Goal: Task Accomplishment & Management: Use online tool/utility

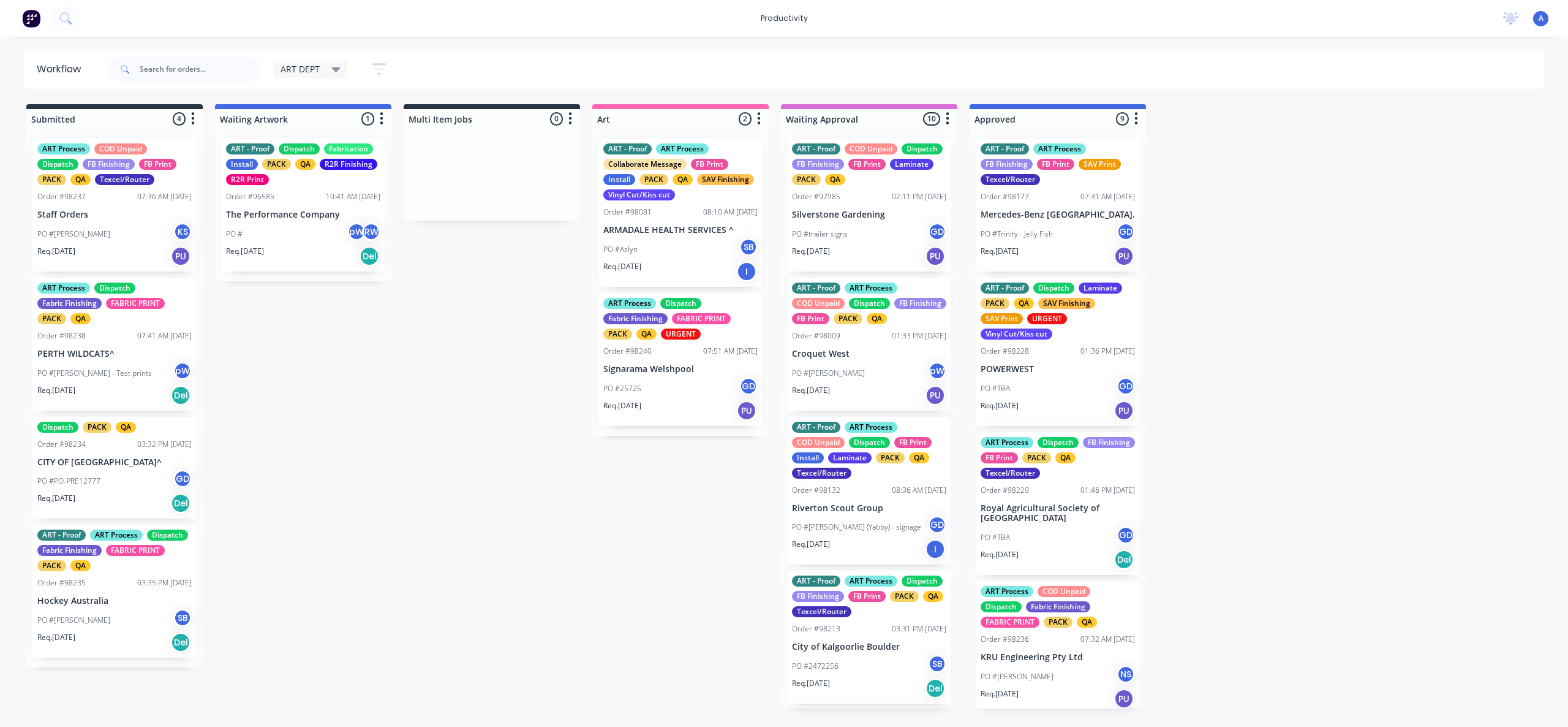
click at [201, 65] on input "text" at bounding box center [200, 69] width 121 height 25
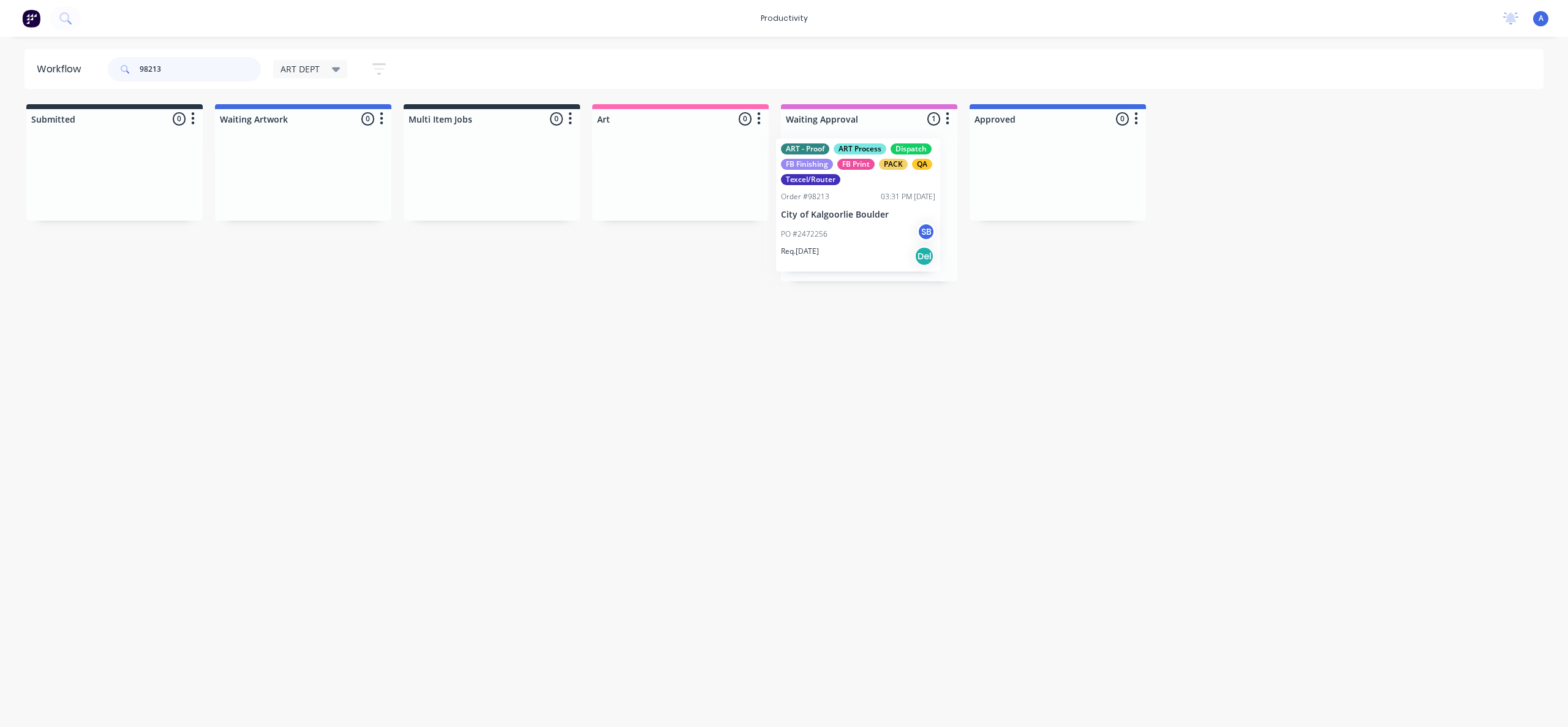
drag, startPoint x: 822, startPoint y: 239, endPoint x: 650, endPoint y: 239, distance: 172.0
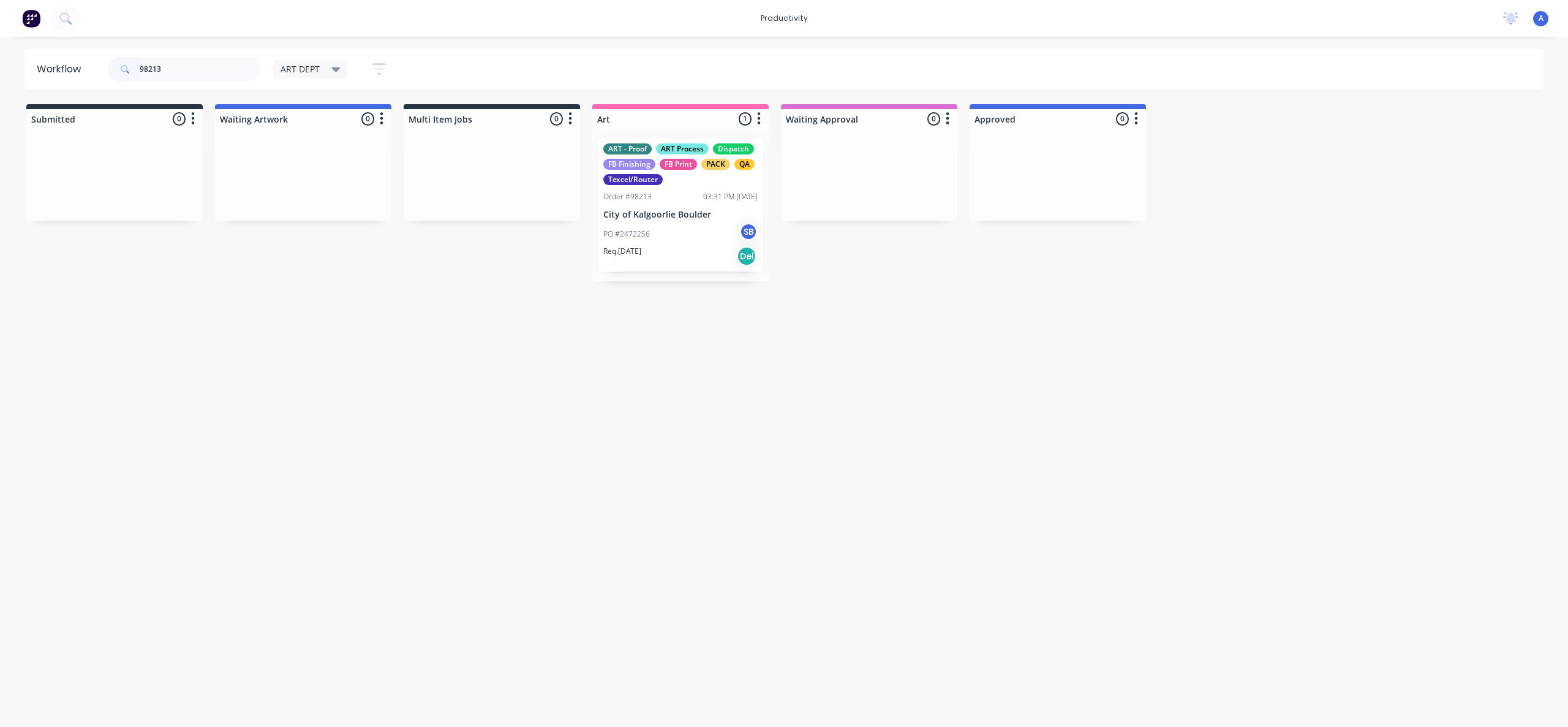
click at [680, 504] on div "Workflow 98213 ART DEPT Save new view None edit ART DEPT (Default) edit Banner …" at bounding box center [784, 375] width 1568 height 653
click at [636, 222] on div "PO #2472256 SB" at bounding box center [681, 233] width 154 height 23
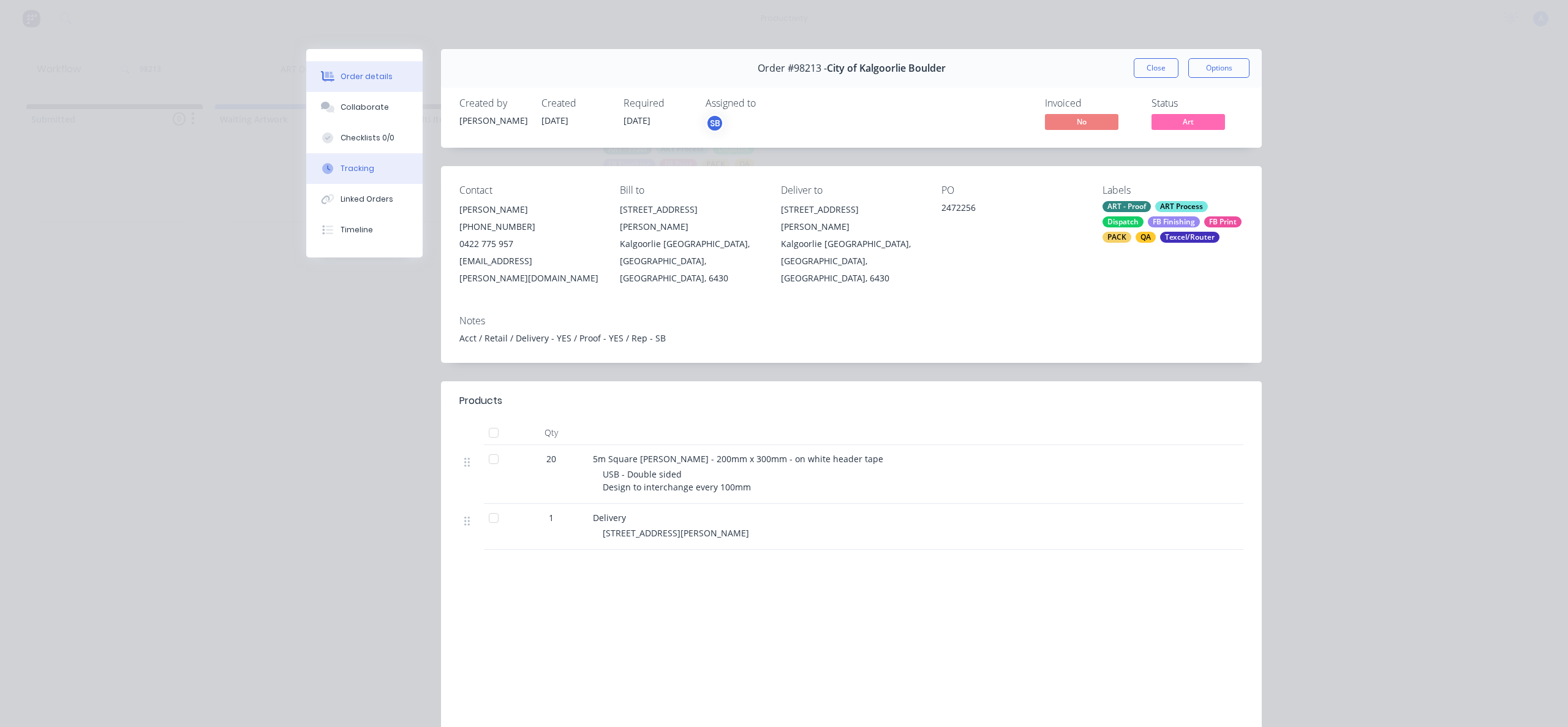
click at [328, 161] on button "Tracking" at bounding box center [365, 169] width 117 height 31
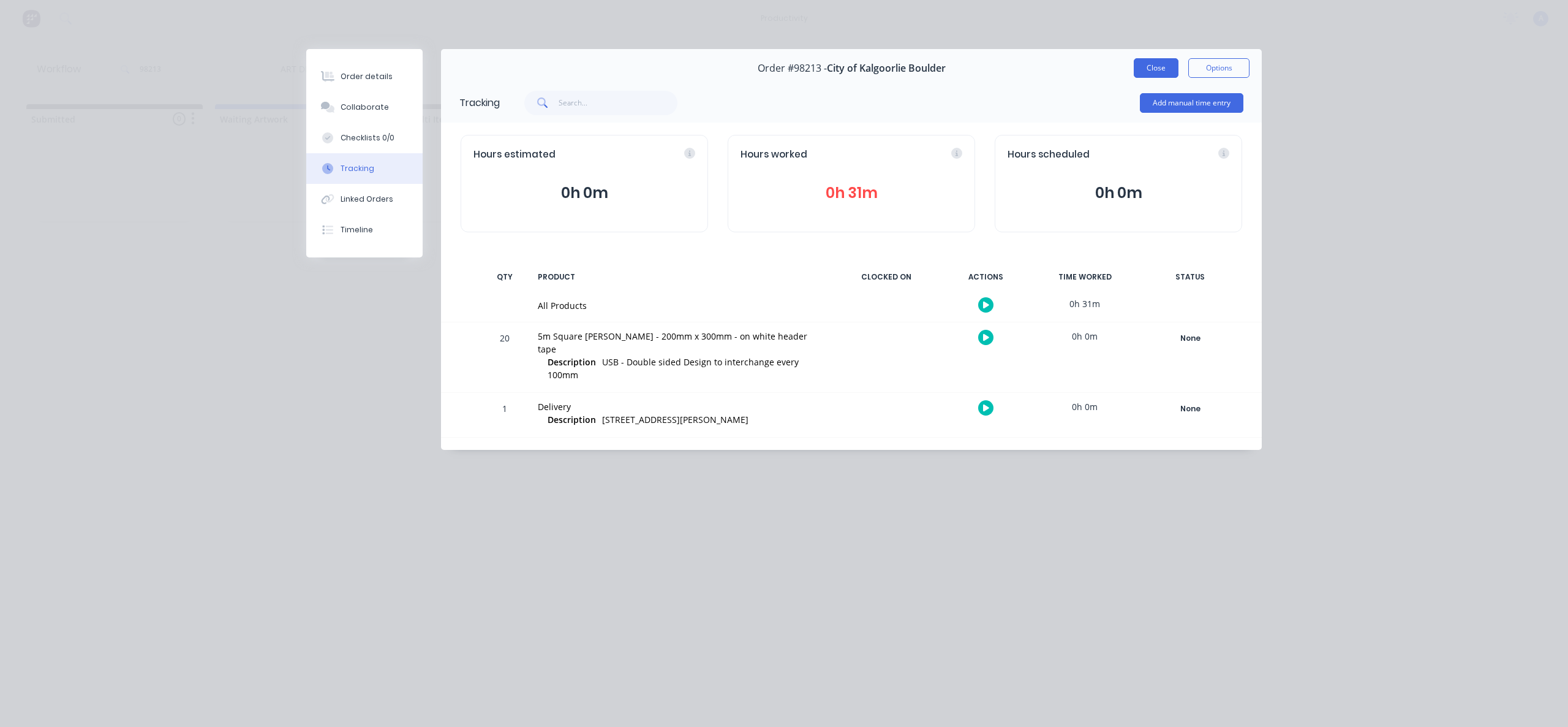
click at [1160, 75] on button "Close" at bounding box center [1156, 68] width 45 height 20
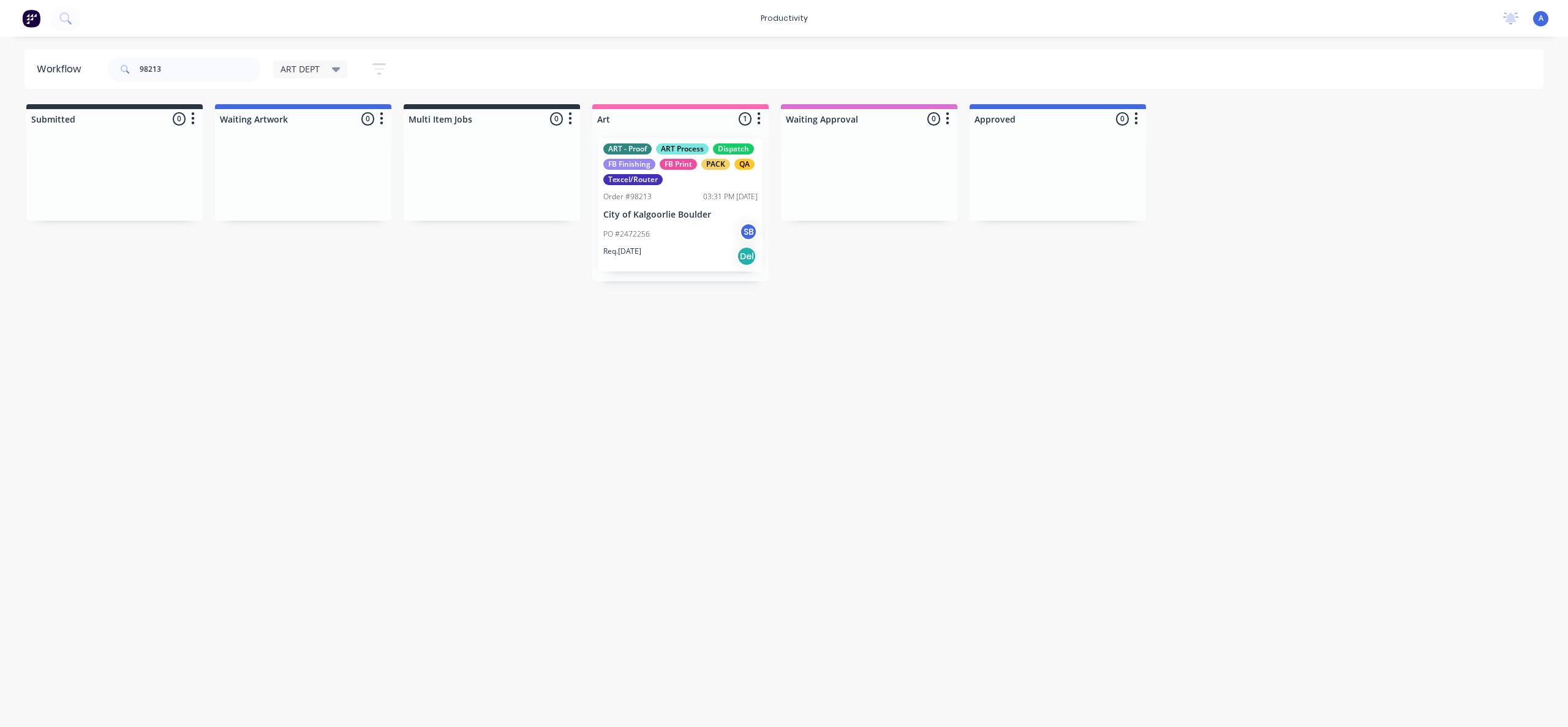
click at [676, 218] on p "City of Kalgoorlie Boulder" at bounding box center [681, 215] width 154 height 10
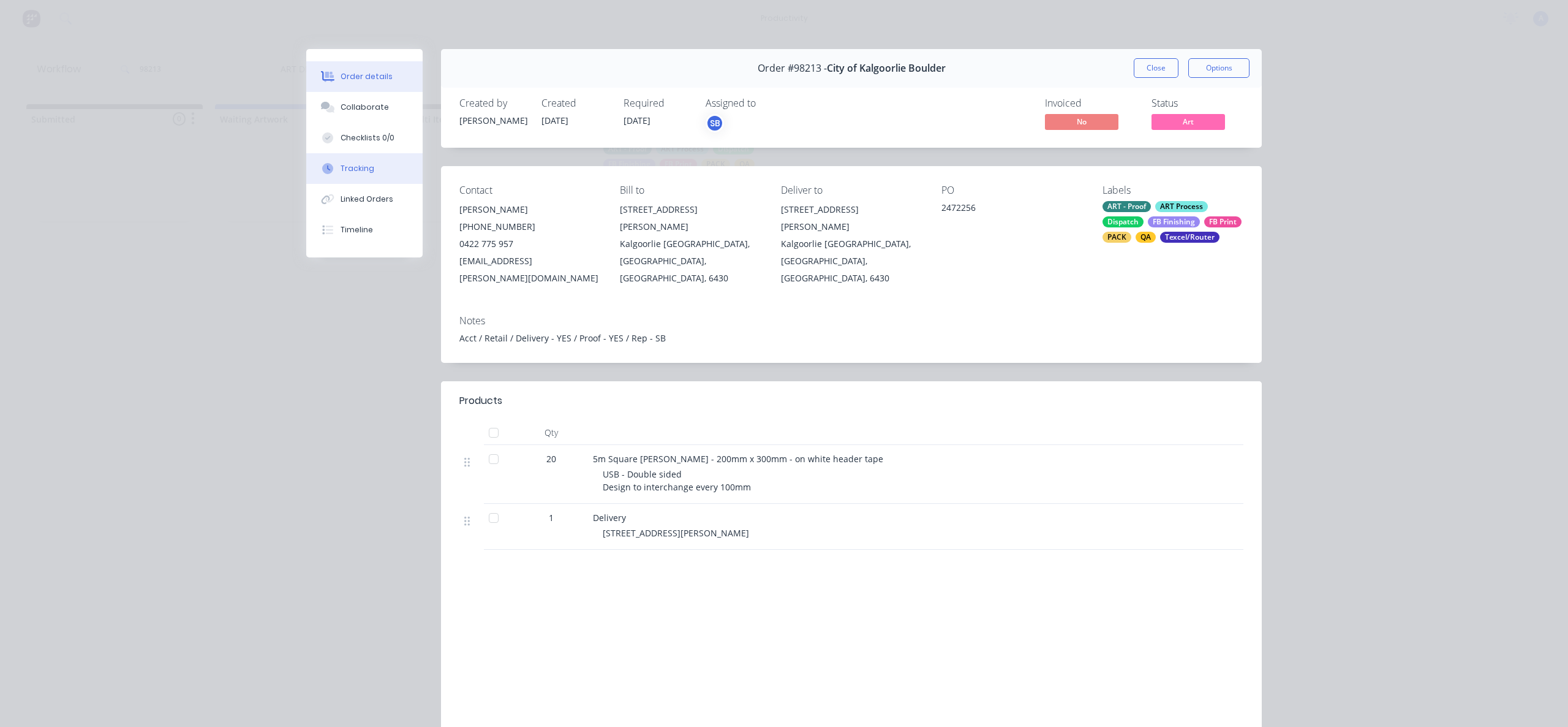
click at [361, 170] on div "Tracking" at bounding box center [357, 168] width 33 height 11
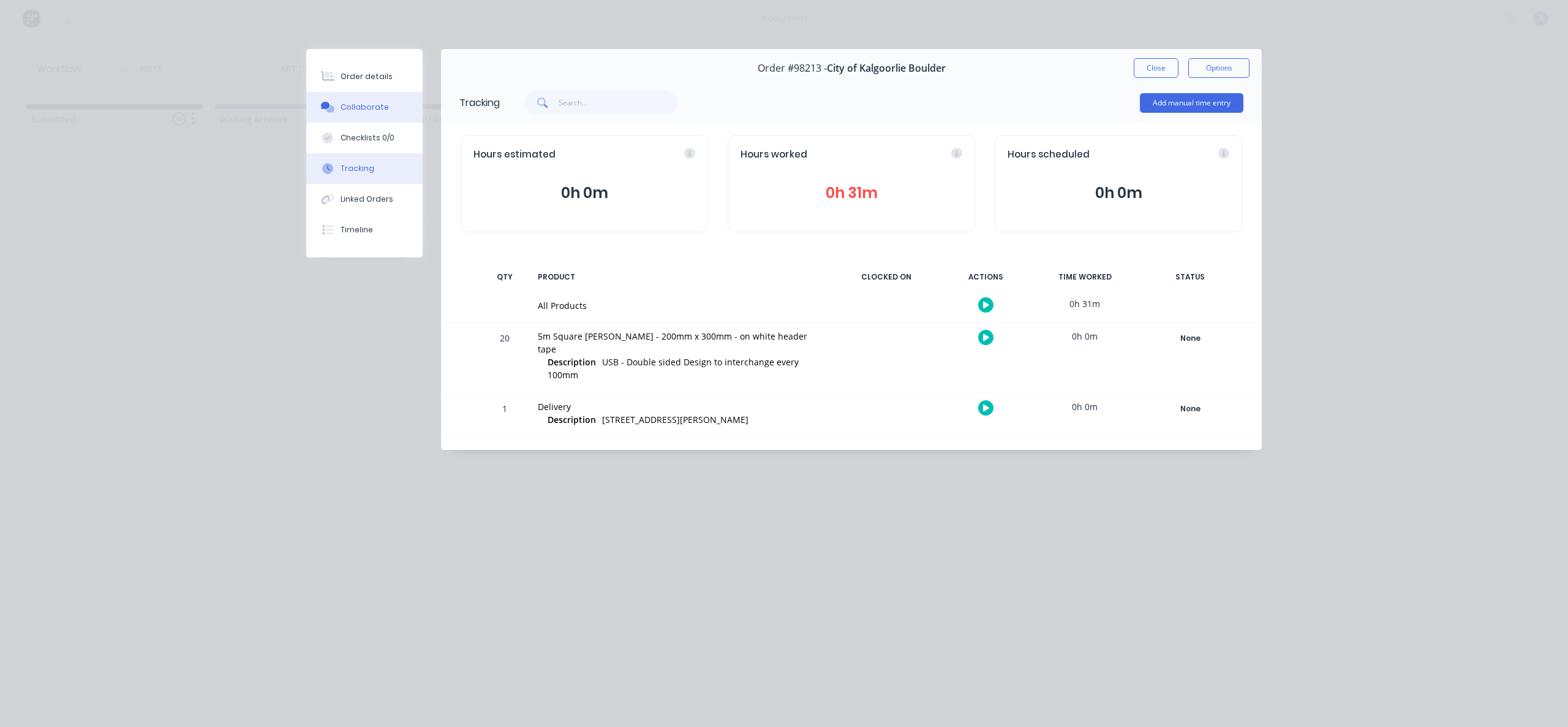
click at [386, 102] on button "Collaborate" at bounding box center [365, 107] width 117 height 31
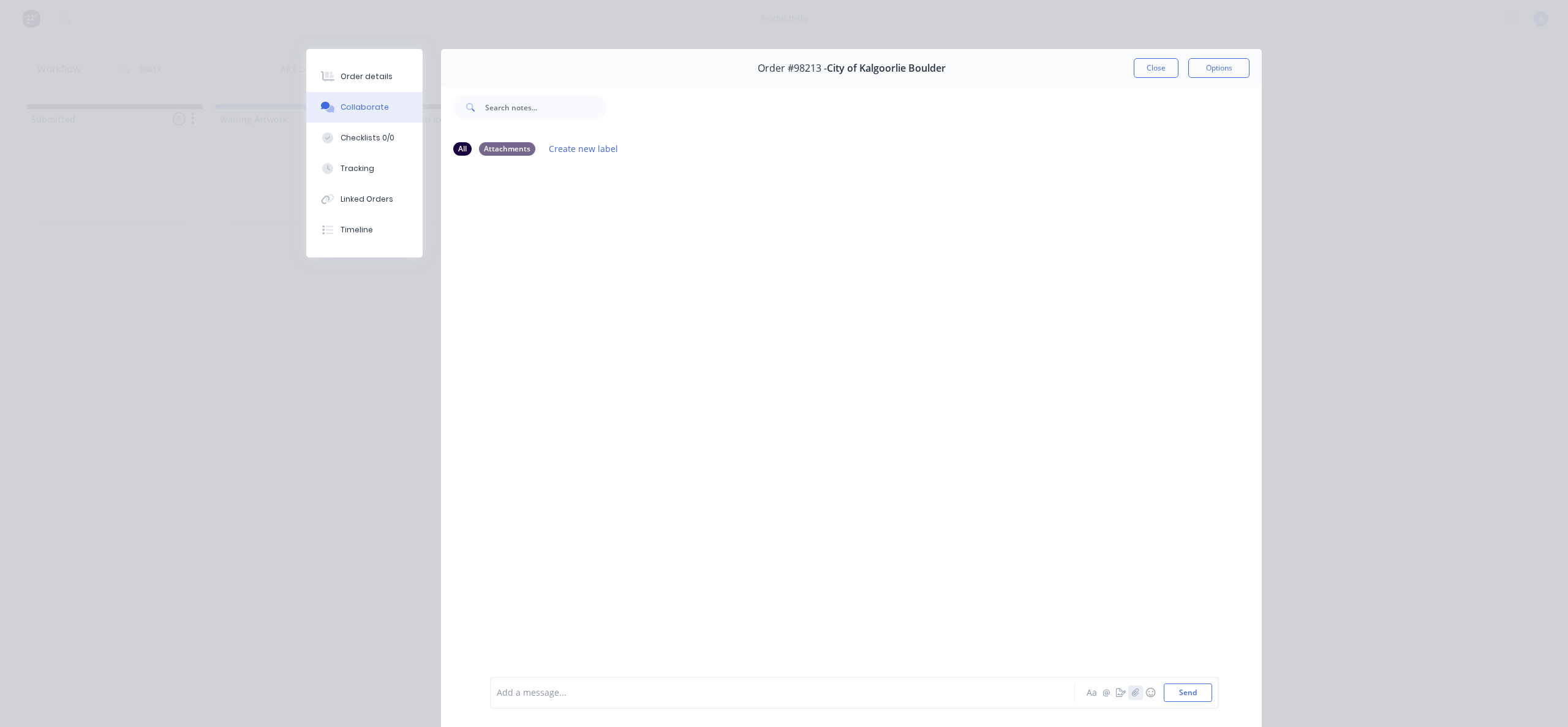
click at [1129, 694] on button "button" at bounding box center [1136, 693] width 15 height 15
click at [1179, 696] on button "Send" at bounding box center [1188, 692] width 48 height 18
click at [351, 154] on button "Tracking" at bounding box center [365, 169] width 117 height 31
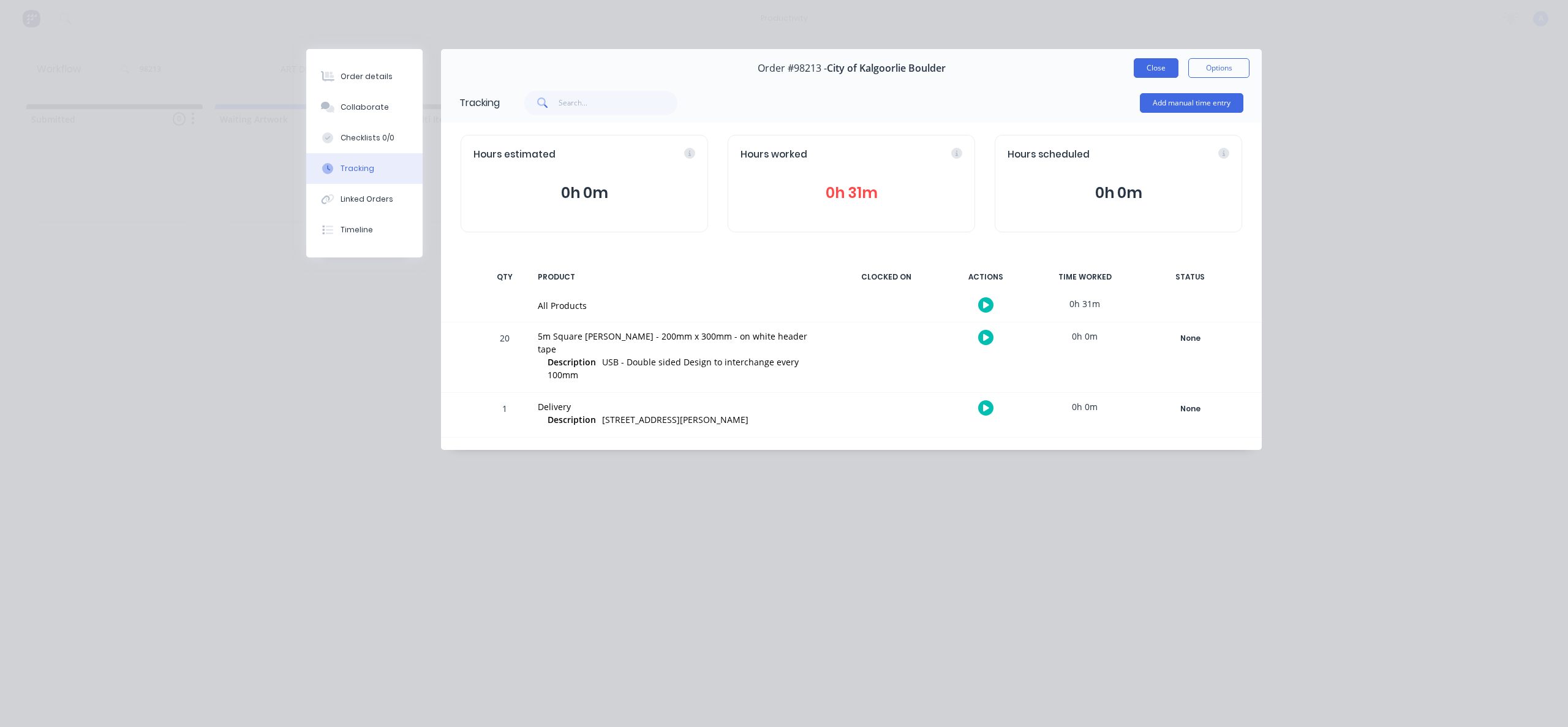
click at [1149, 70] on button "Close" at bounding box center [1156, 68] width 45 height 20
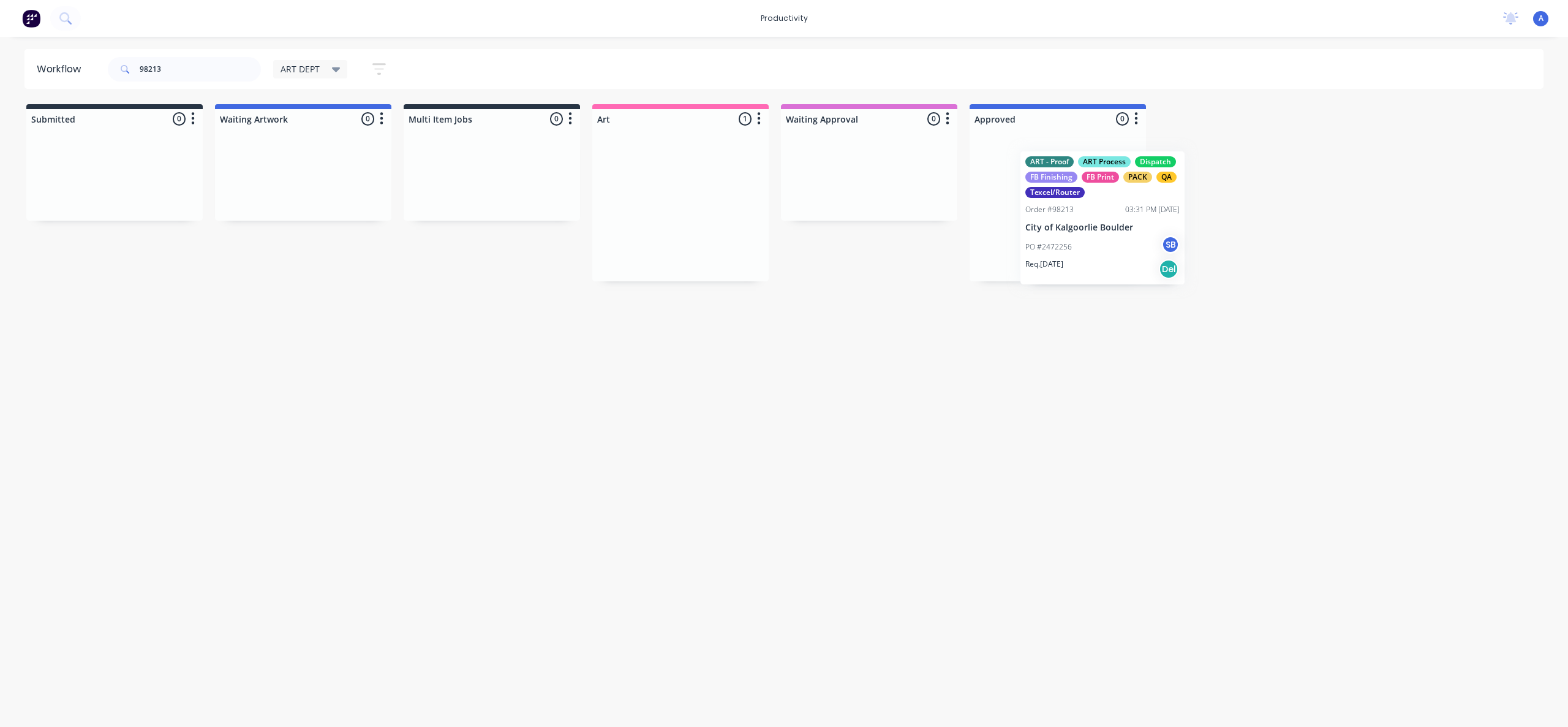
drag, startPoint x: 651, startPoint y: 231, endPoint x: 1077, endPoint y: 244, distance: 426.2
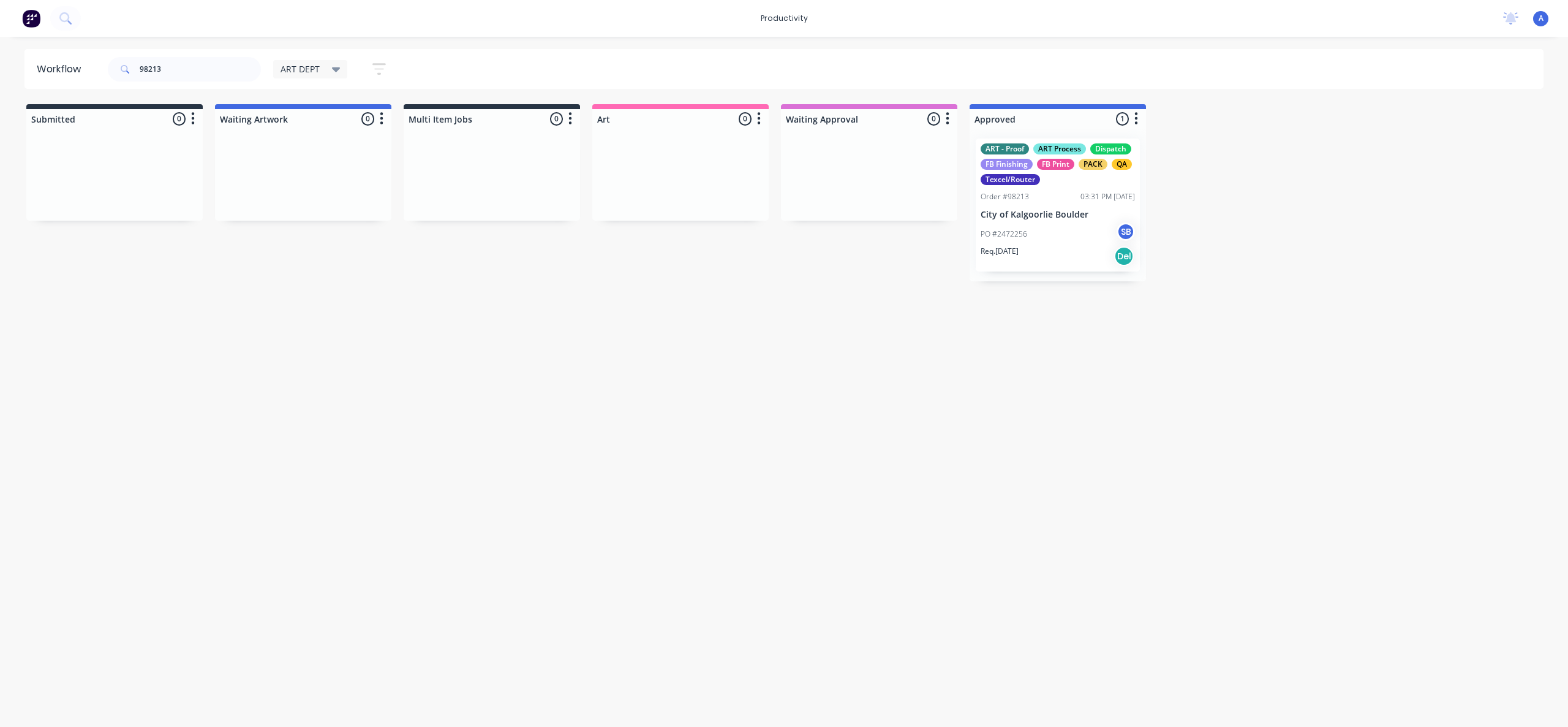
click at [1049, 235] on div "PO #2472256 SB" at bounding box center [1058, 233] width 154 height 23
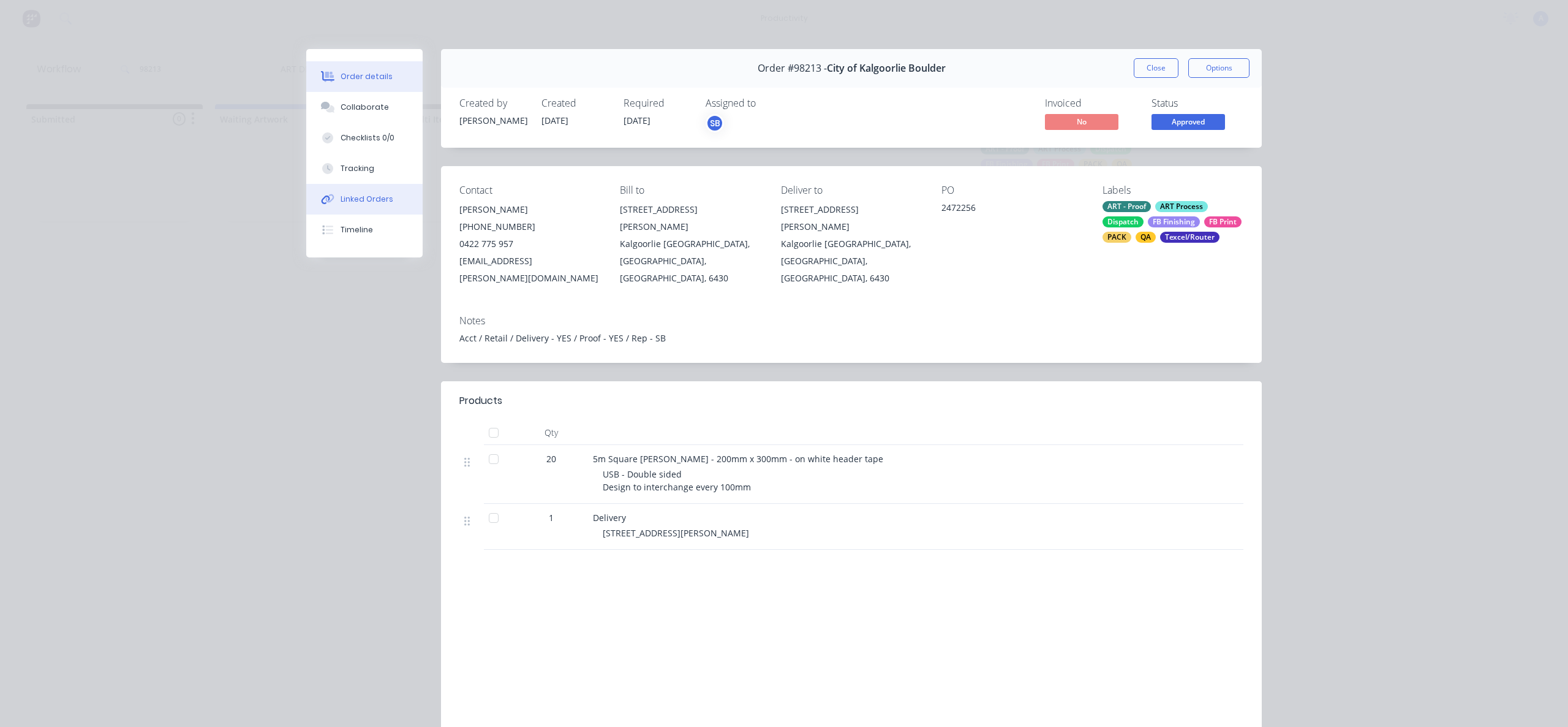
click at [363, 185] on button "Linked Orders" at bounding box center [365, 199] width 117 height 31
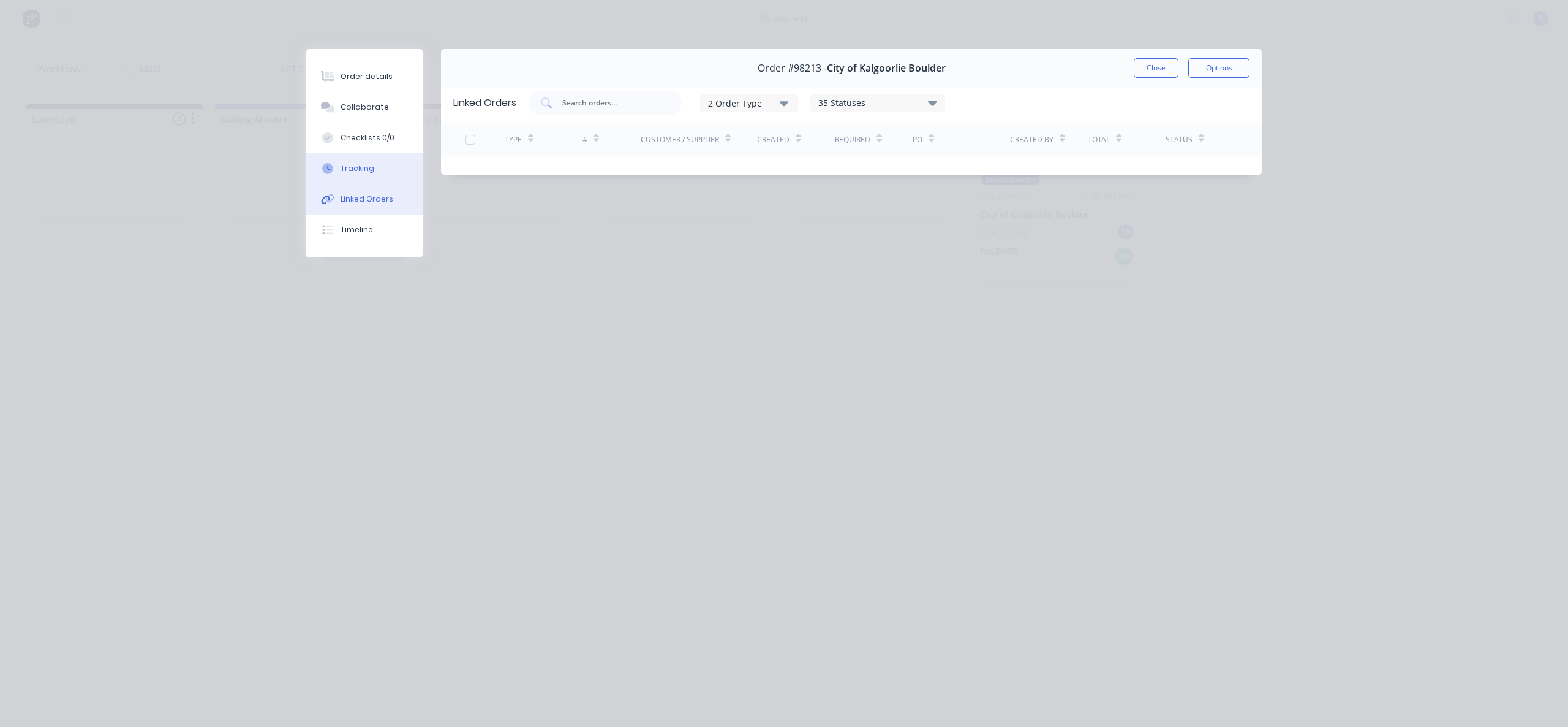
click at [362, 171] on div "Tracking" at bounding box center [357, 168] width 33 height 11
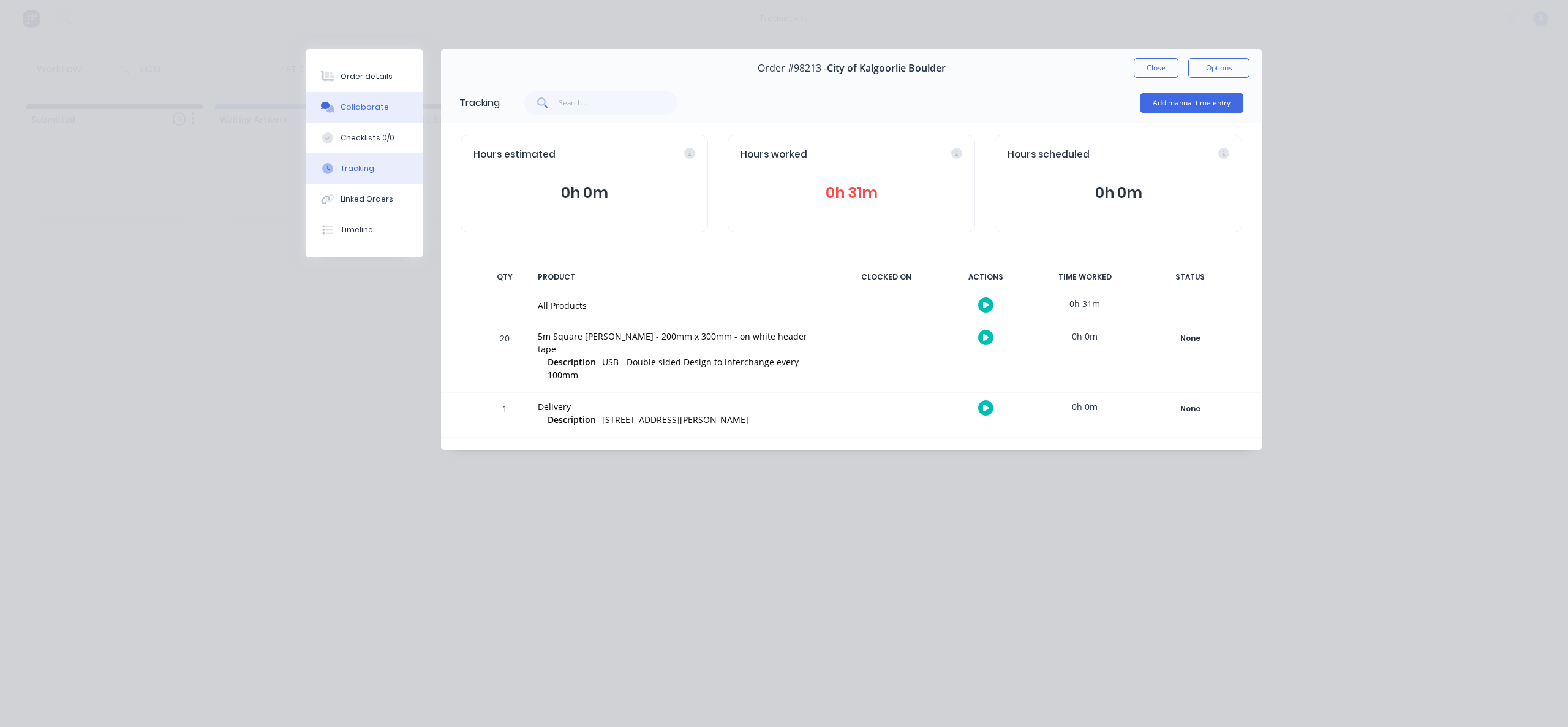
click at [348, 109] on div "Collaborate" at bounding box center [365, 107] width 48 height 11
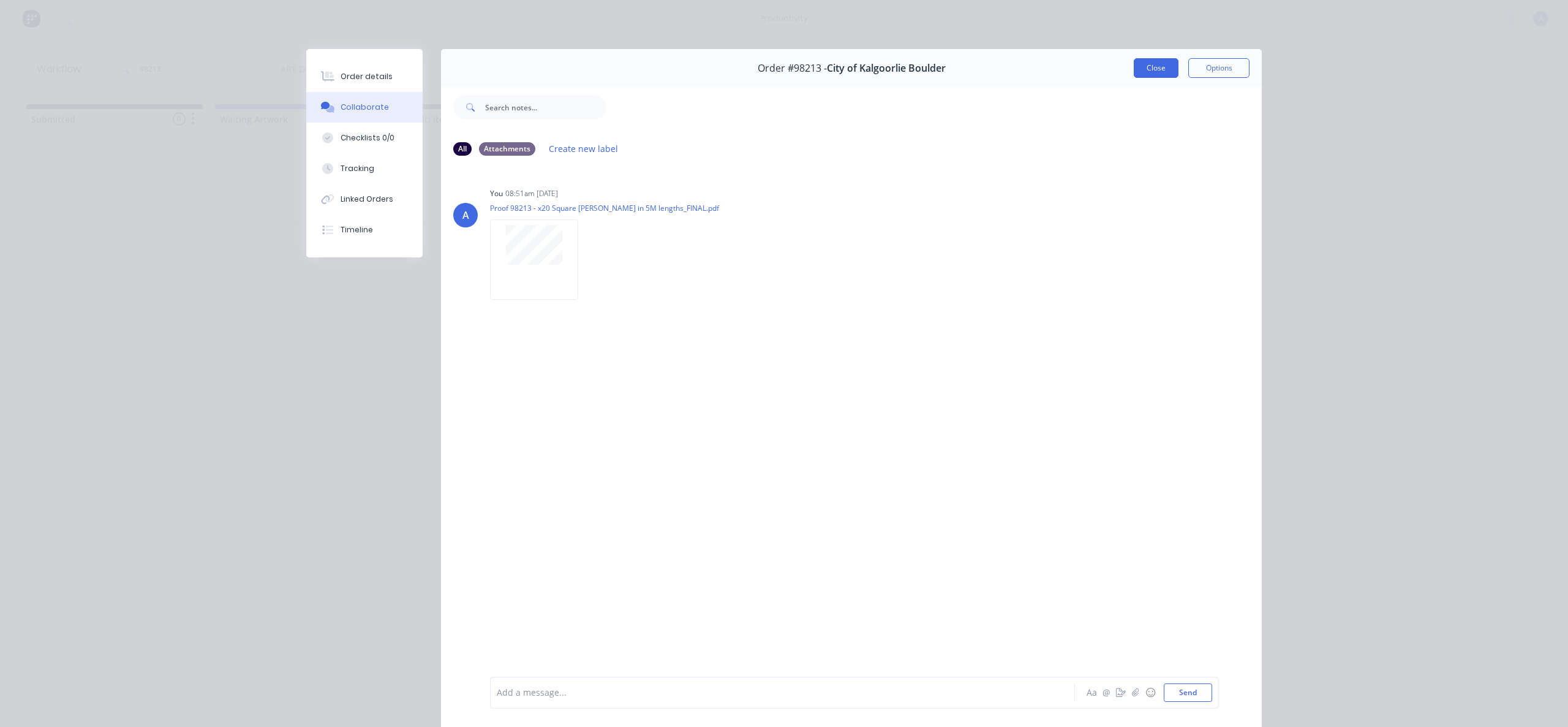
click at [1154, 68] on button "Close" at bounding box center [1156, 68] width 45 height 20
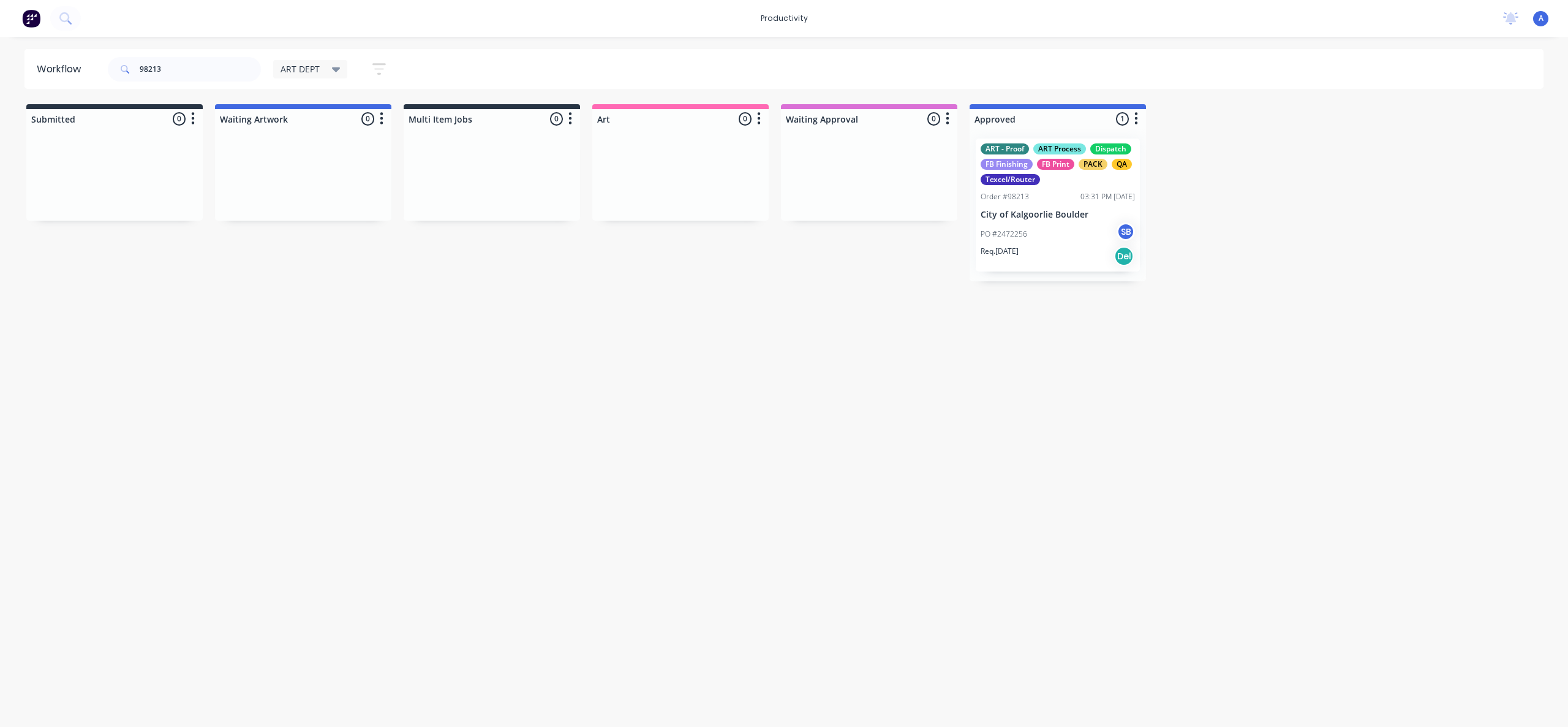
click at [1064, 248] on div "Req. [DATE] Del" at bounding box center [1058, 256] width 154 height 21
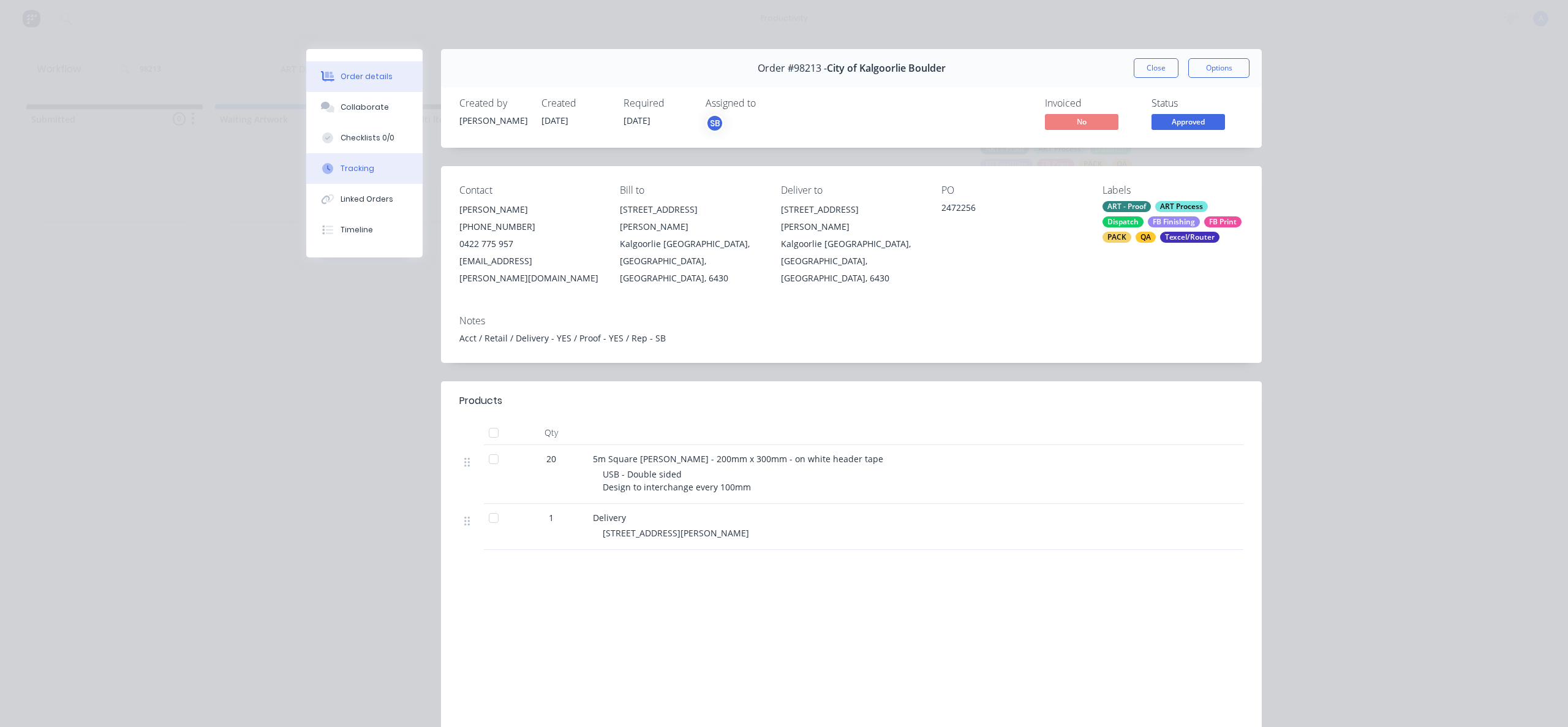
click at [323, 165] on icon at bounding box center [328, 168] width 11 height 11
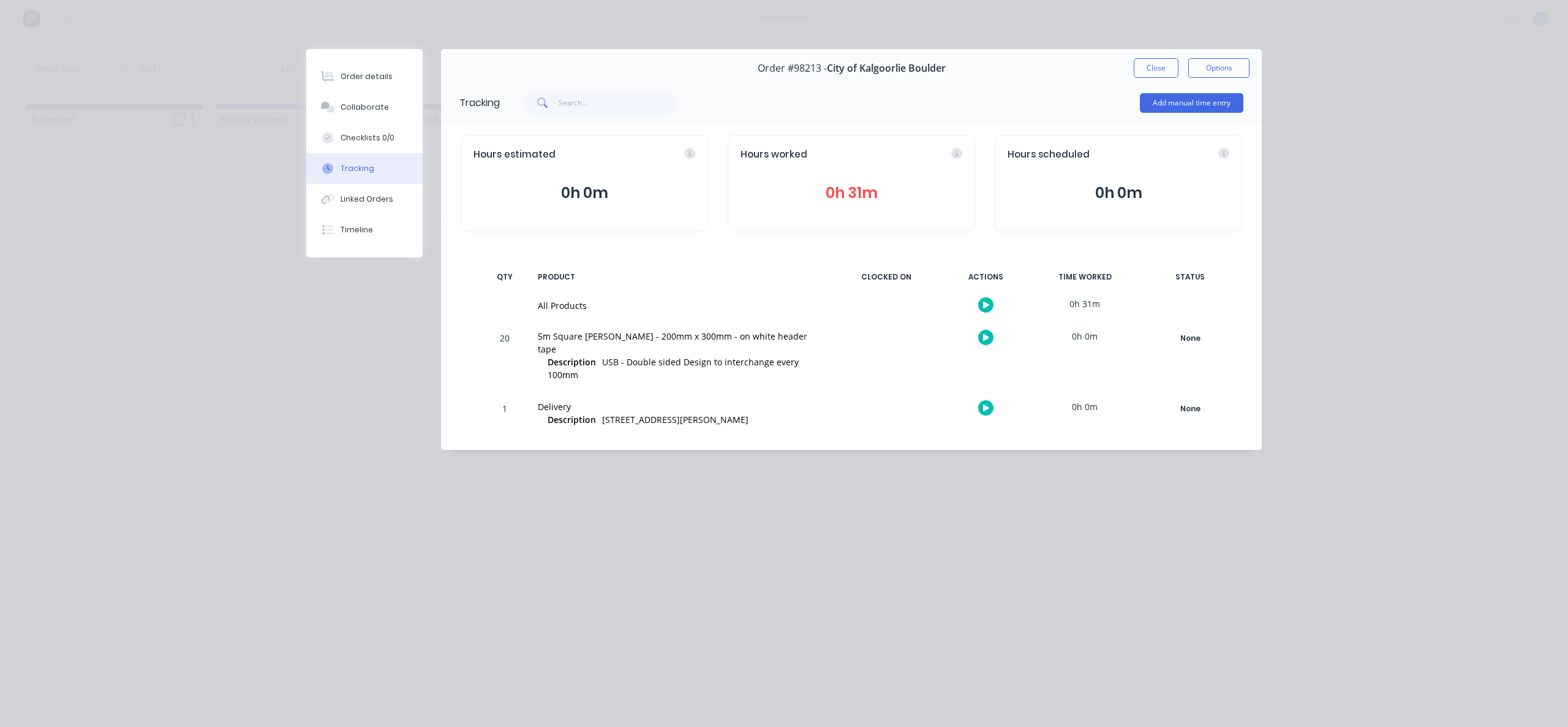
drag, startPoint x: 1165, startPoint y: 70, endPoint x: 1036, endPoint y: 198, distance: 181.7
click at [1165, 70] on button "Close" at bounding box center [1156, 68] width 45 height 20
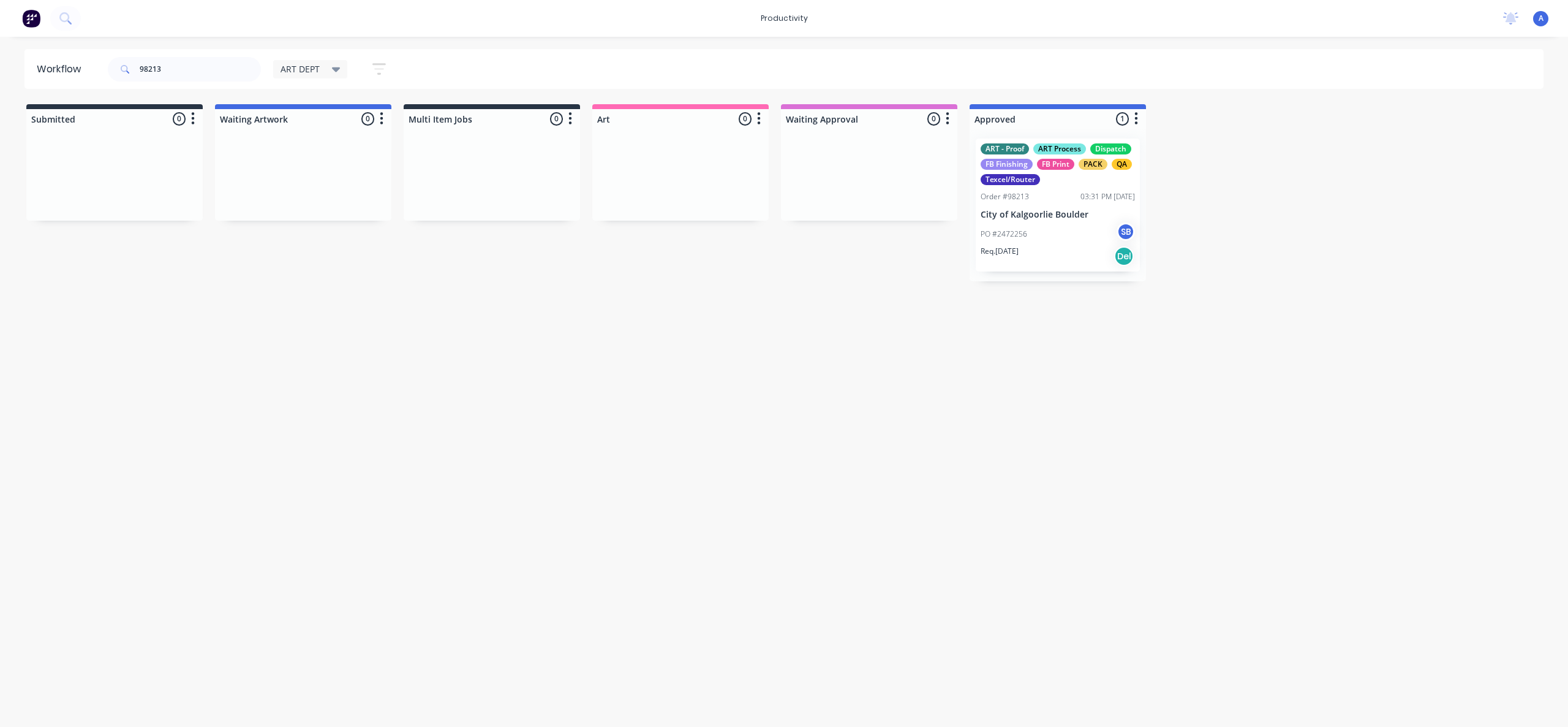
click at [1068, 214] on p "City of Kalgoorlie Boulder" at bounding box center [1058, 215] width 154 height 10
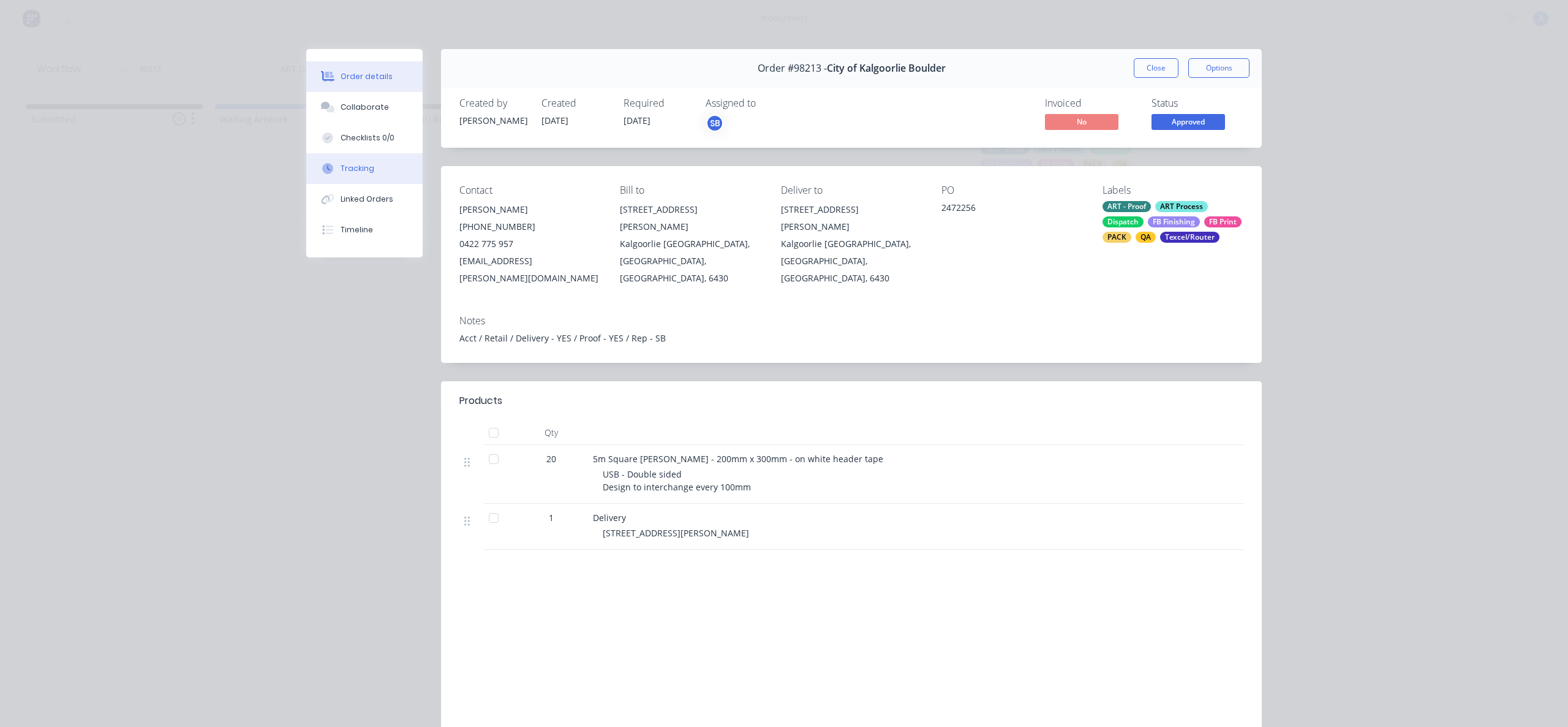
click at [368, 171] on button "Tracking" at bounding box center [365, 169] width 117 height 31
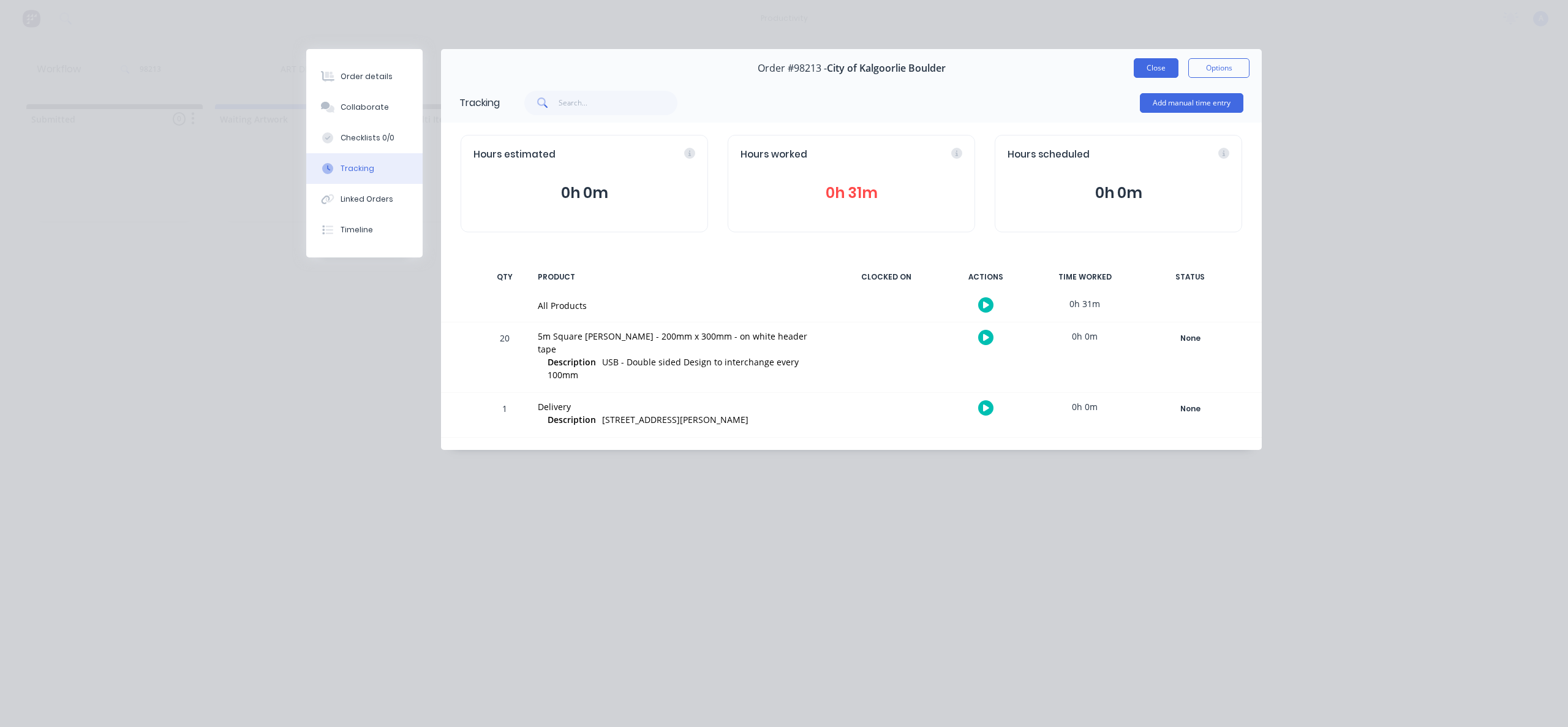
click at [1173, 70] on button "Close" at bounding box center [1156, 68] width 45 height 20
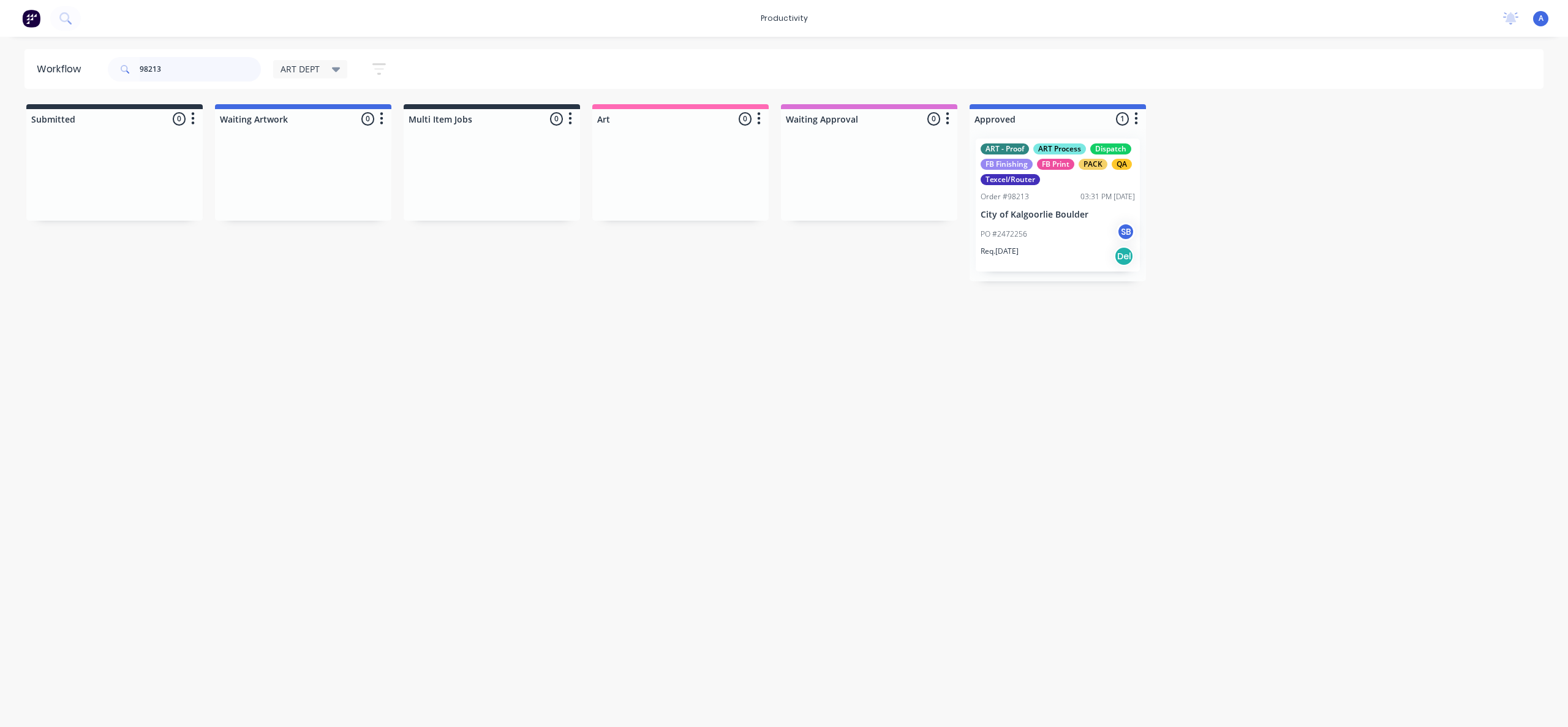
click at [196, 68] on input "98213" at bounding box center [200, 69] width 121 height 25
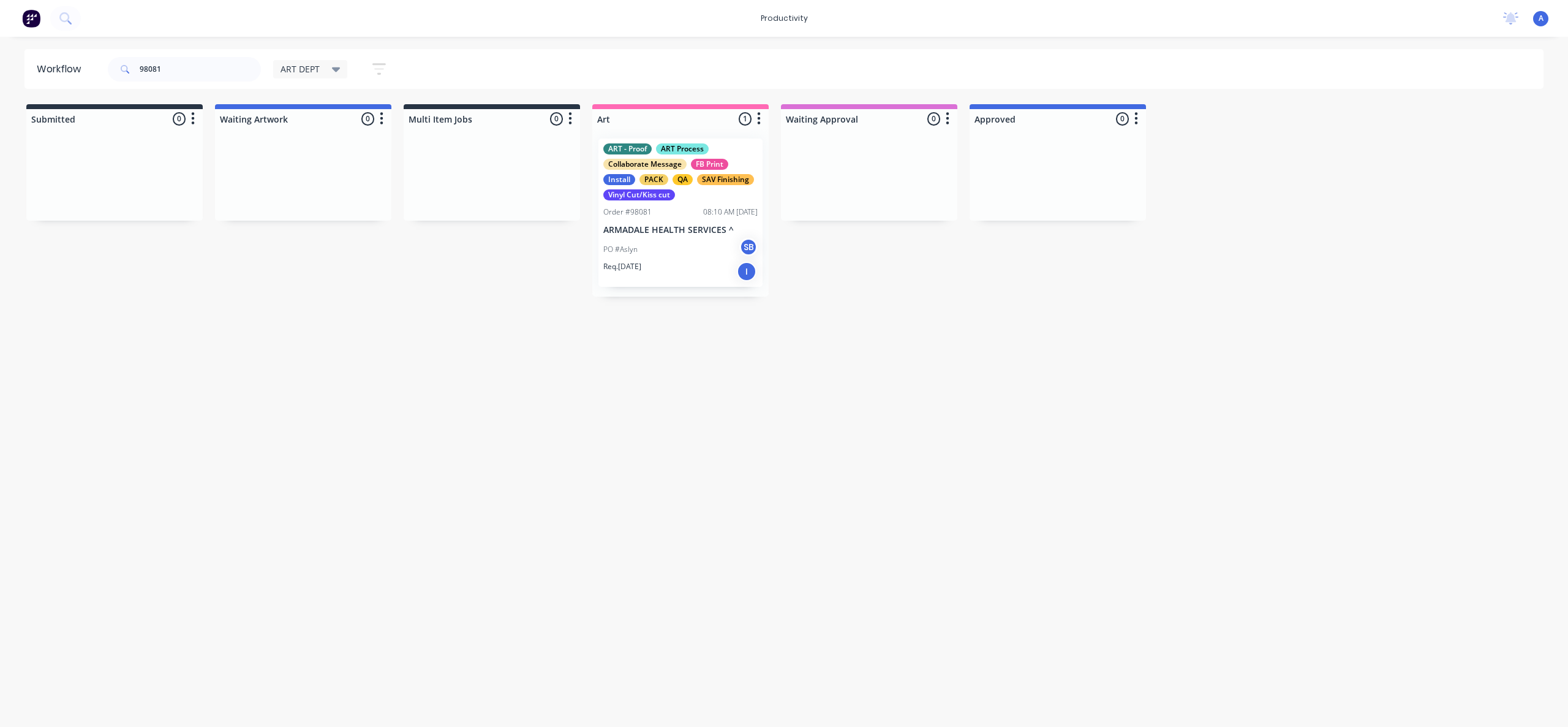
click at [976, 302] on div "Workflow 98081 ART DEPT Save new view None edit ART DEPT (Default) edit Banner …" at bounding box center [784, 375] width 1568 height 653
click at [698, 251] on div "PO #Aslyn SB" at bounding box center [681, 249] width 154 height 23
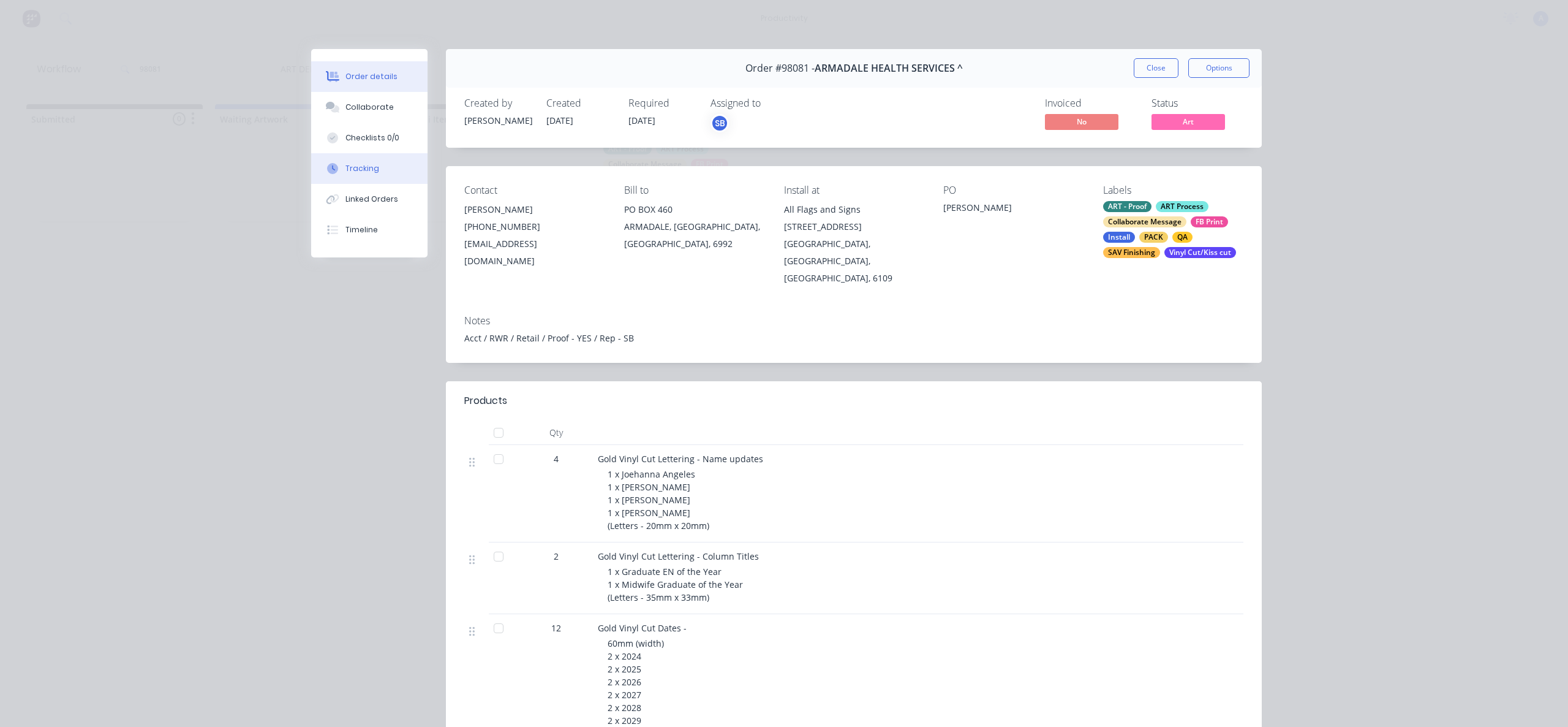
click at [364, 170] on div "Tracking" at bounding box center [362, 168] width 33 height 11
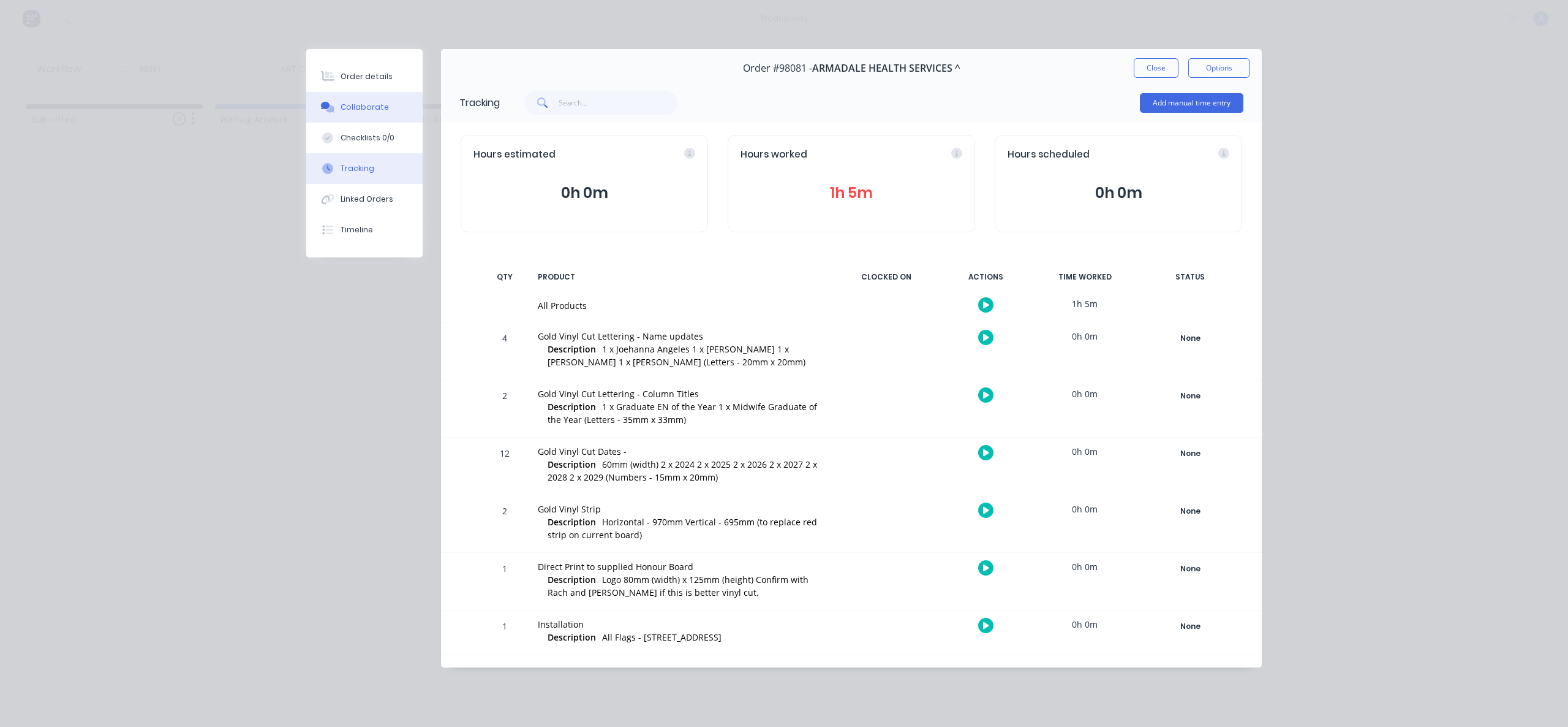
click at [366, 106] on div "Collaborate" at bounding box center [365, 107] width 48 height 11
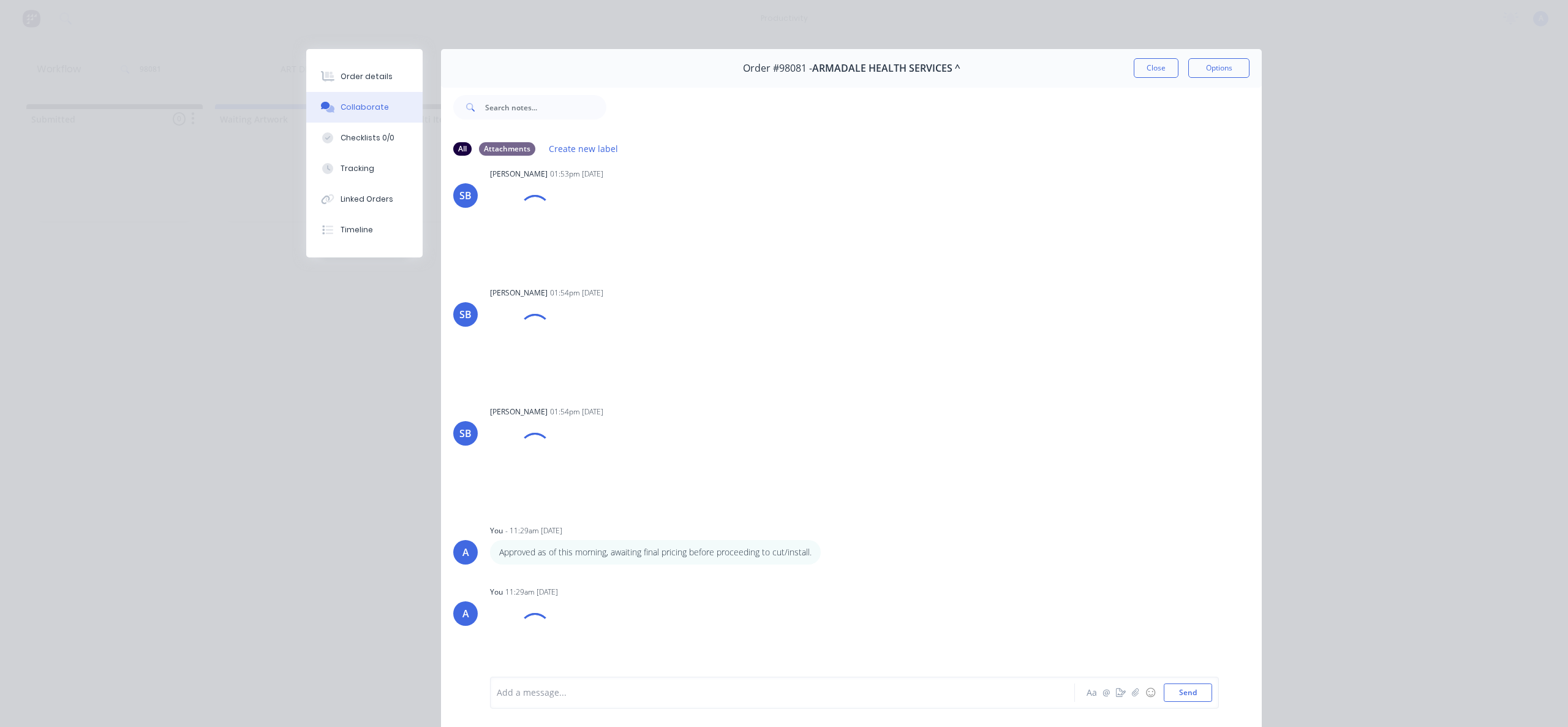
click at [1160, 64] on button "Close" at bounding box center [1156, 68] width 45 height 20
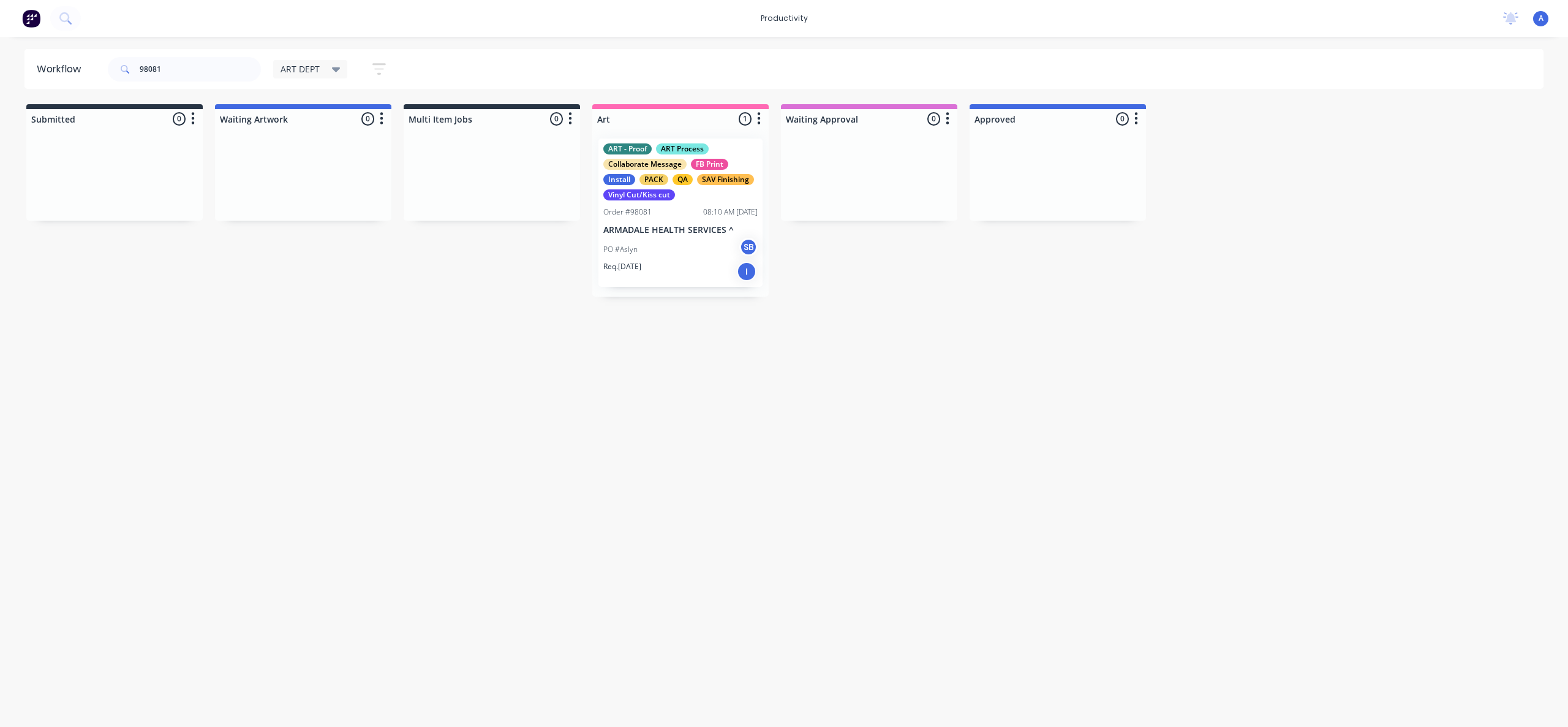
click at [680, 241] on div "PO #Aslyn SB" at bounding box center [681, 249] width 154 height 23
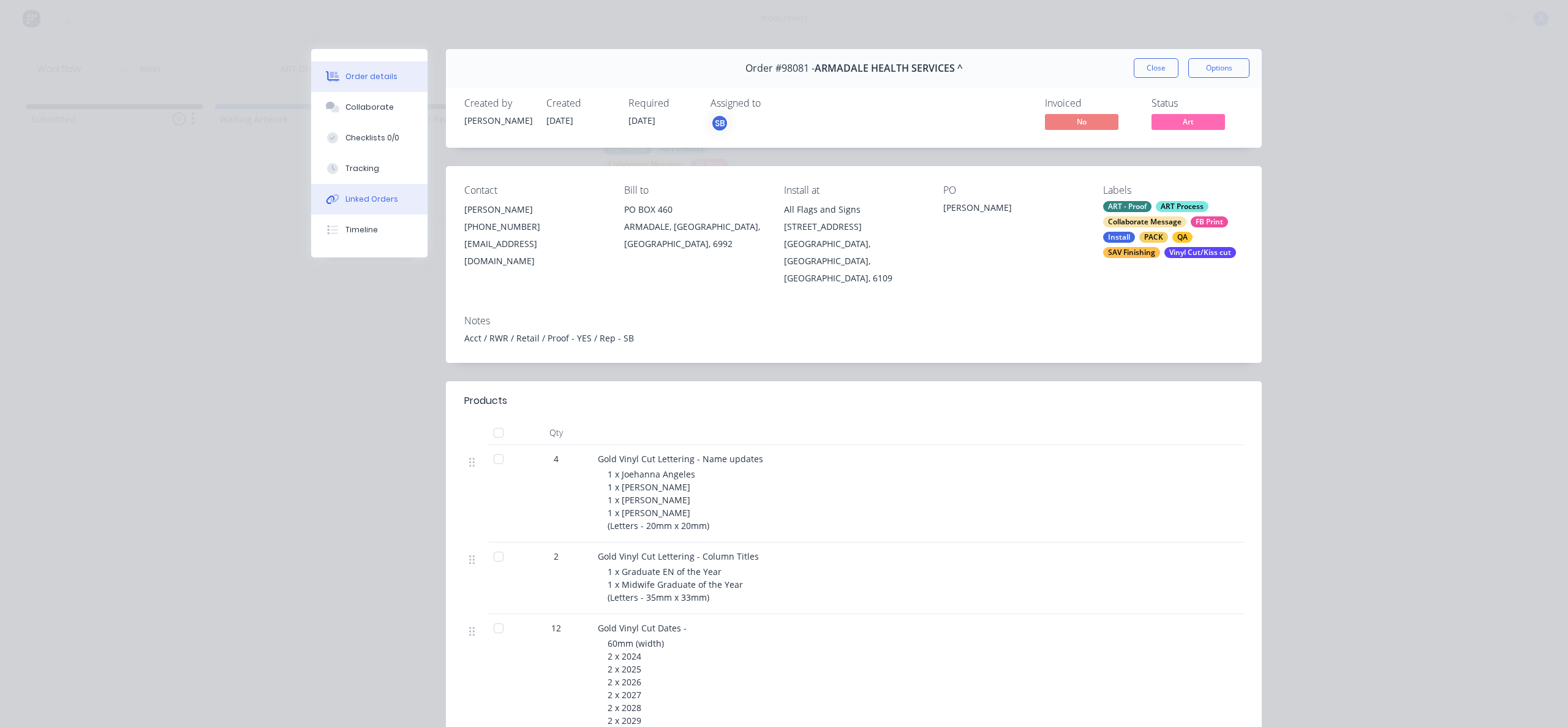
click at [318, 185] on button "Linked Orders" at bounding box center [370, 199] width 117 height 31
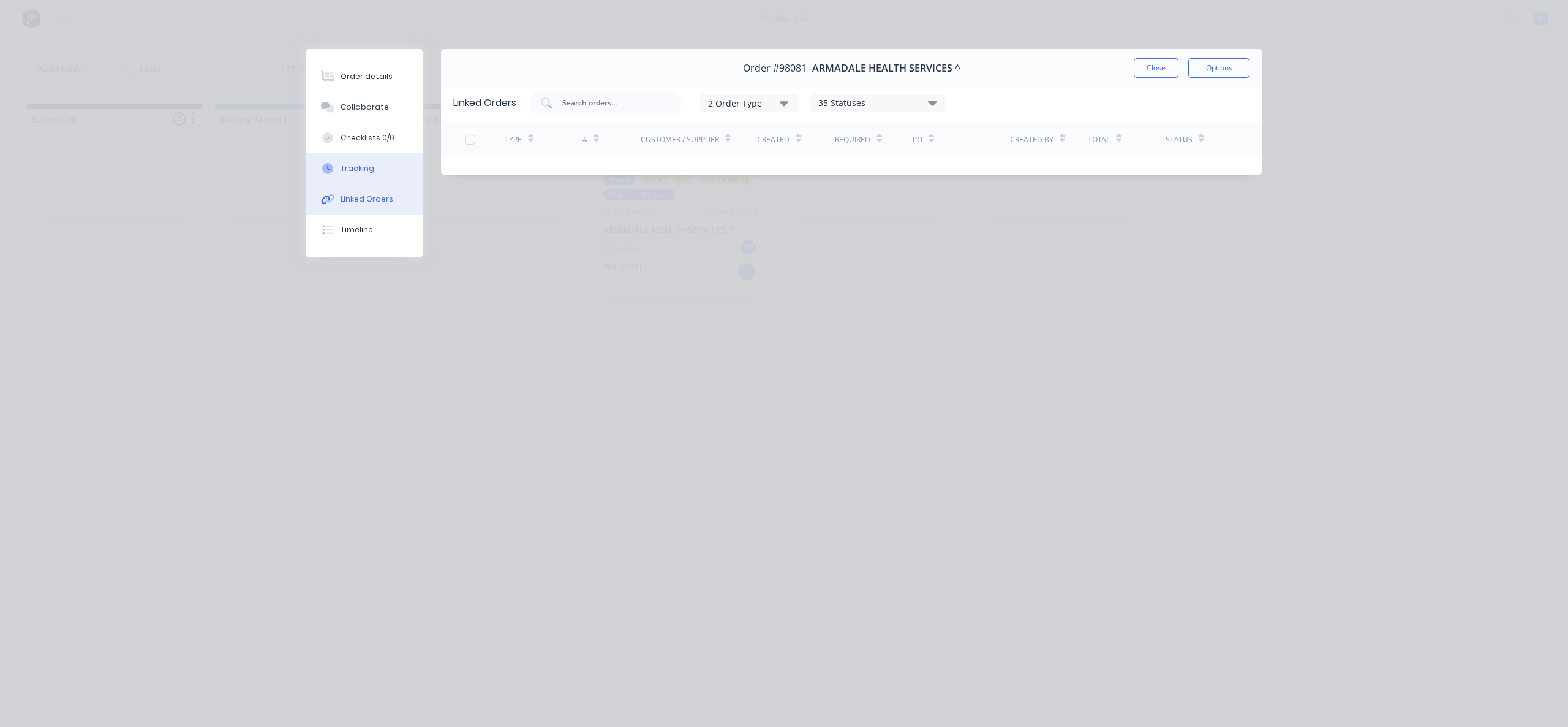
click at [328, 173] on icon at bounding box center [328, 168] width 11 height 11
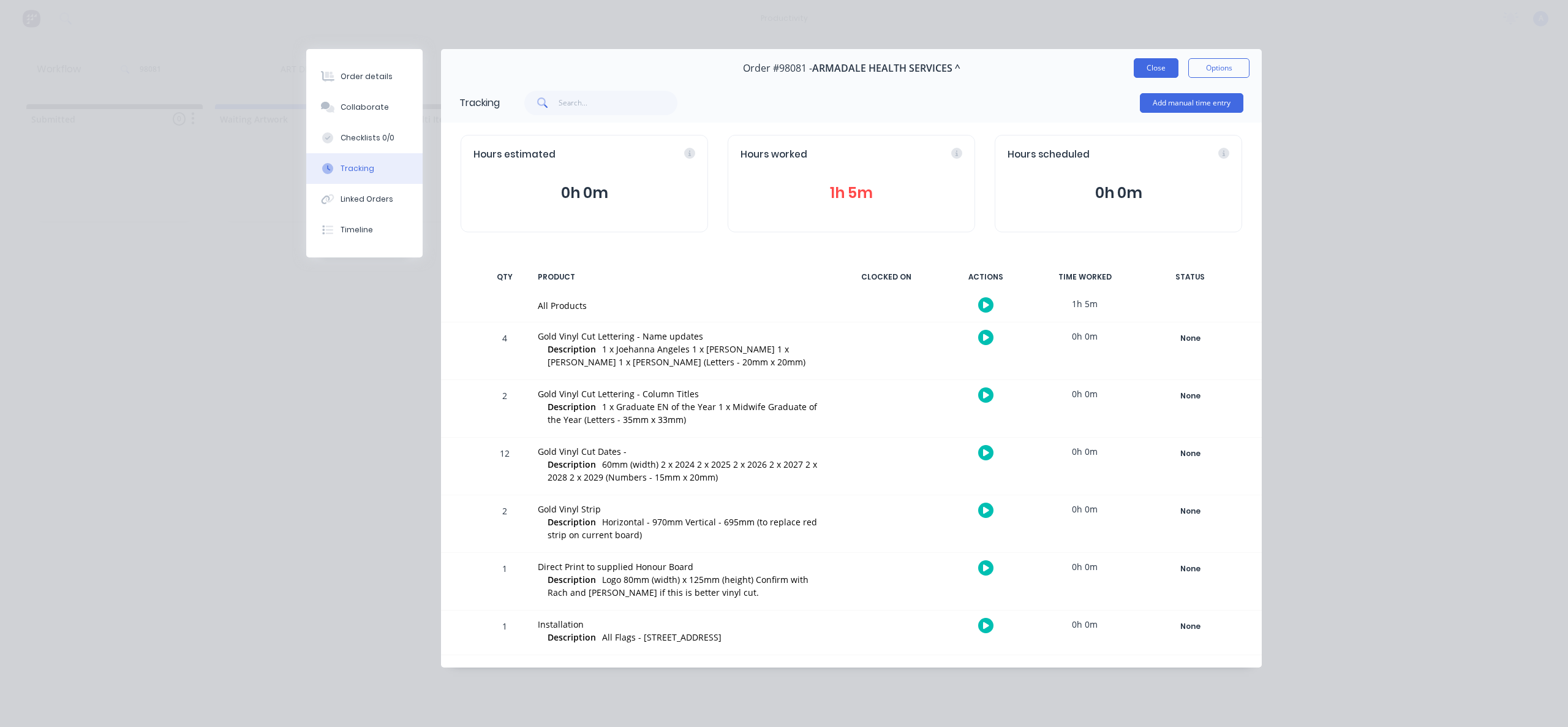
click at [1161, 75] on button "Close" at bounding box center [1156, 68] width 45 height 20
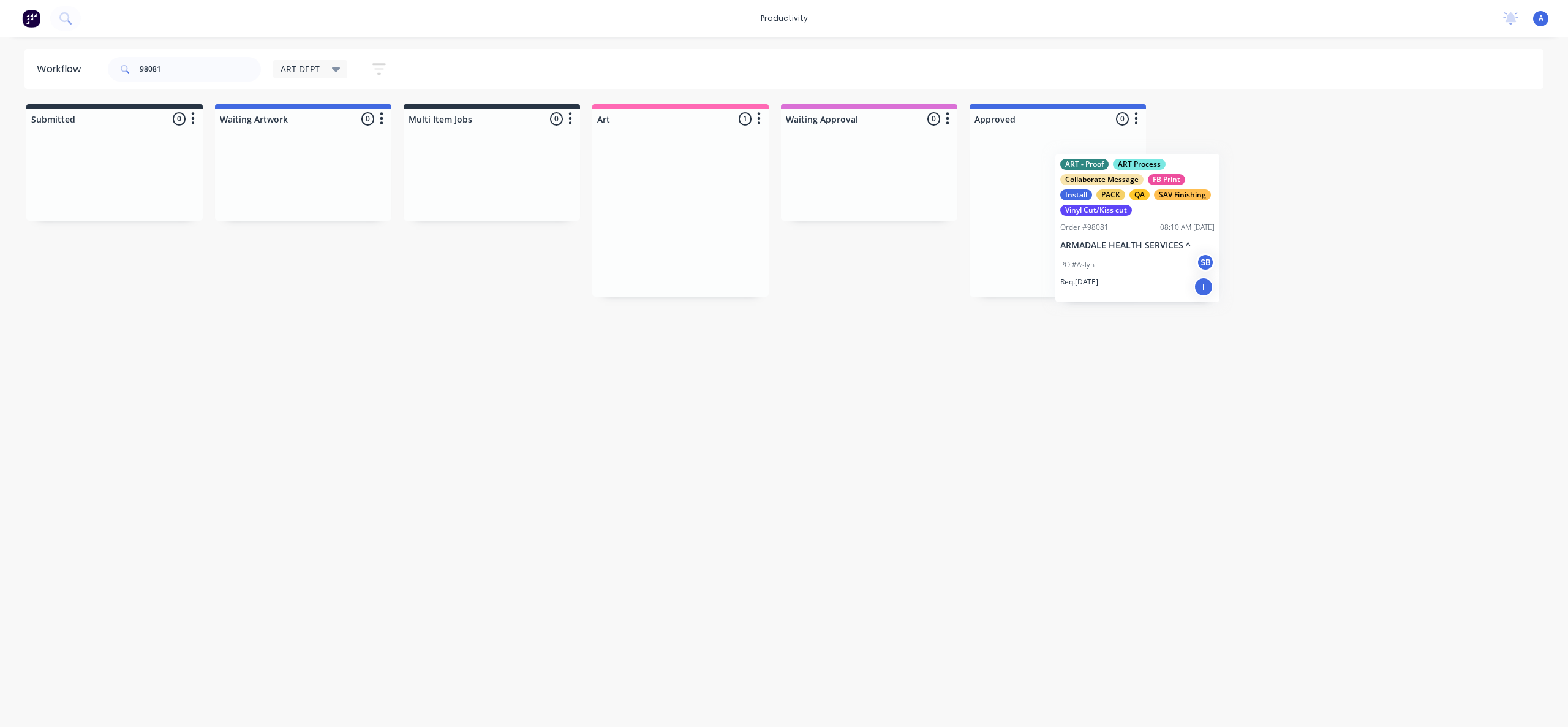
drag, startPoint x: 672, startPoint y: 257, endPoint x: 1090, endPoint y: 259, distance: 418.0
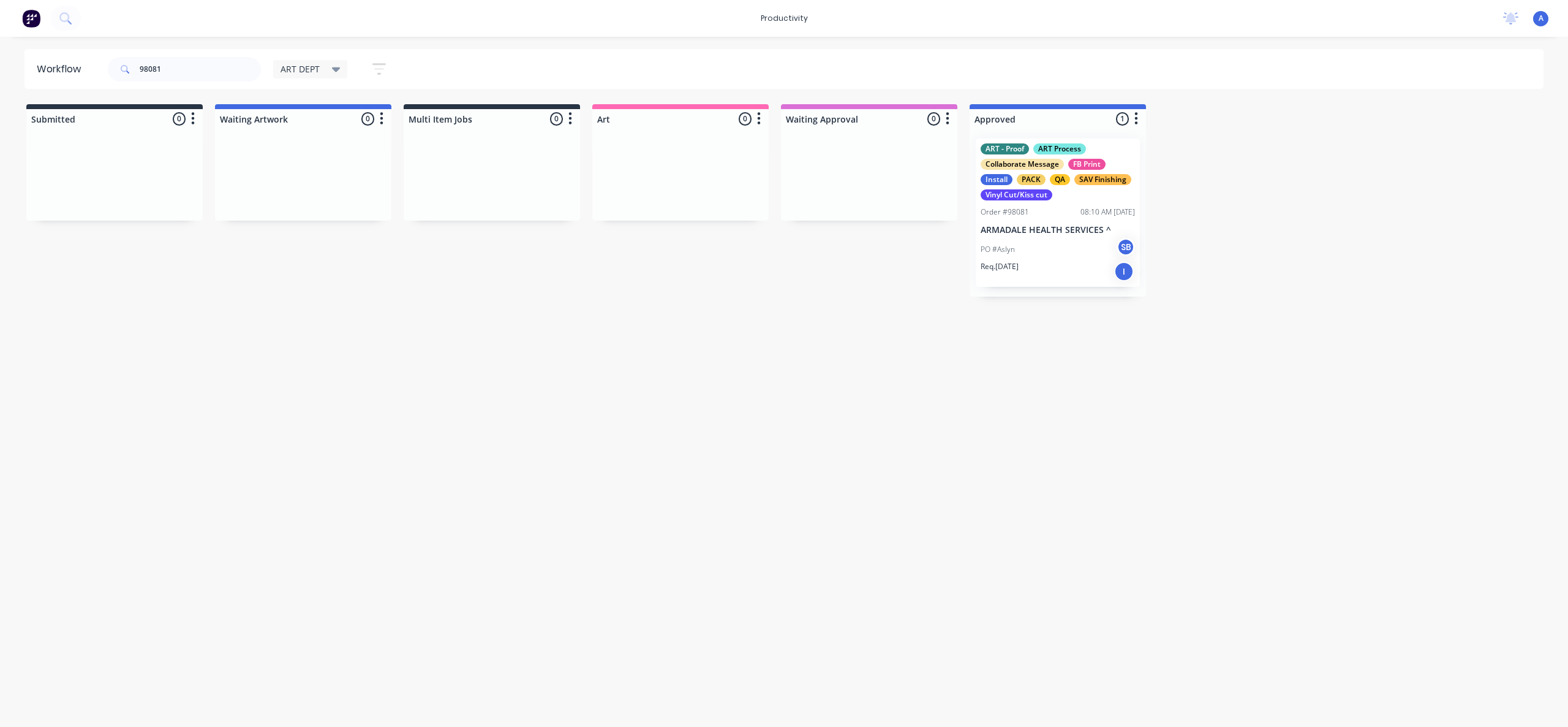
click at [1023, 248] on div "PO #Aslyn SB" at bounding box center [1058, 249] width 154 height 23
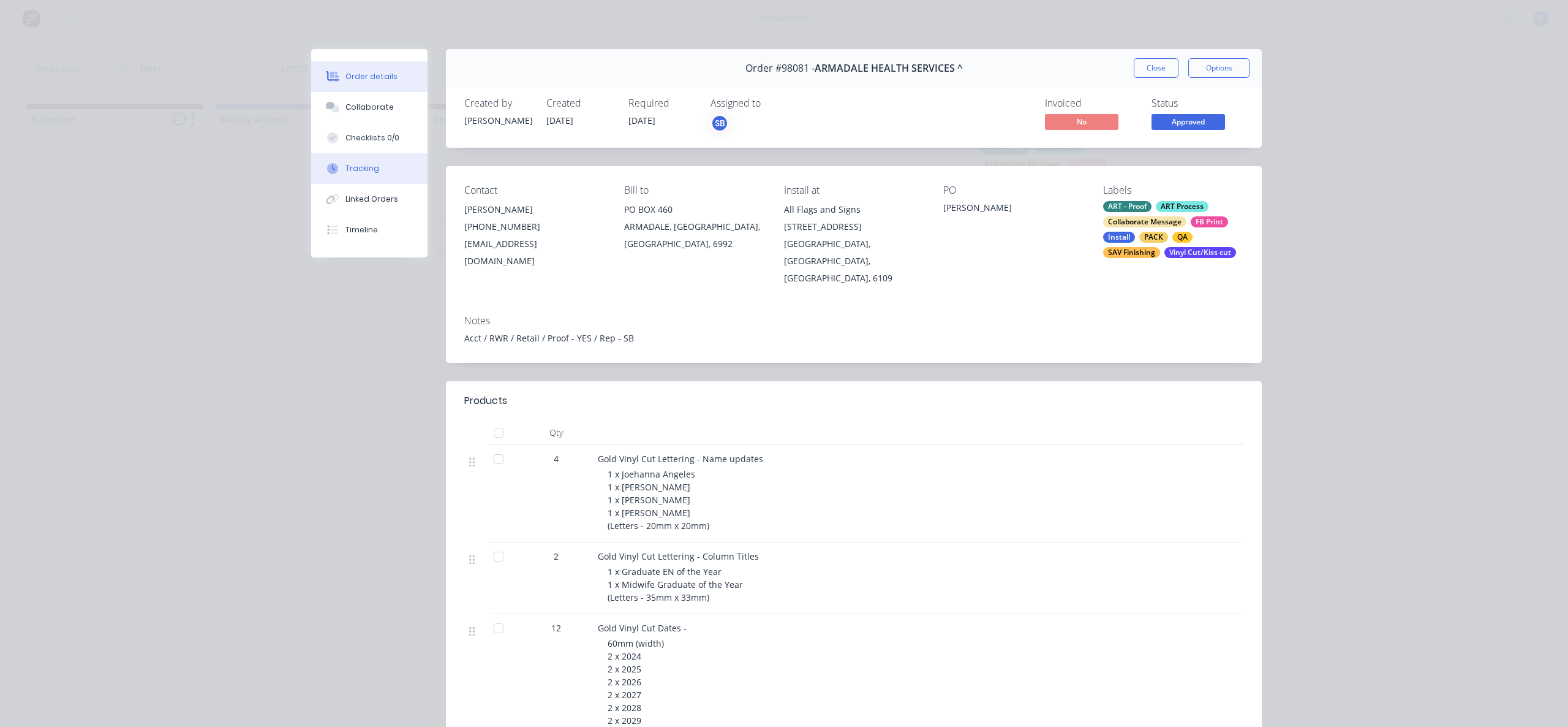
click at [364, 168] on div "Tracking" at bounding box center [362, 168] width 33 height 11
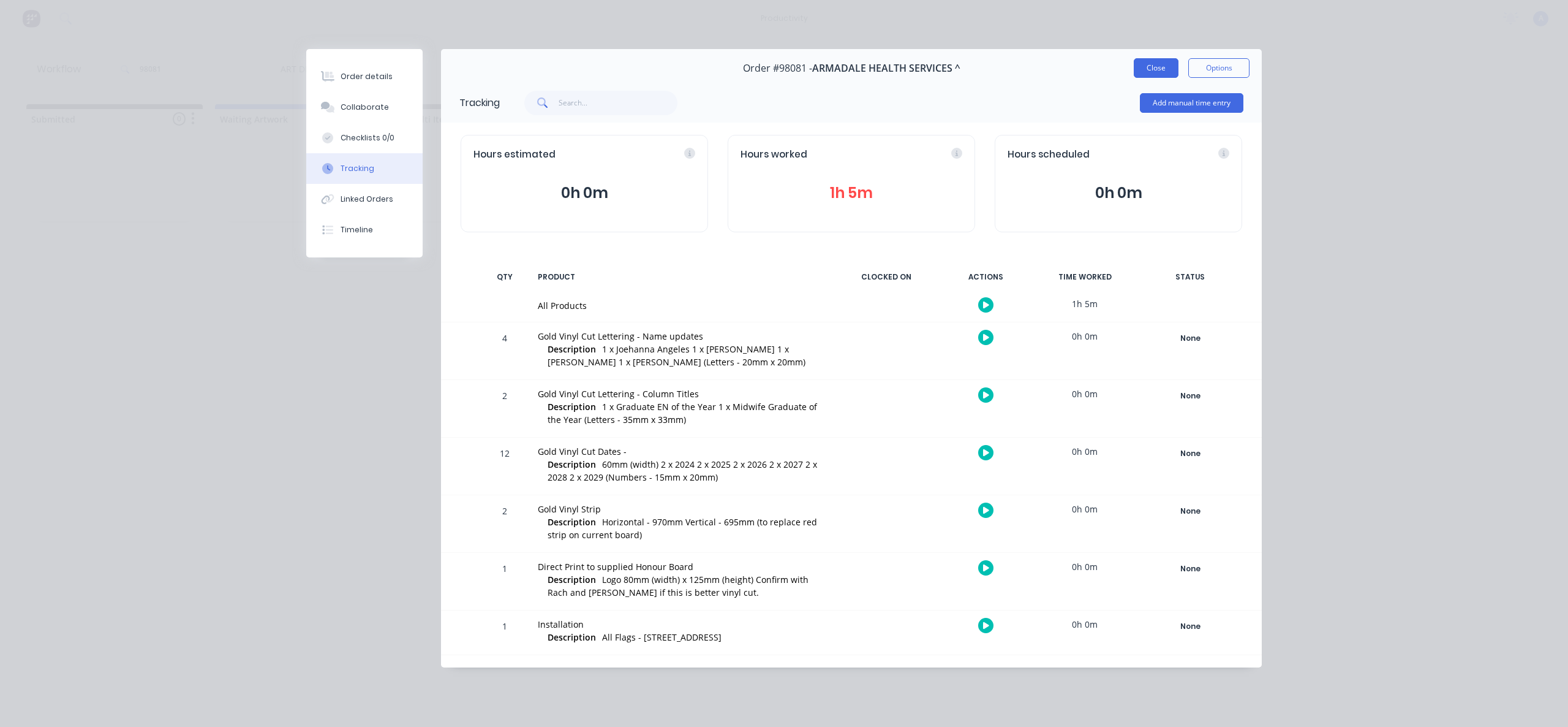
click at [1163, 69] on button "Close" at bounding box center [1156, 68] width 45 height 20
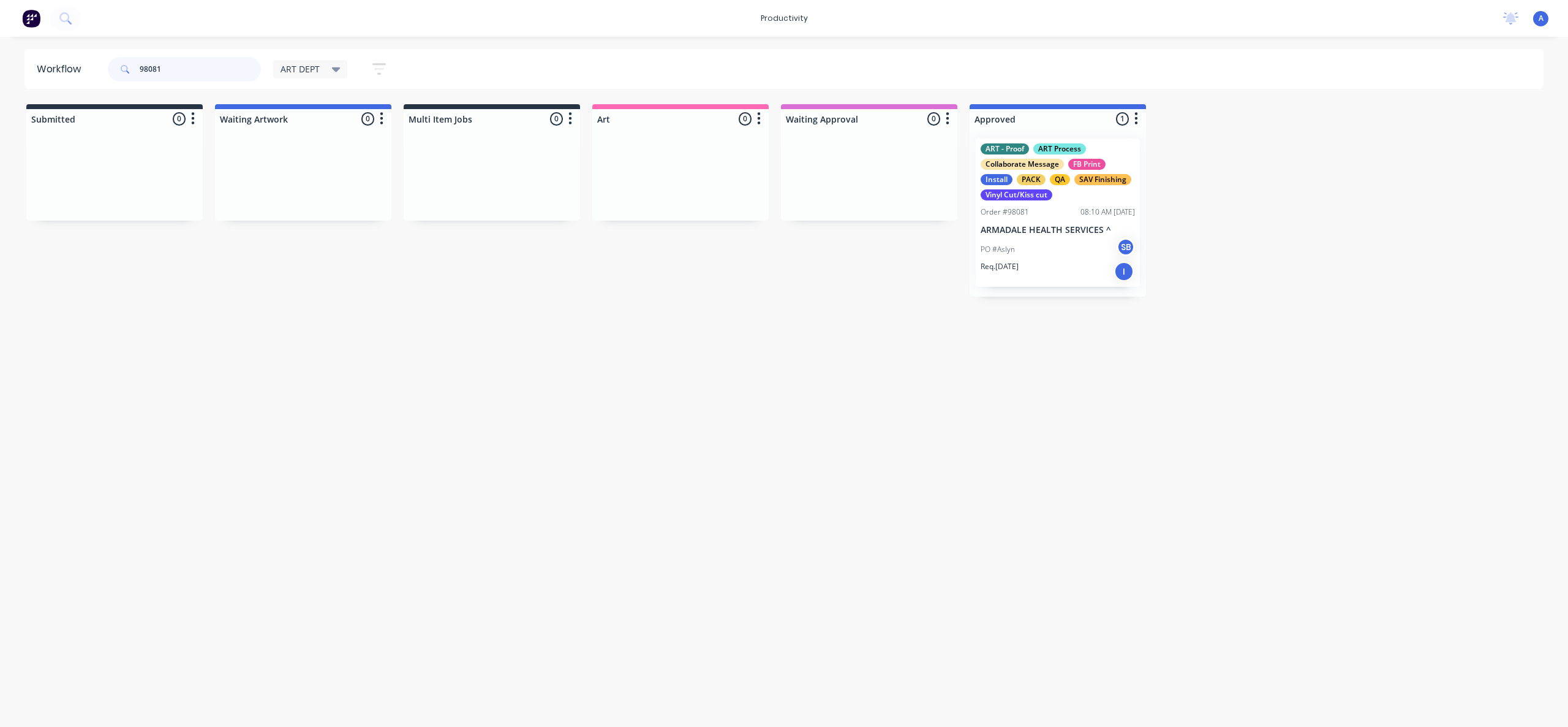
click at [244, 70] on input "98081" at bounding box center [200, 69] width 121 height 25
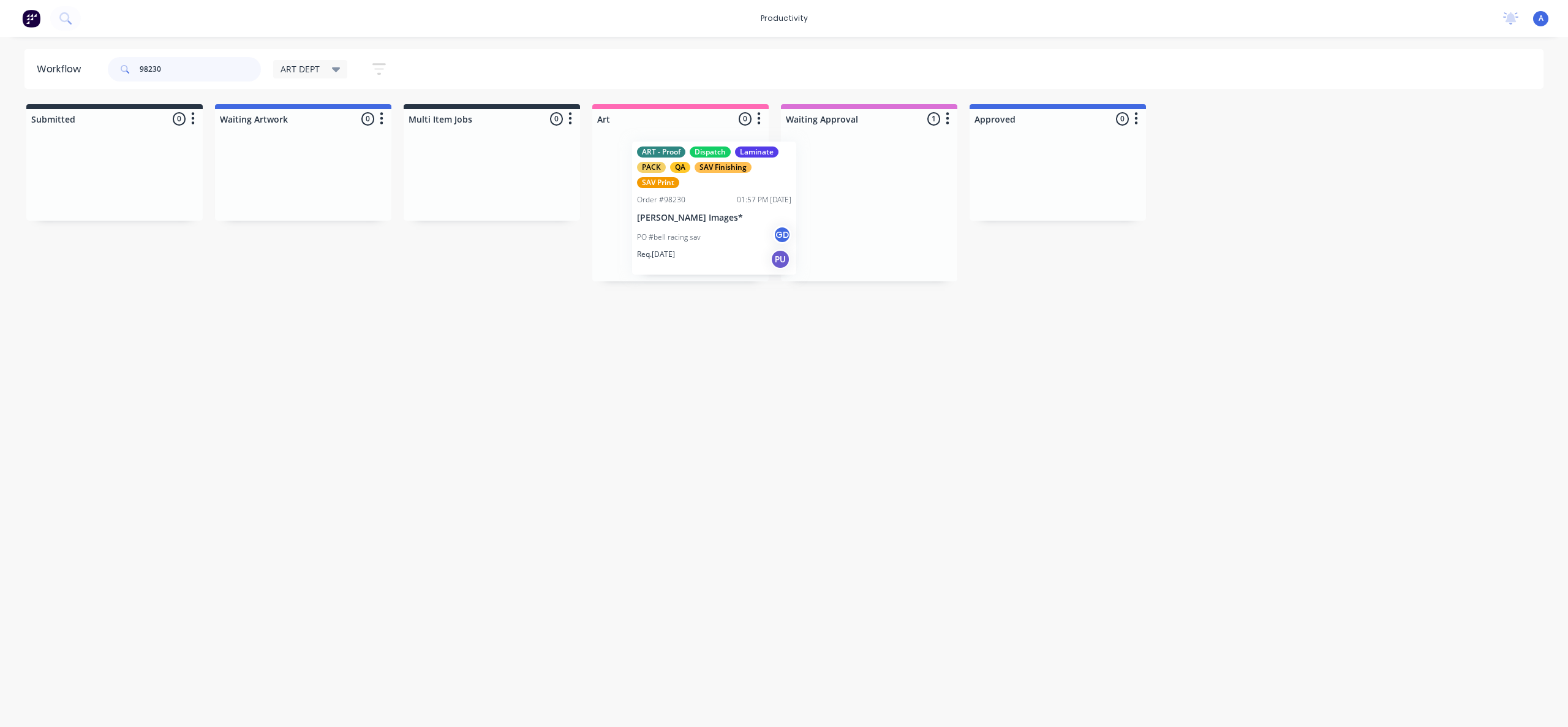
drag, startPoint x: 886, startPoint y: 209, endPoint x: 703, endPoint y: 215, distance: 183.1
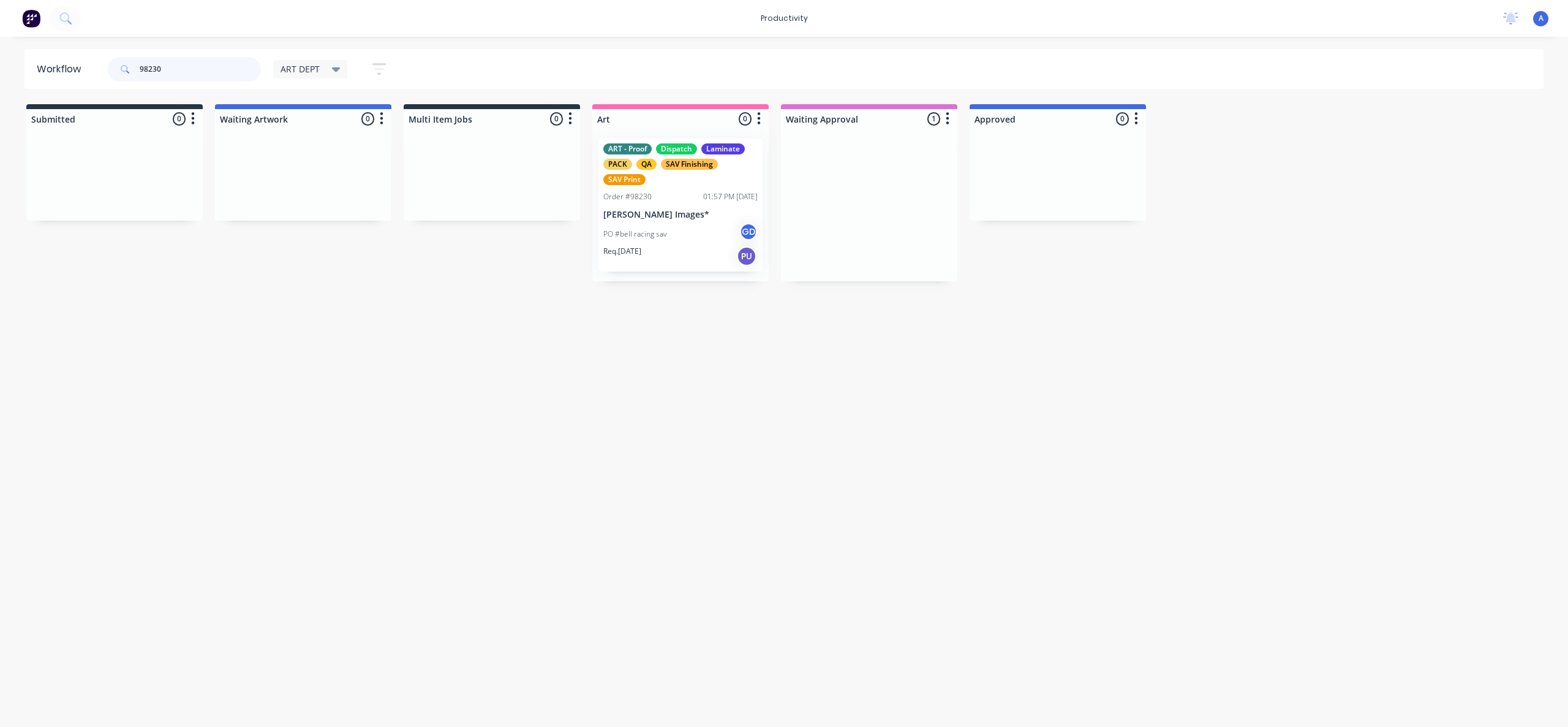
type input "98230"
click at [698, 216] on div at bounding box center [681, 205] width 177 height 153
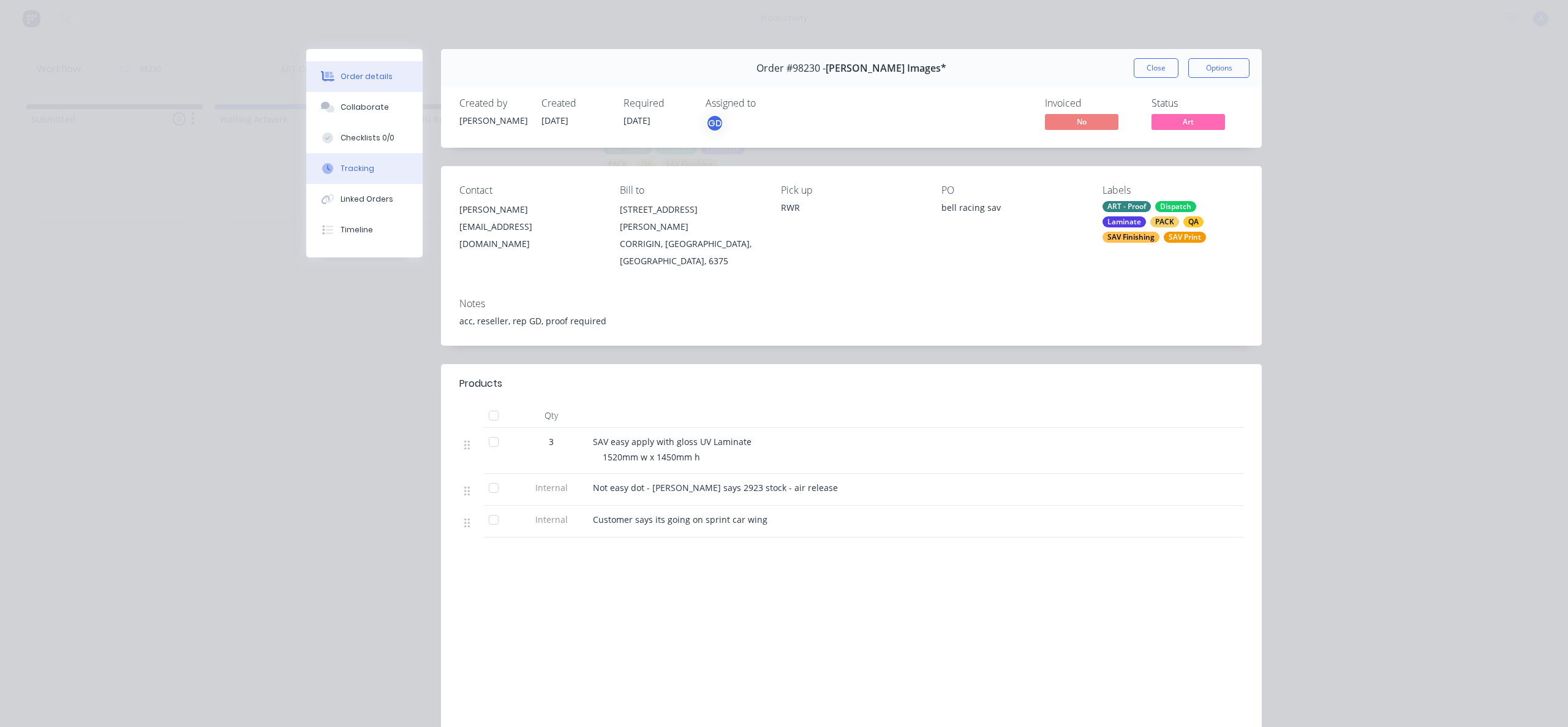
click at [368, 179] on button "Tracking" at bounding box center [365, 169] width 117 height 31
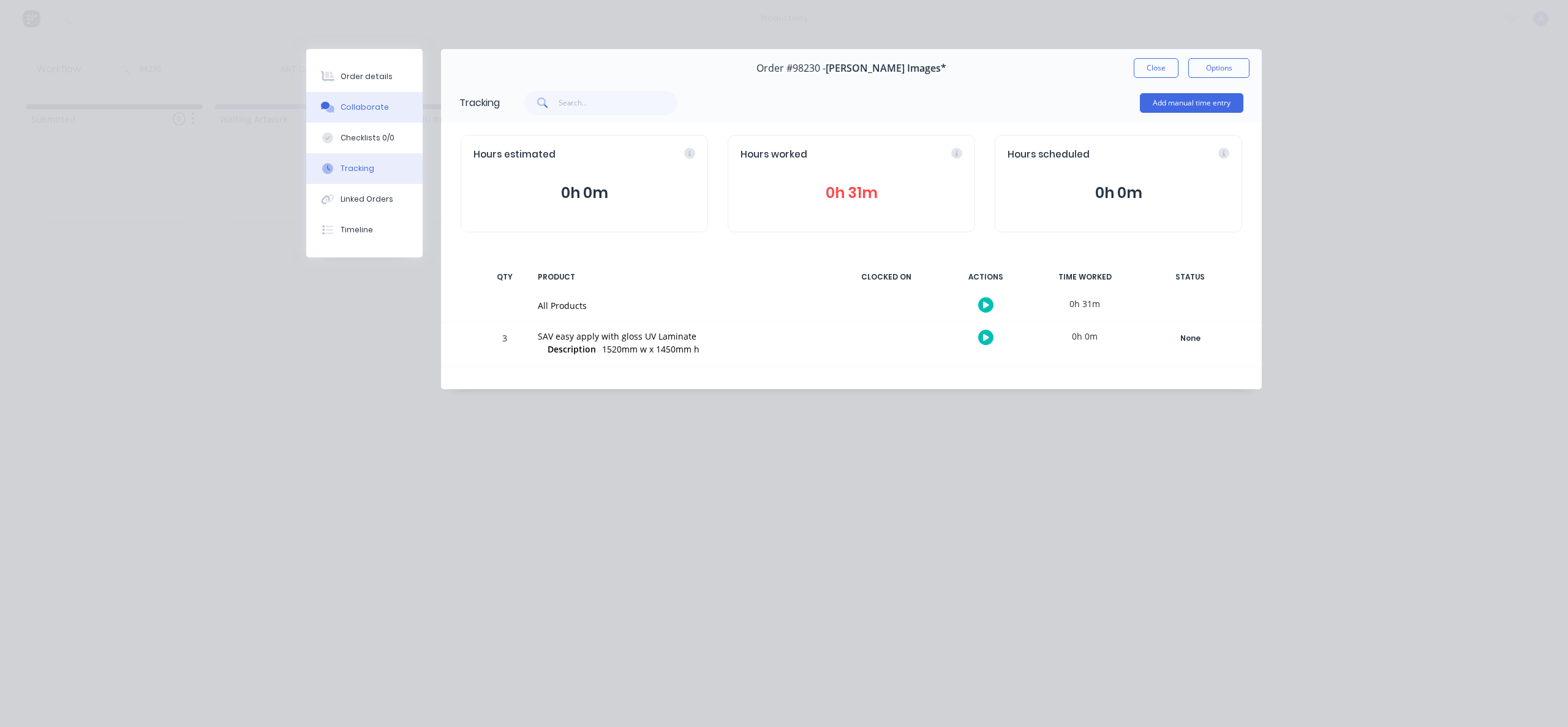
click at [370, 110] on div "Collaborate" at bounding box center [365, 107] width 48 height 11
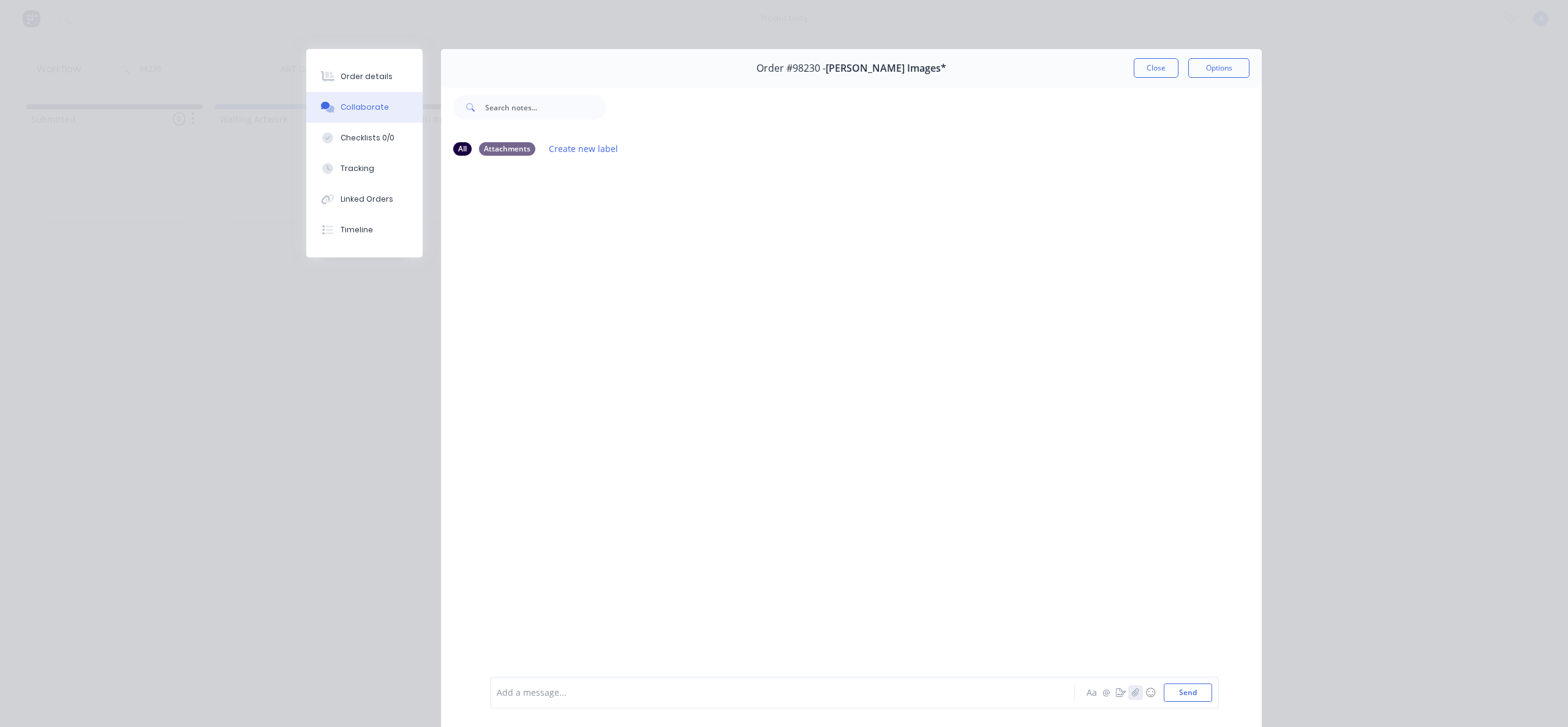
click at [1136, 696] on button "button" at bounding box center [1136, 693] width 15 height 15
click at [1189, 688] on button "Send" at bounding box center [1188, 692] width 48 height 18
click at [728, 303] on div "A You 12:00pm [DATE] Proof 98230 - x3 Easy Apply Stickers_V2.pdf Labels Downloa…" at bounding box center [851, 421] width 821 height 510
click at [583, 263] on div "Labels Download Delete" at bounding box center [652, 259] width 138 height 18
click at [587, 264] on button "button" at bounding box center [589, 259] width 5 height 18
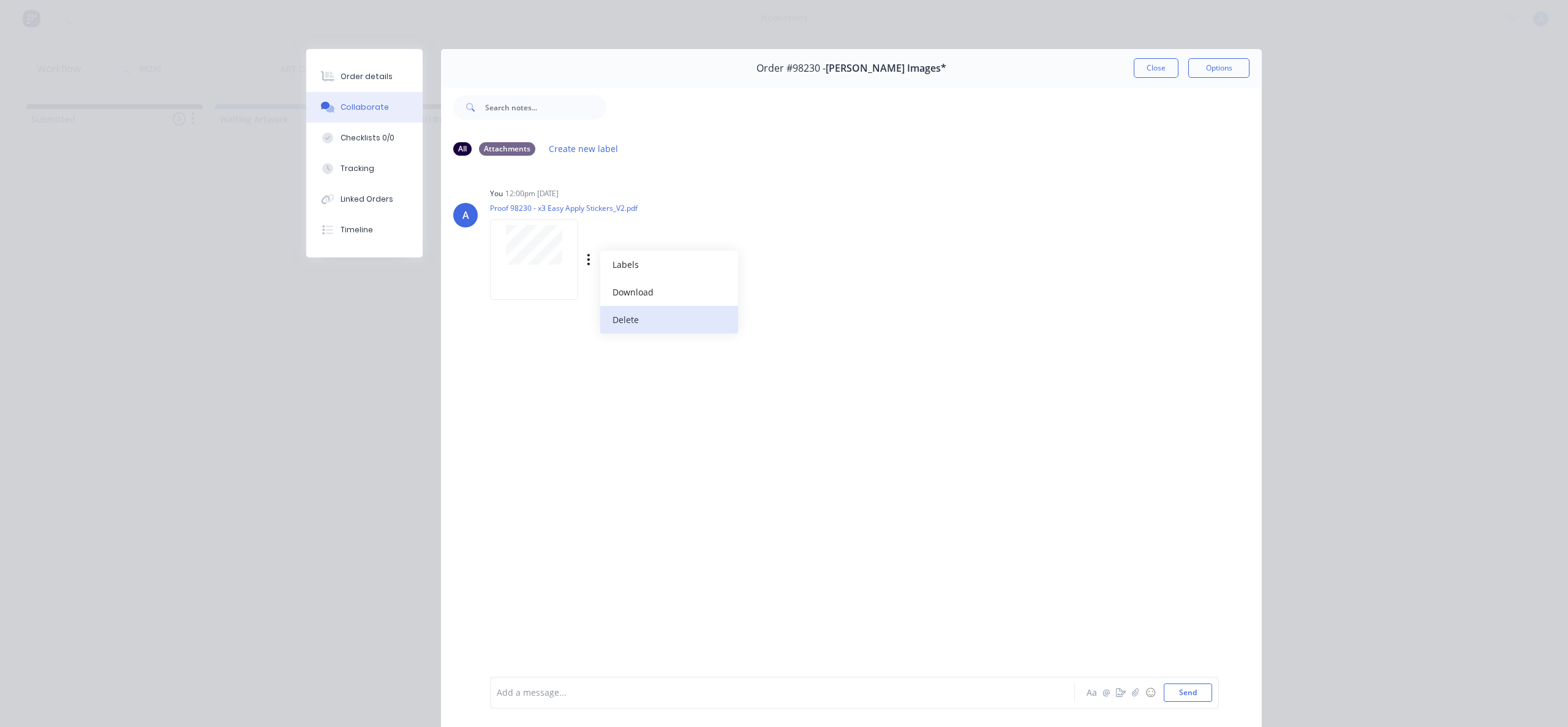
click at [631, 323] on button "Delete" at bounding box center [669, 319] width 138 height 27
click at [787, 481] on div at bounding box center [851, 421] width 821 height 510
click at [1132, 694] on icon "button" at bounding box center [1136, 693] width 8 height 9
click at [1183, 701] on button "Send" at bounding box center [1188, 692] width 48 height 18
click at [376, 173] on button "Tracking" at bounding box center [365, 169] width 117 height 31
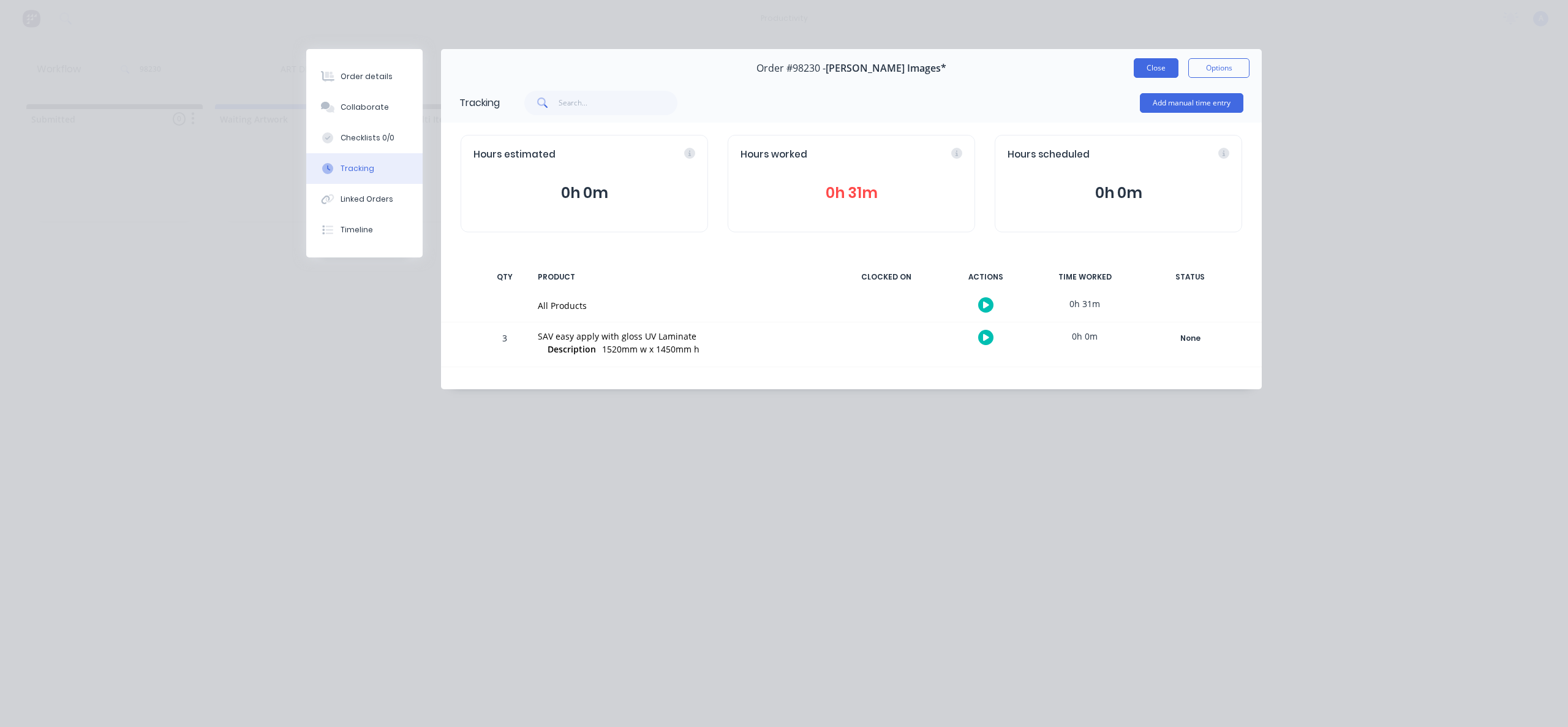
click at [1143, 60] on button "Close" at bounding box center [1156, 68] width 45 height 20
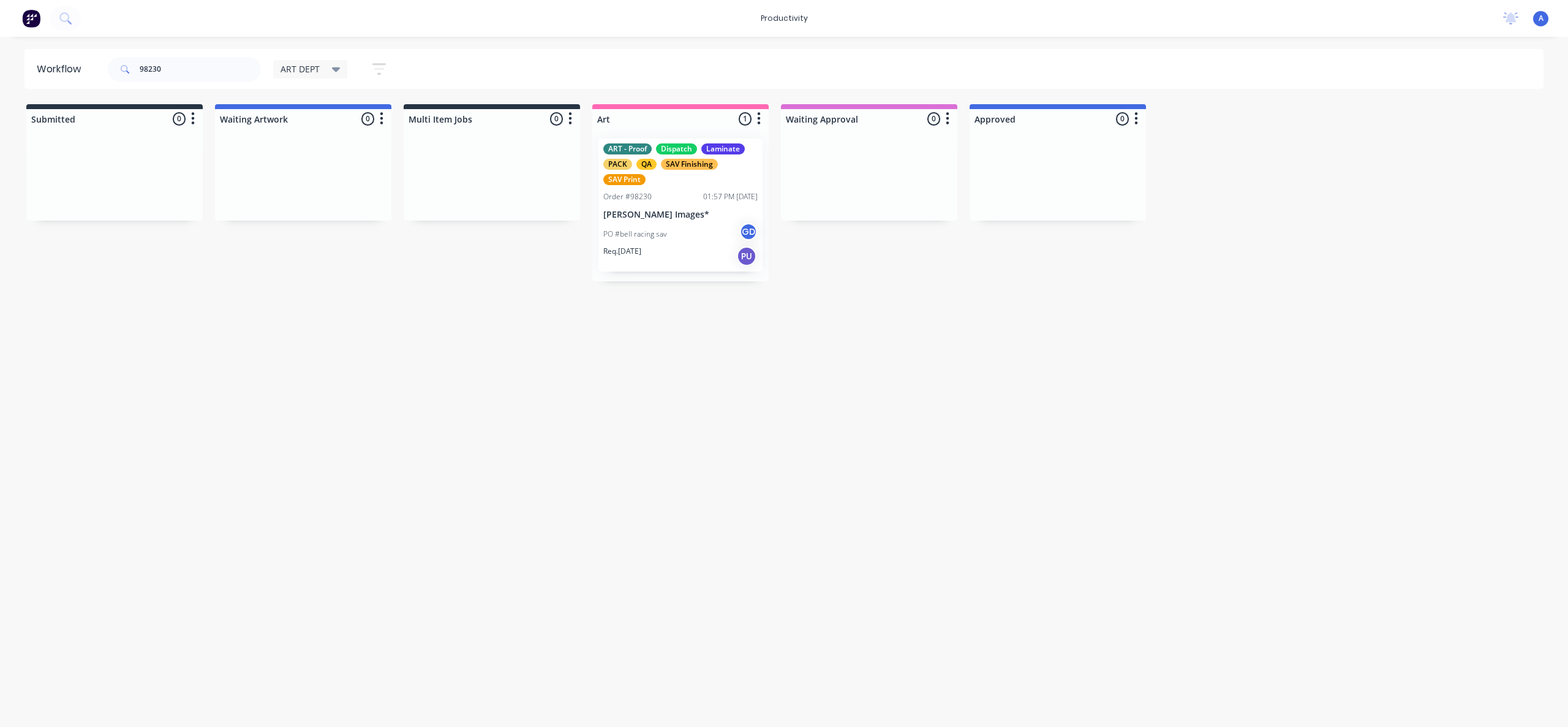
click at [655, 271] on div "ART - Proof Dispatch Laminate PACK QA SAV Finishing SAV Print Order #98230 01:5…" at bounding box center [680, 204] width 164 height 133
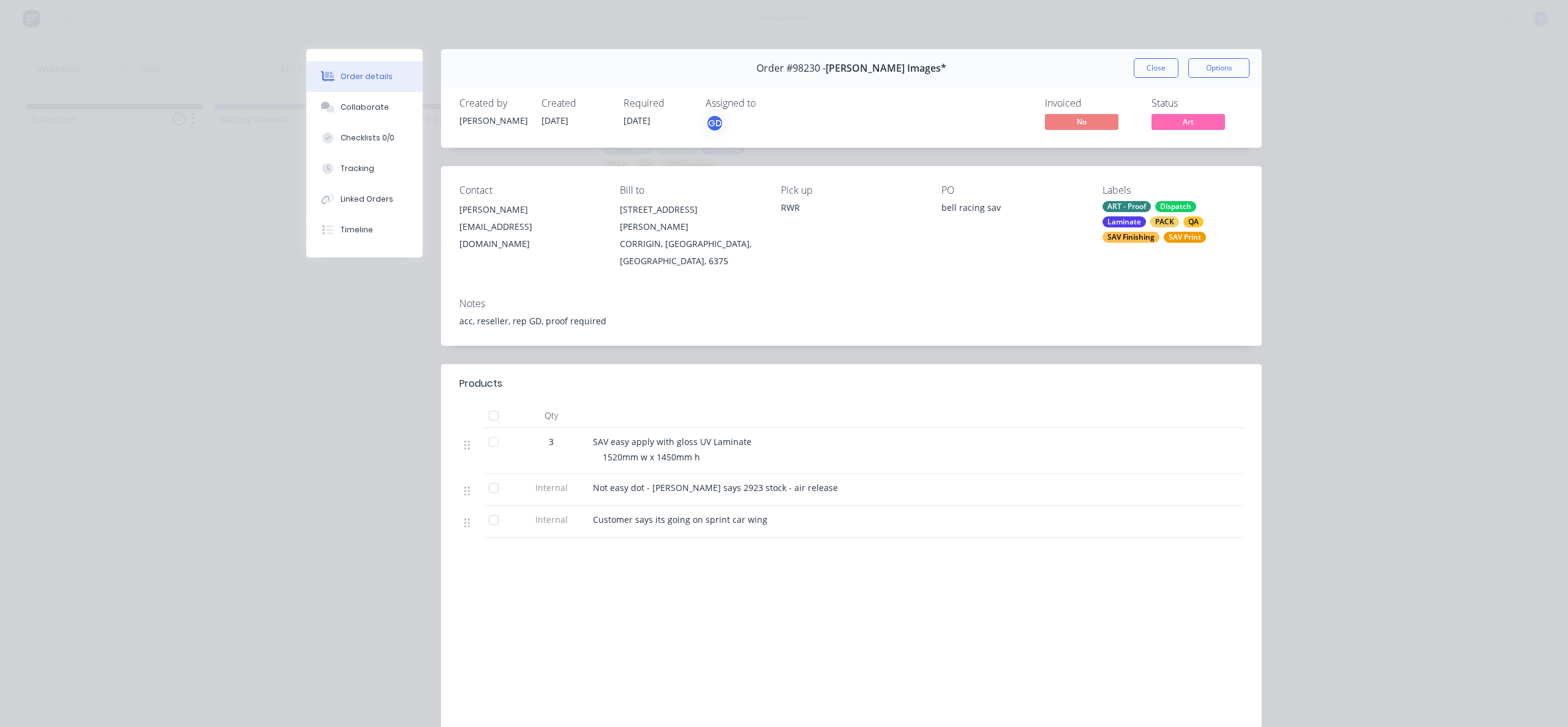
click at [357, 190] on button "Linked Orders" at bounding box center [365, 199] width 117 height 31
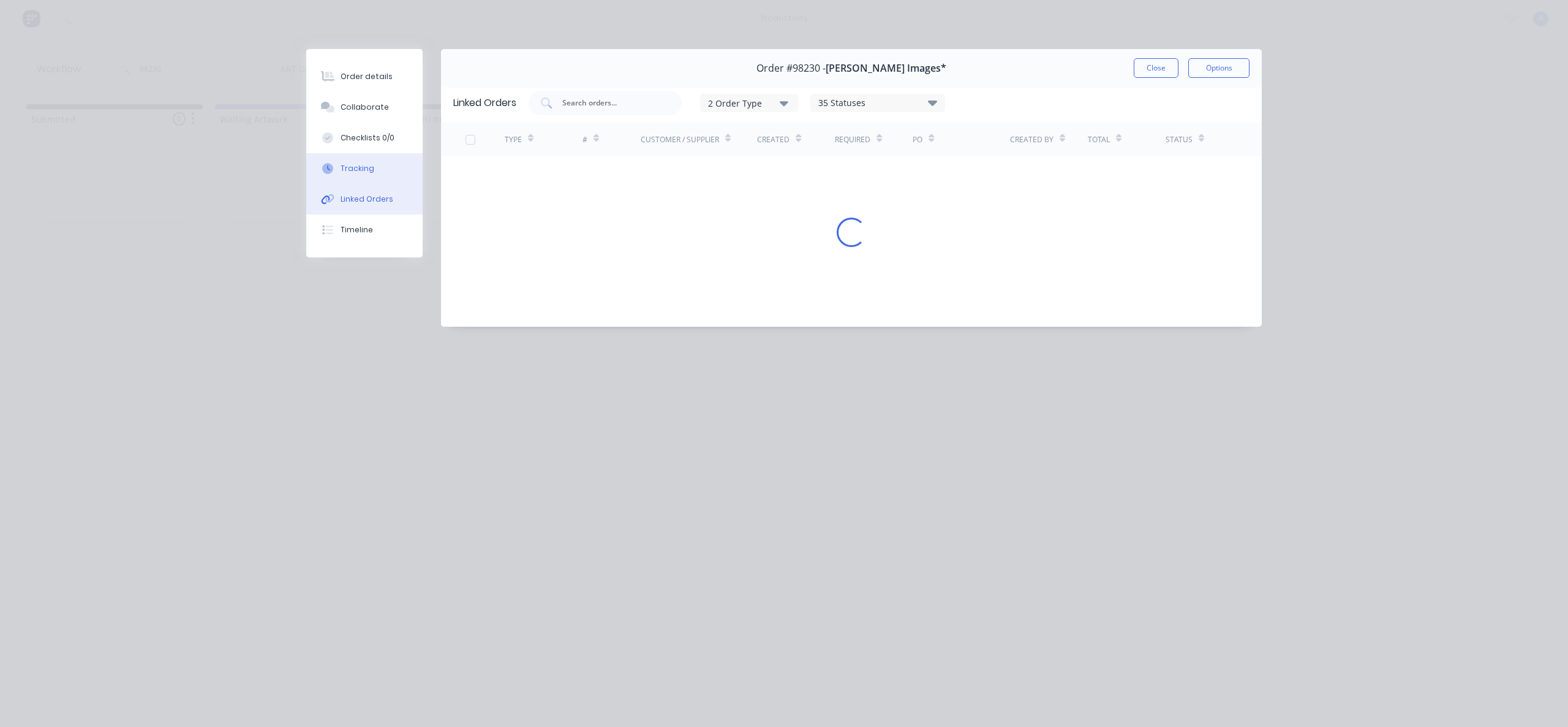
click at [353, 163] on div "Tracking" at bounding box center [357, 168] width 33 height 11
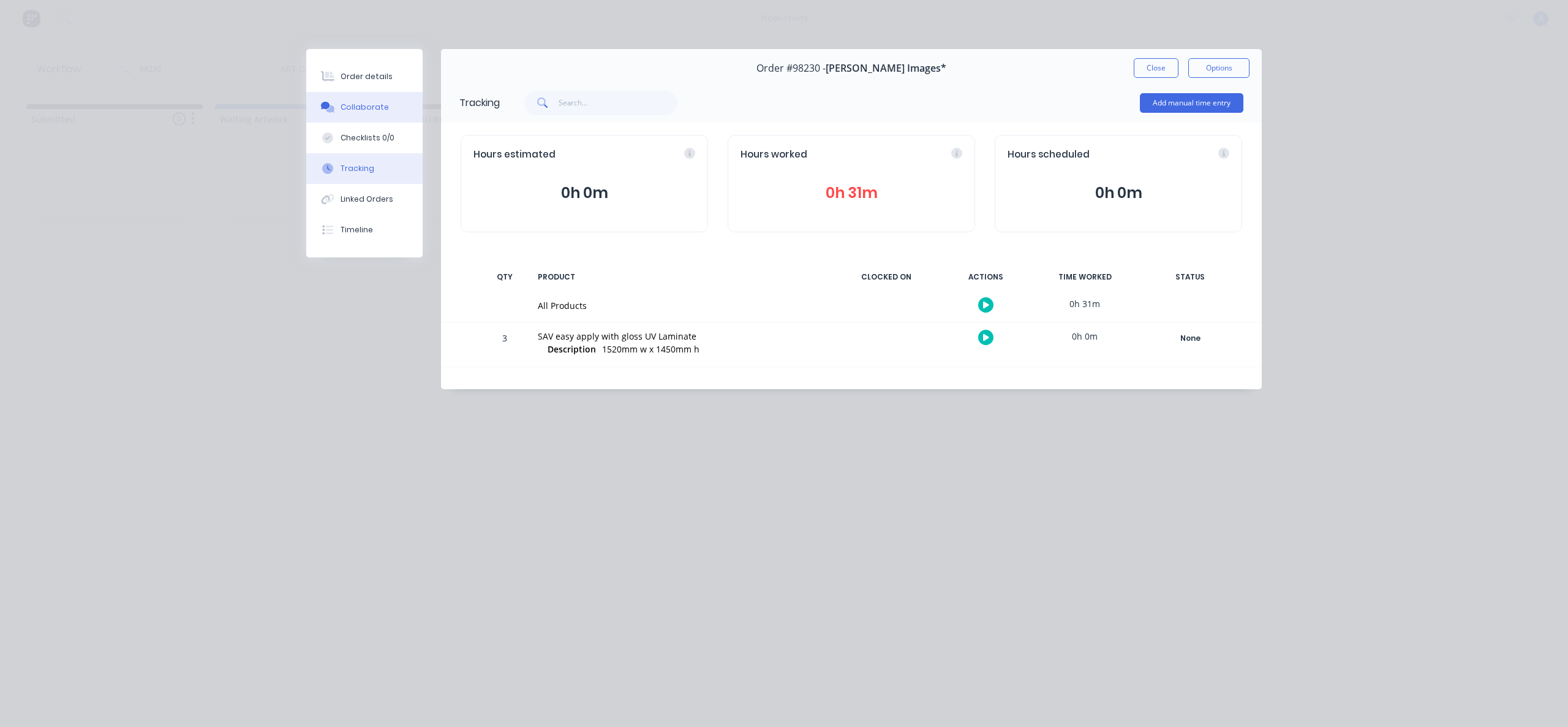
click at [371, 110] on div "Collaborate" at bounding box center [365, 107] width 48 height 11
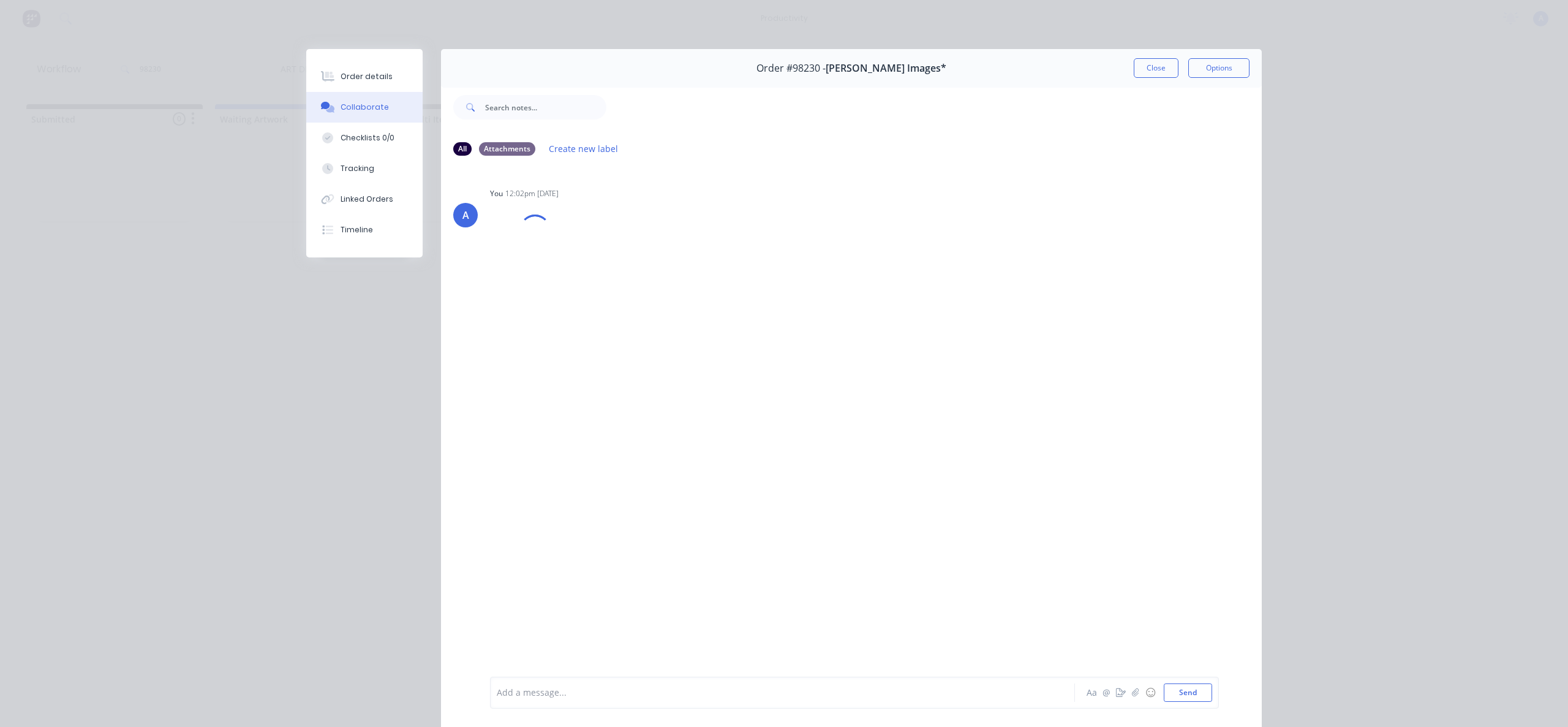
click at [679, 684] on div "Add a message..." at bounding box center [765, 692] width 537 height 18
click at [1185, 701] on button "Send" at bounding box center [1188, 692] width 48 height 18
click at [1132, 690] on icon "button" at bounding box center [1136, 693] width 8 height 9
click at [1187, 690] on button "Send" at bounding box center [1188, 692] width 48 height 18
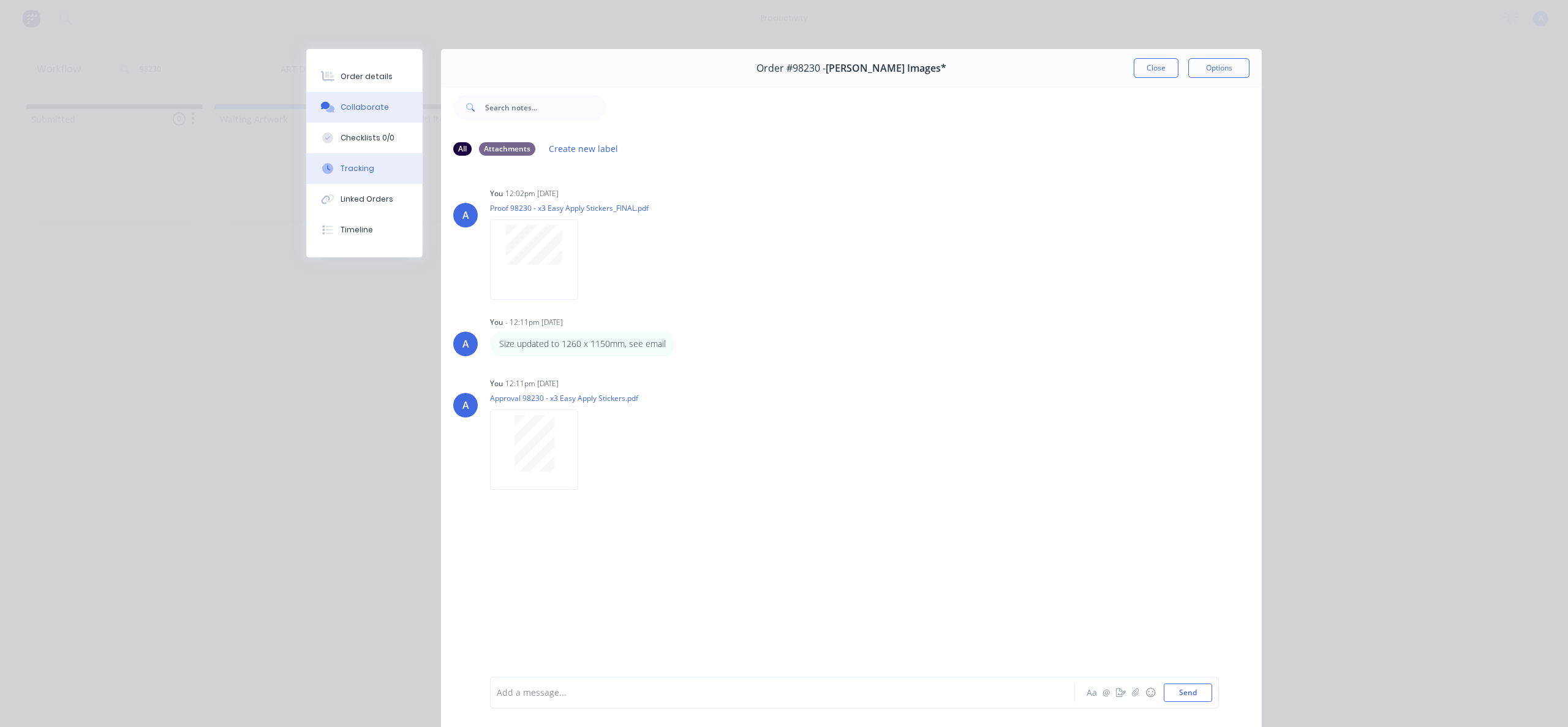
click at [383, 168] on button "Tracking" at bounding box center [365, 169] width 117 height 31
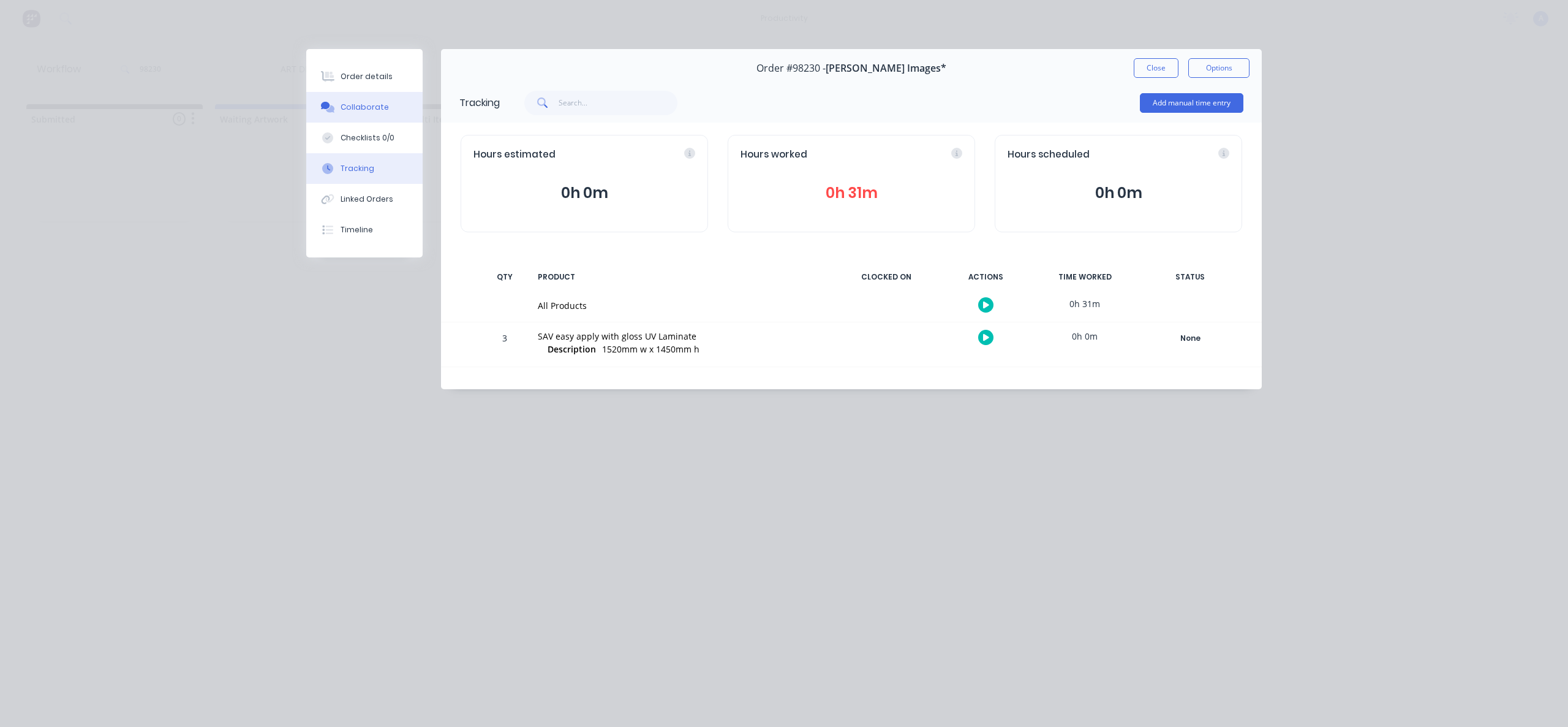
click at [335, 112] on div at bounding box center [327, 107] width 18 height 11
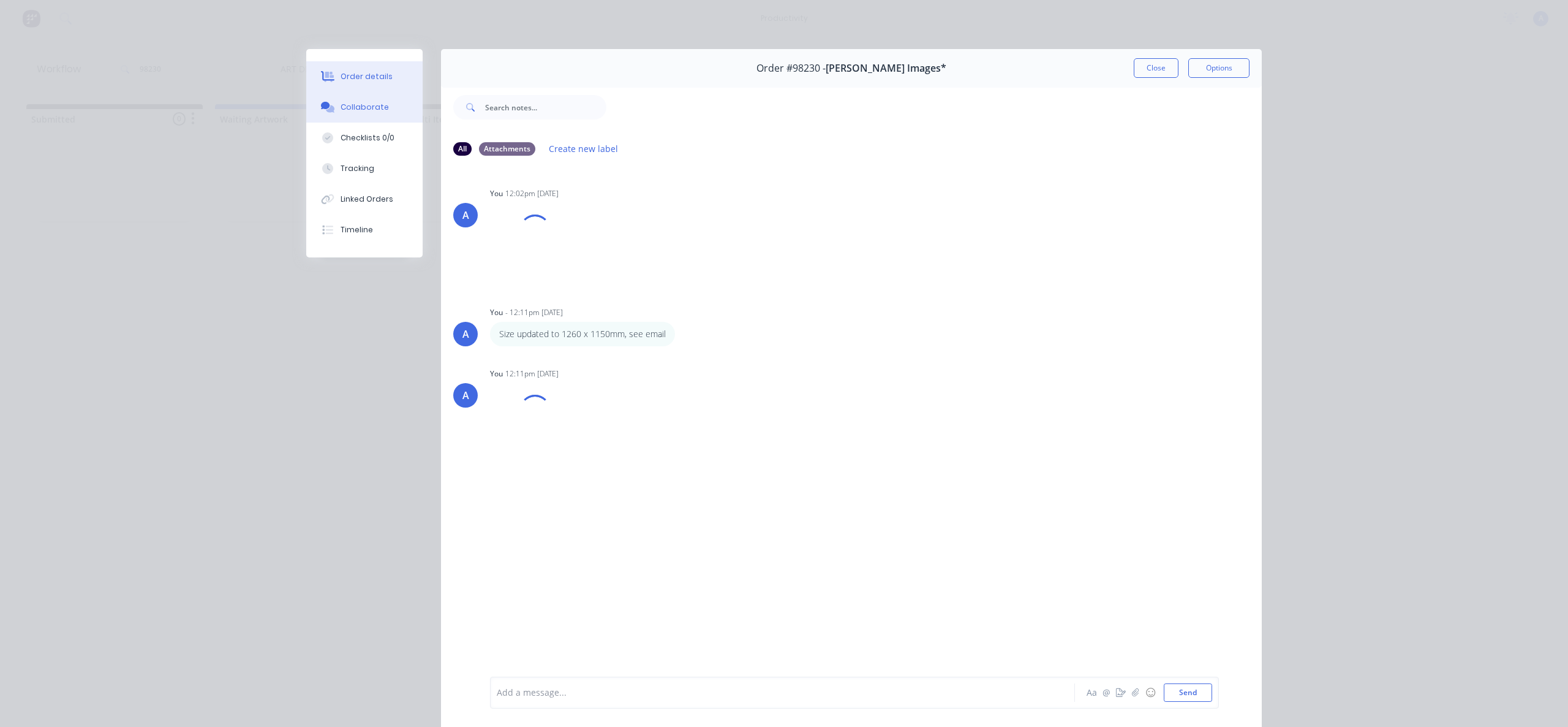
click at [351, 71] on div "Order details" at bounding box center [366, 76] width 52 height 11
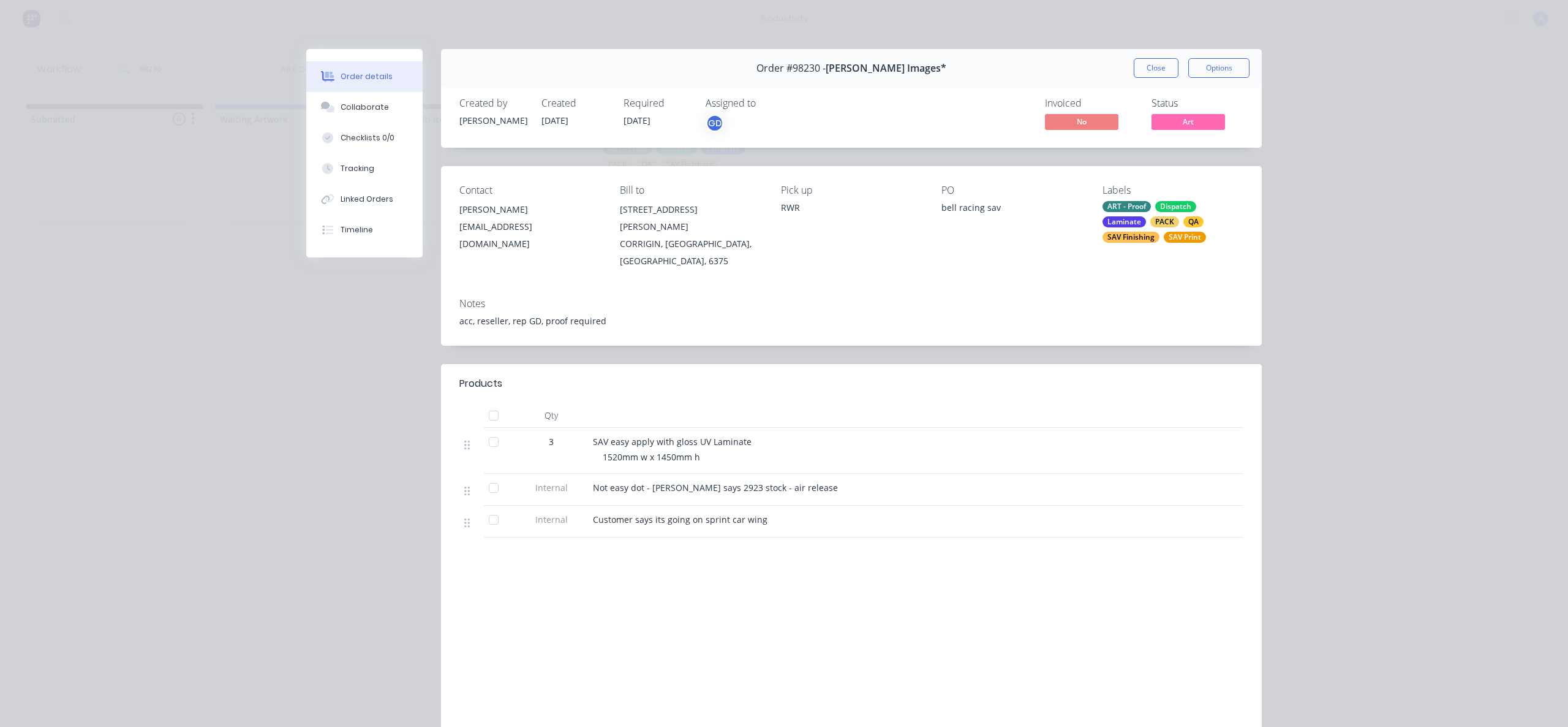
click at [1205, 236] on div "ART - Proof Dispatch Laminate PACK QA SAV Finishing SAV Print" at bounding box center [1173, 221] width 141 height 42
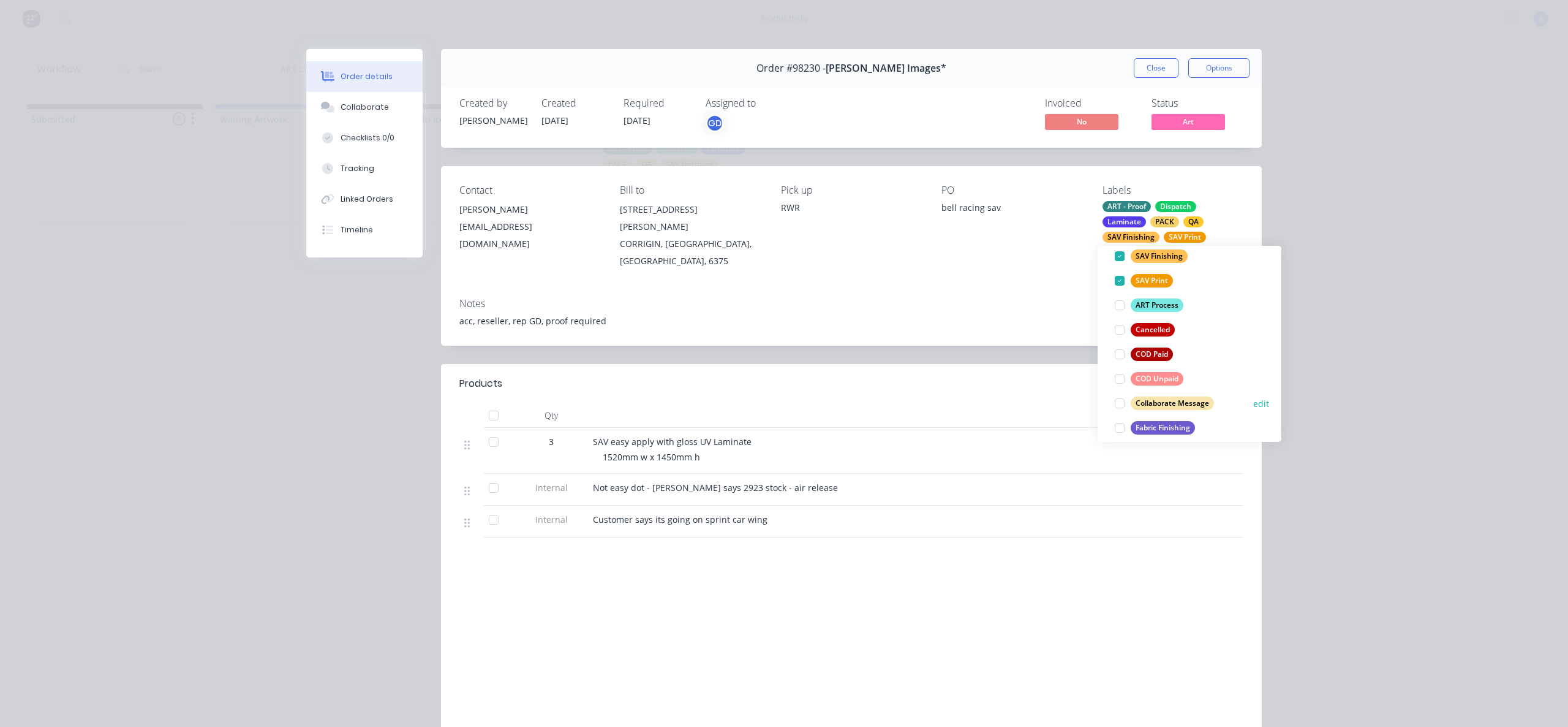
scroll to position [210, 0]
click at [1122, 400] on div at bounding box center [1119, 403] width 25 height 25
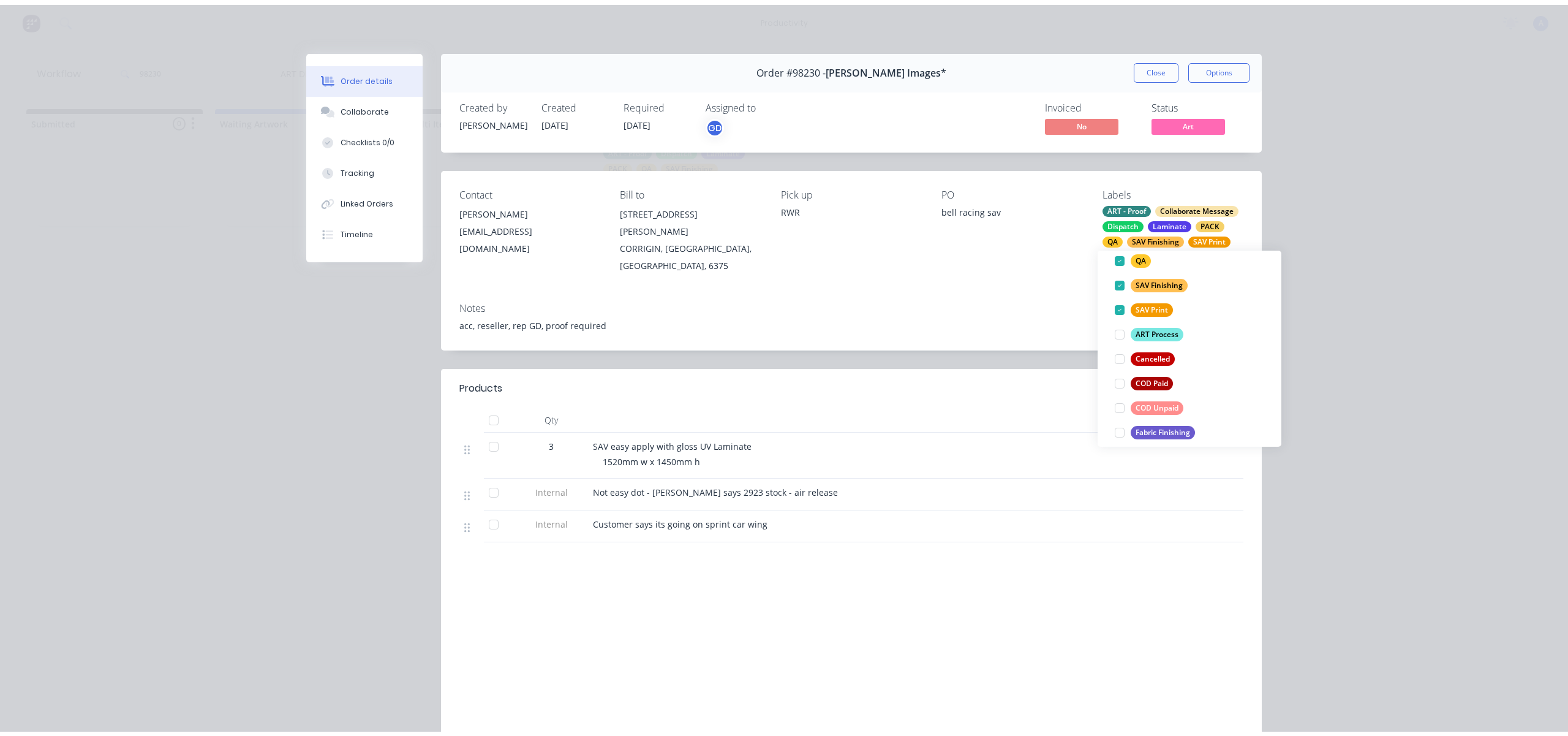
scroll to position [0, 0]
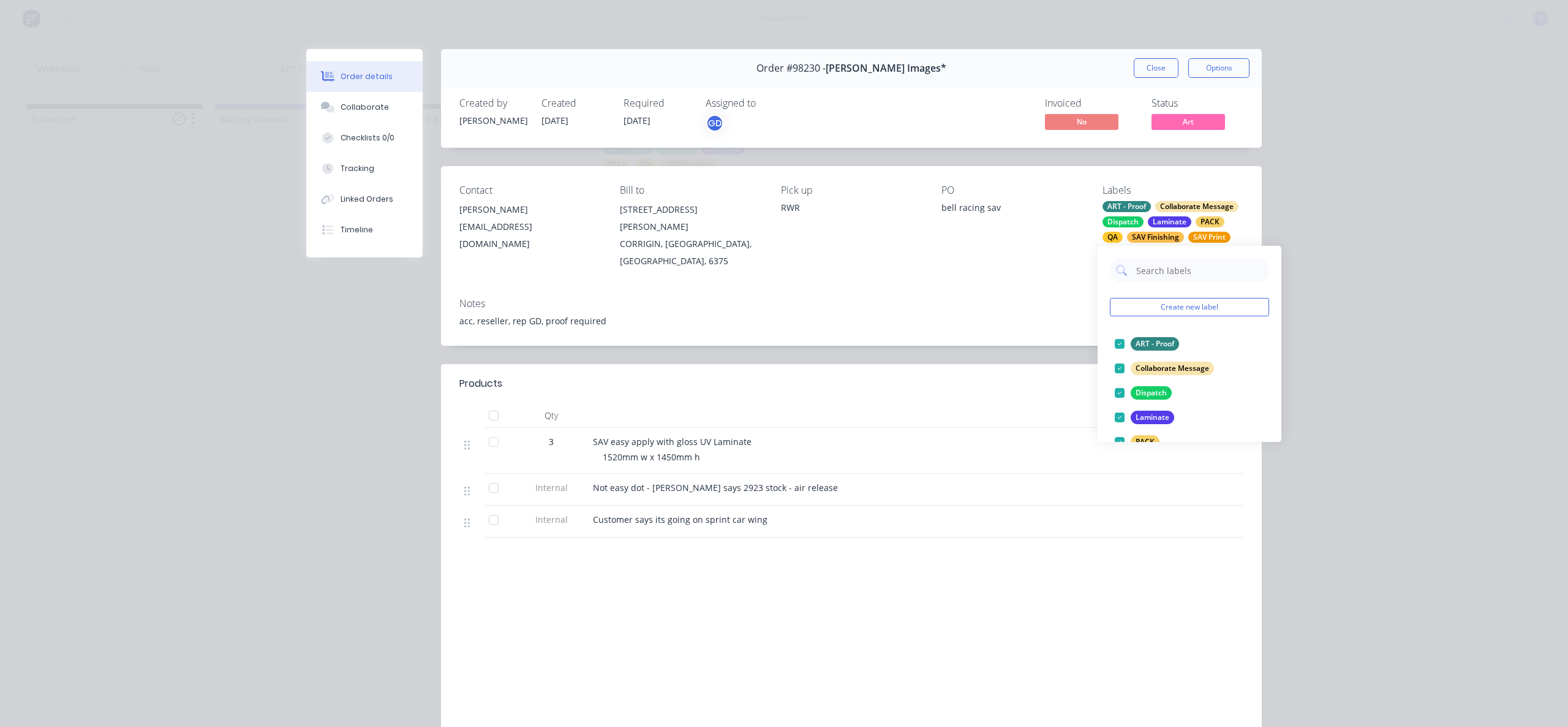
click at [1034, 183] on div "Contact [PERSON_NAME] [EMAIL_ADDRESS][DOMAIN_NAME] Bill to [STREET_ADDRESS][PER…" at bounding box center [851, 227] width 821 height 122
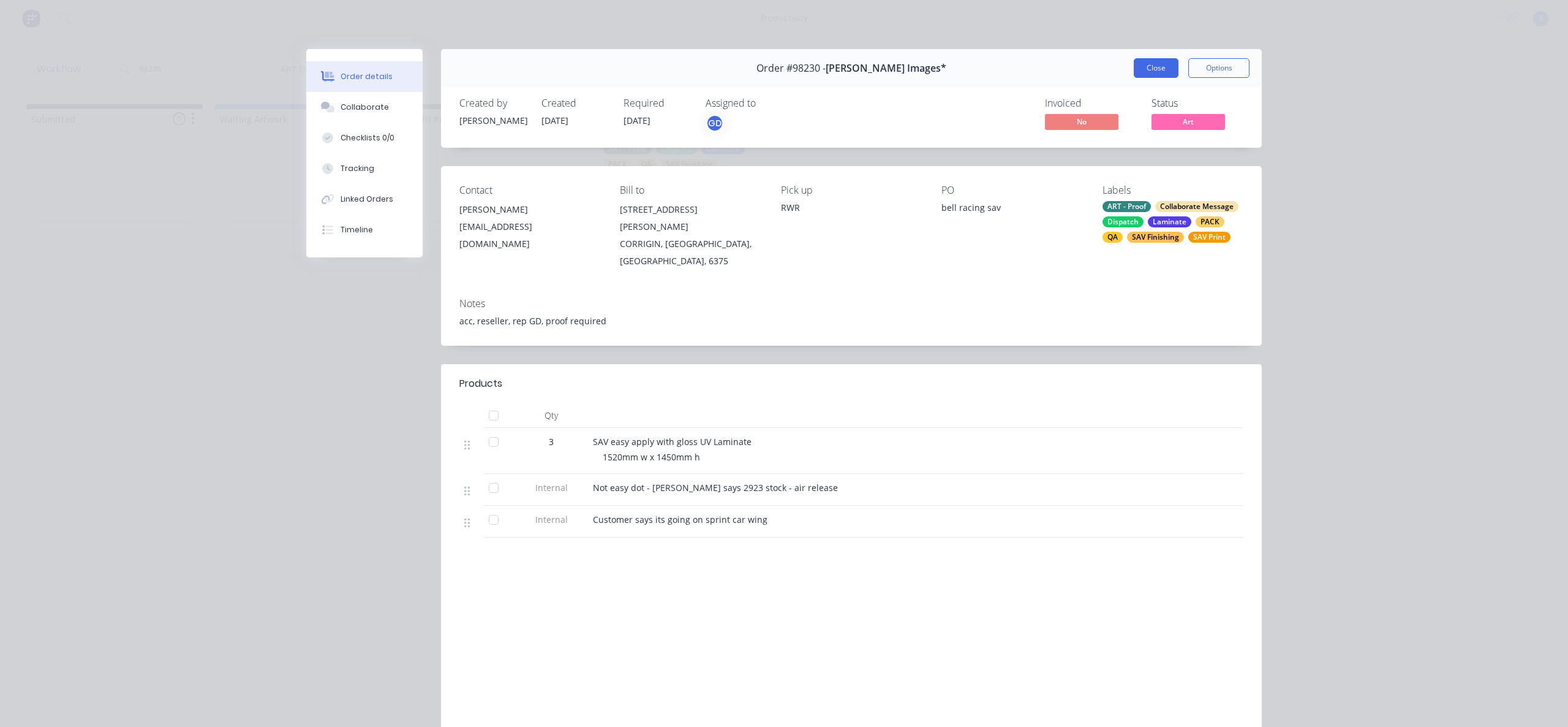
click at [1150, 70] on button "Close" at bounding box center [1156, 68] width 45 height 20
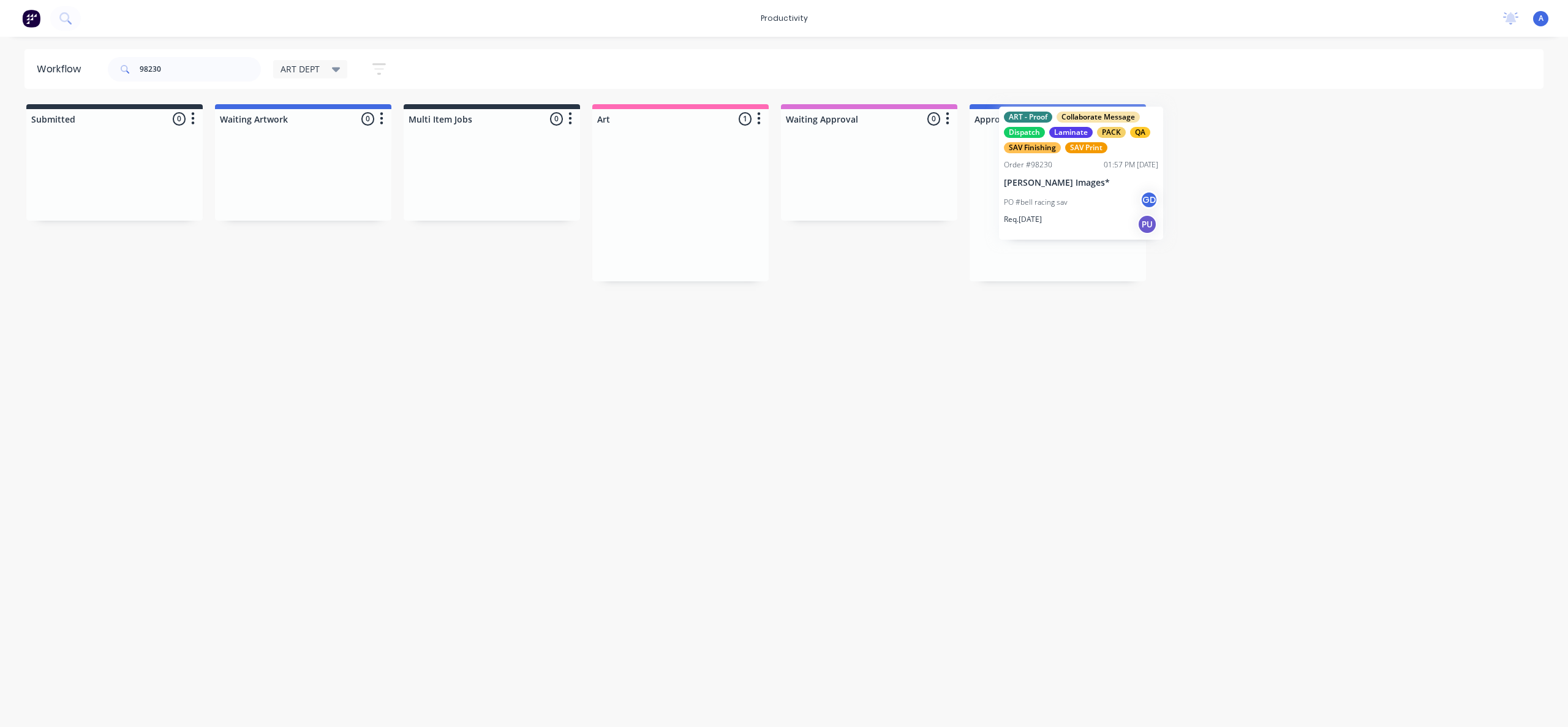
drag, startPoint x: 690, startPoint y: 241, endPoint x: 1104, endPoint y: 209, distance: 415.2
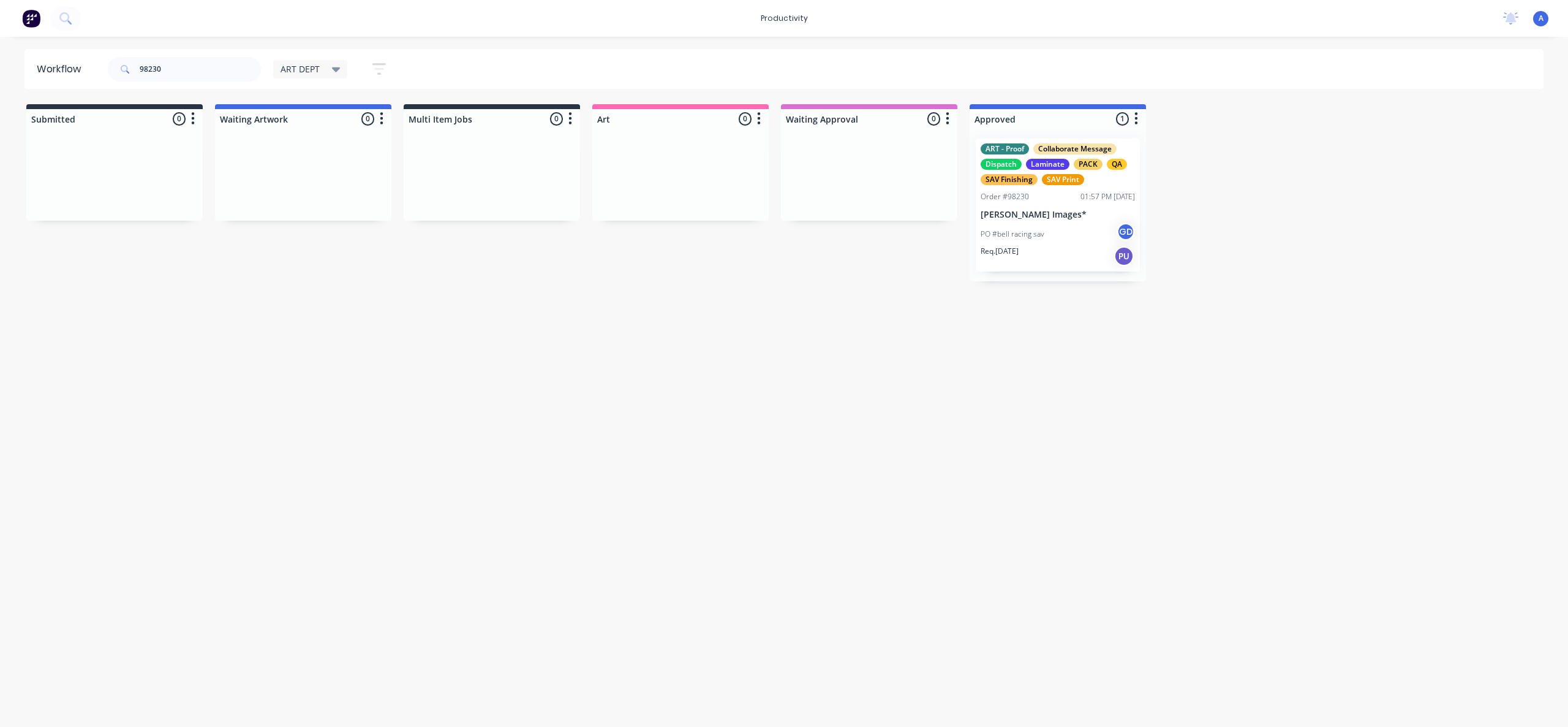
click at [1069, 230] on div "PO #bell racing sav GD" at bounding box center [1058, 233] width 154 height 23
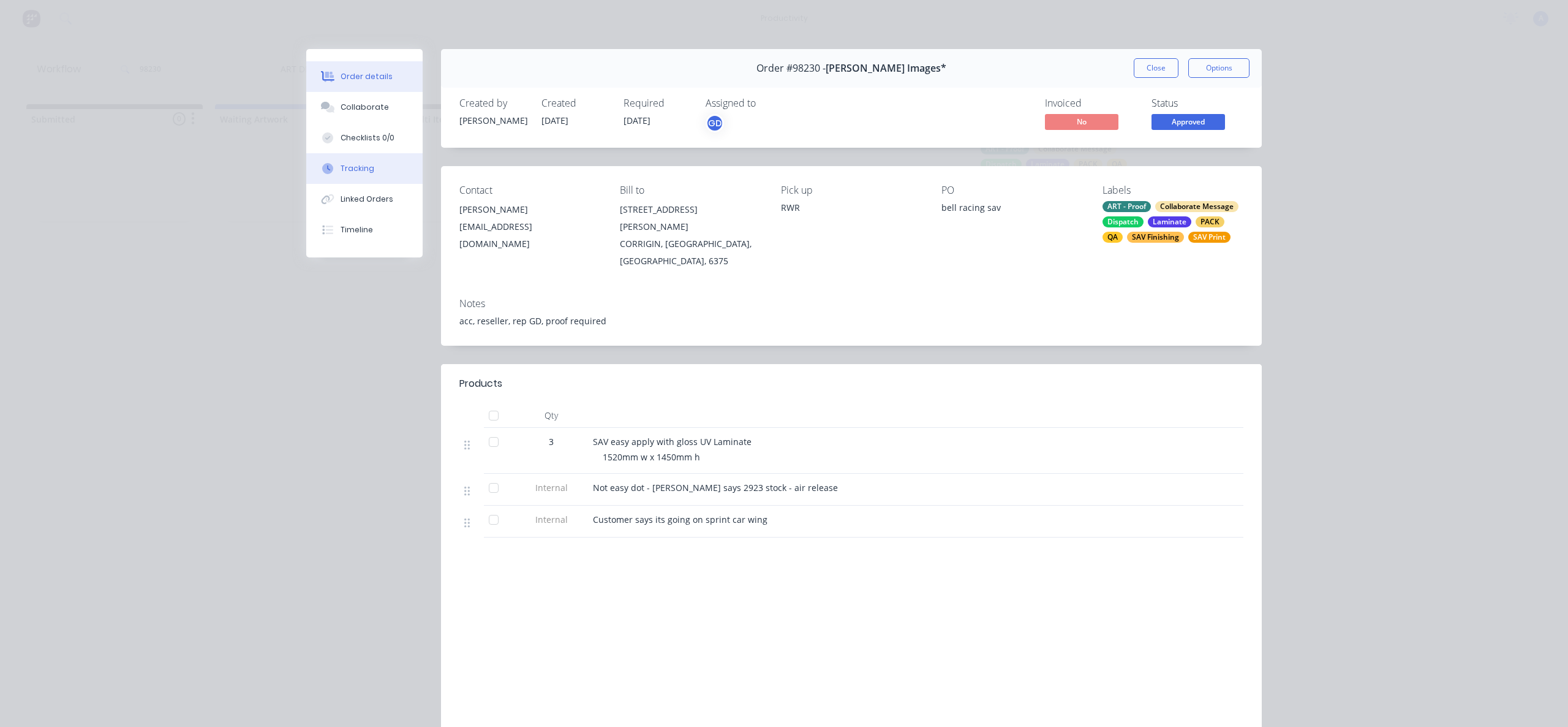
click at [351, 173] on div "Tracking" at bounding box center [357, 168] width 33 height 11
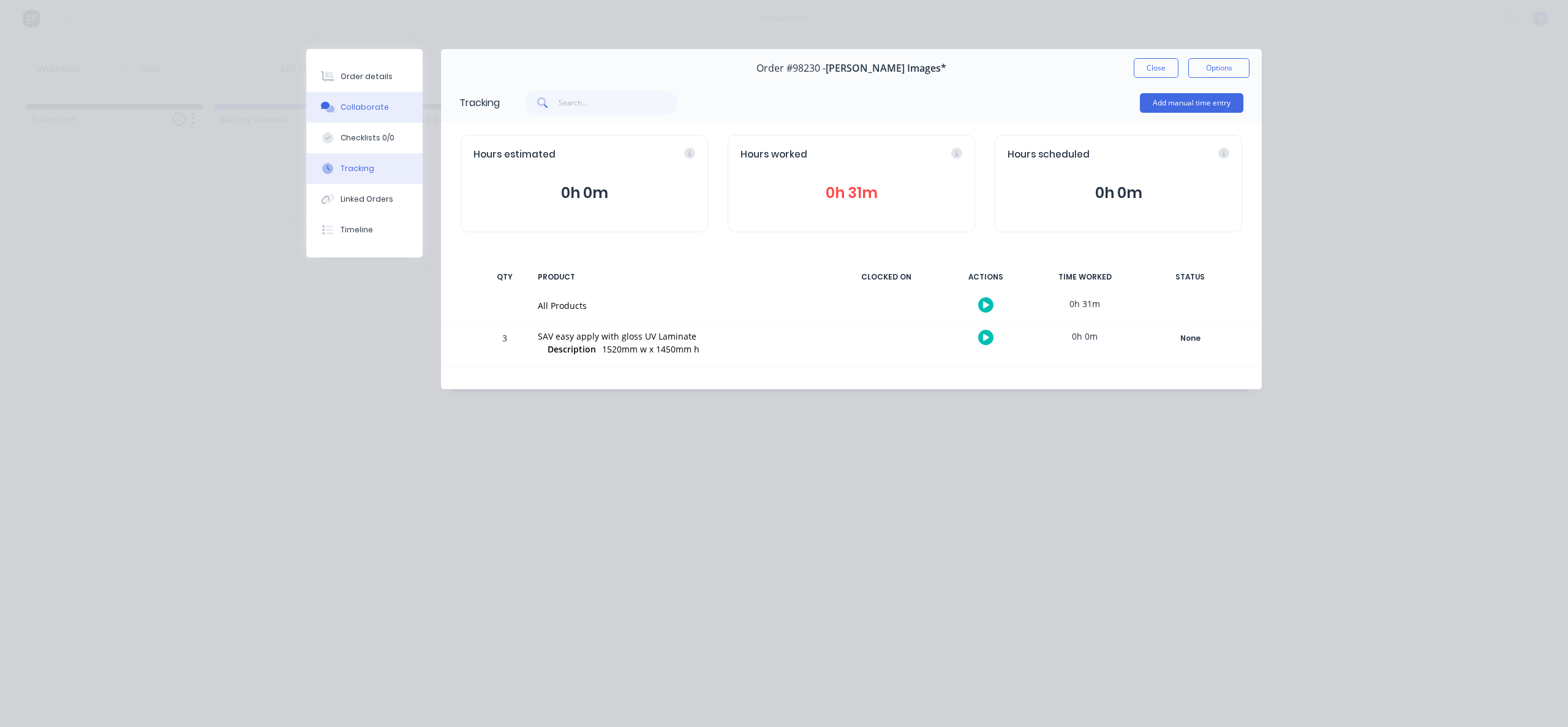
click at [347, 94] on button "Collaborate" at bounding box center [365, 107] width 117 height 31
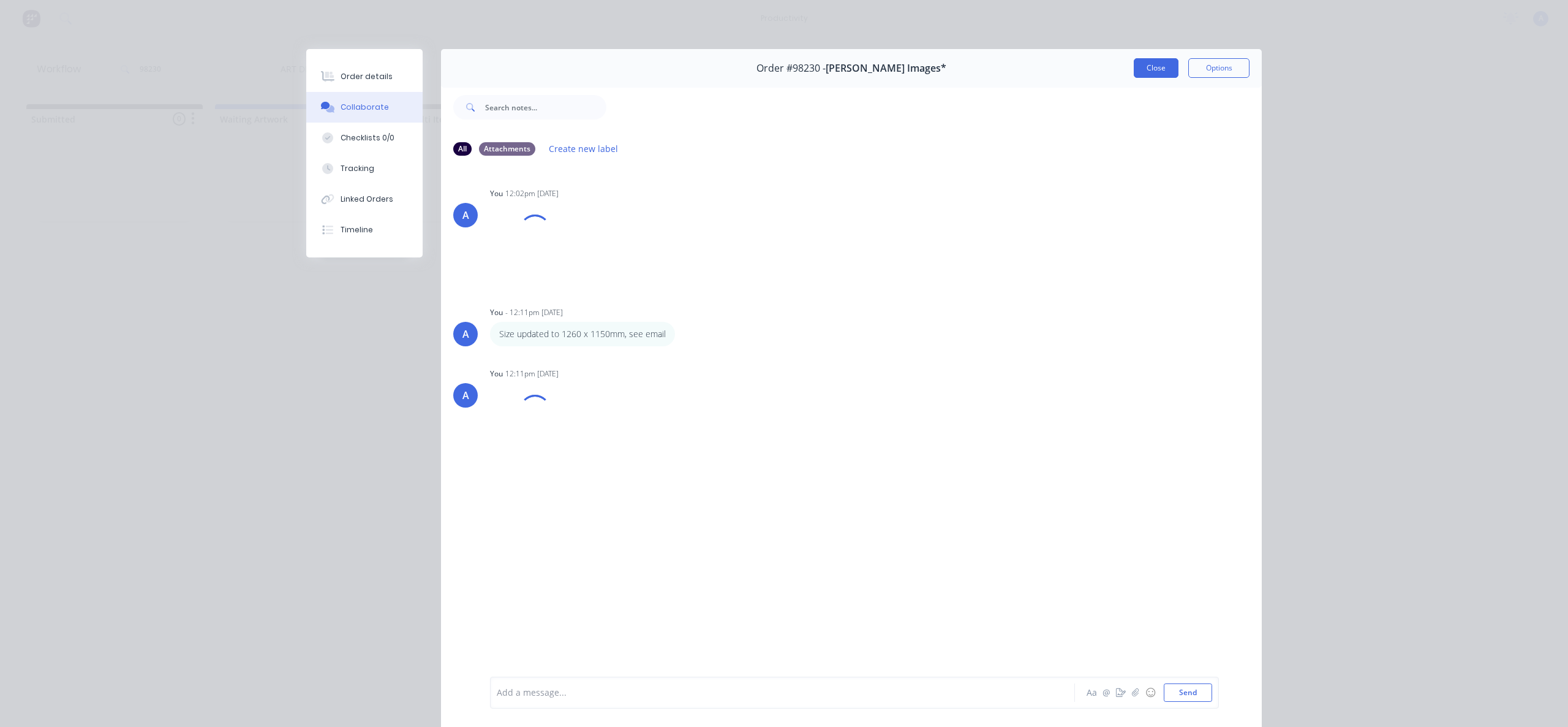
click at [1157, 76] on button "Close" at bounding box center [1156, 68] width 45 height 20
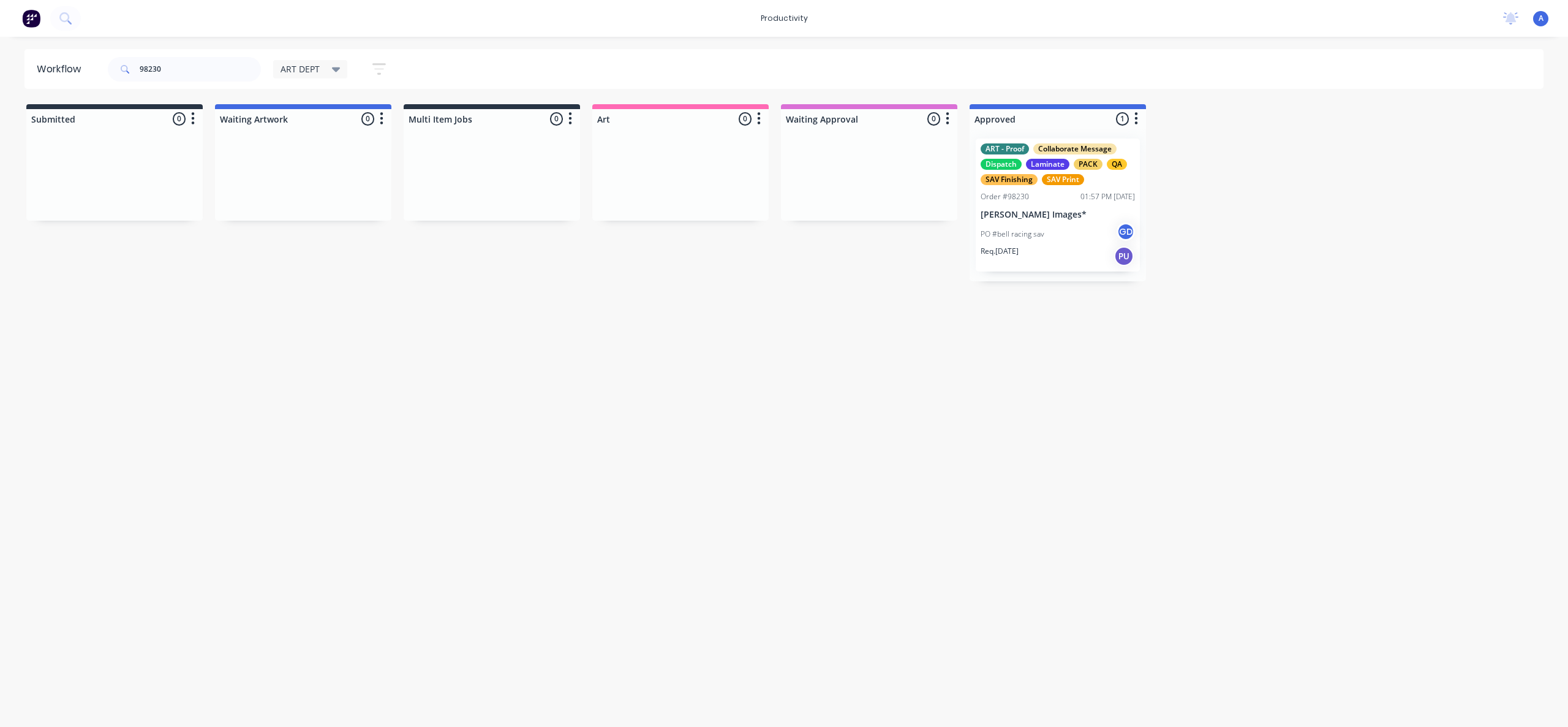
click at [124, 74] on div "98230" at bounding box center [184, 69] width 154 height 25
click at [1000, 484] on div "Workflow ART DEPT Save new view None edit ART DEPT (Default) edit Banner Finish…" at bounding box center [784, 375] width 1568 height 653
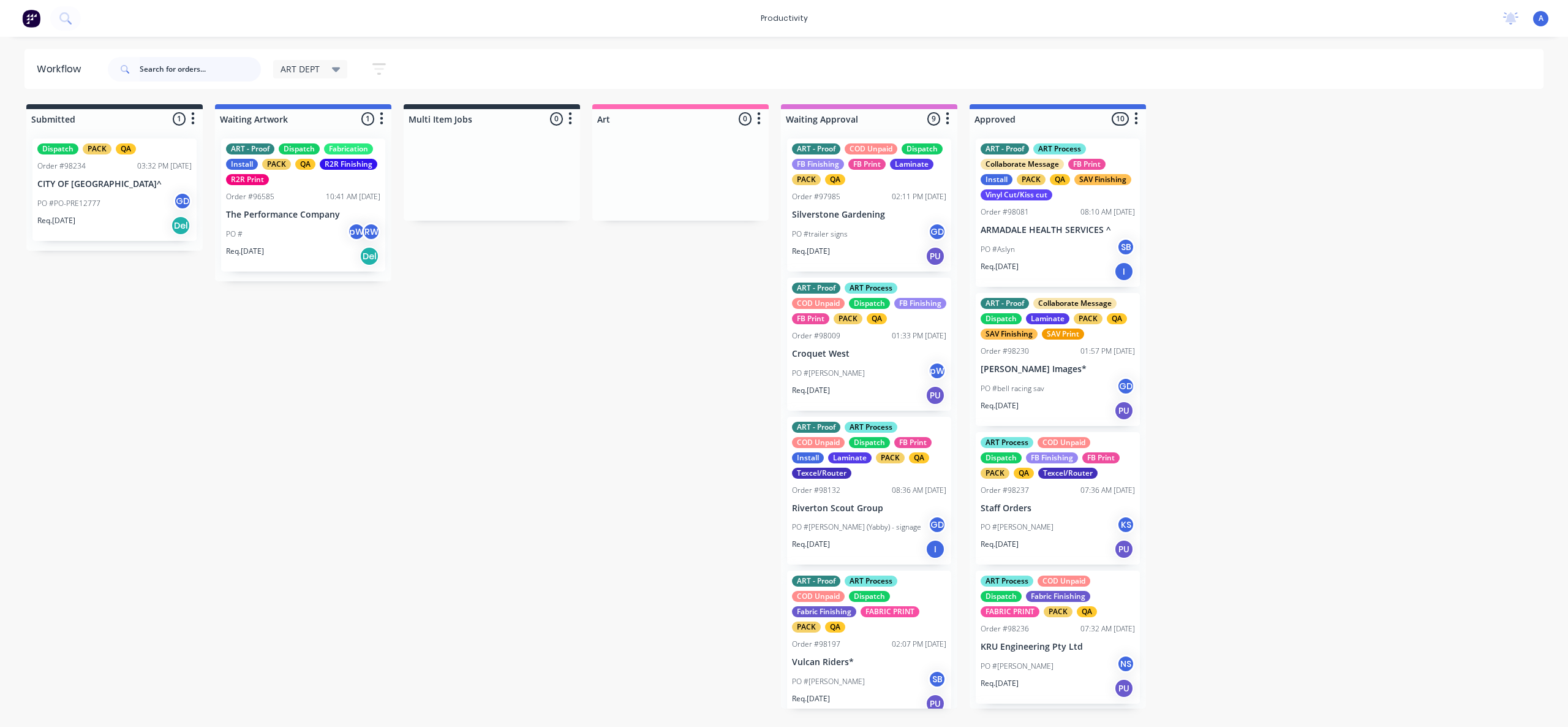
click at [212, 74] on input "text" at bounding box center [200, 69] width 121 height 25
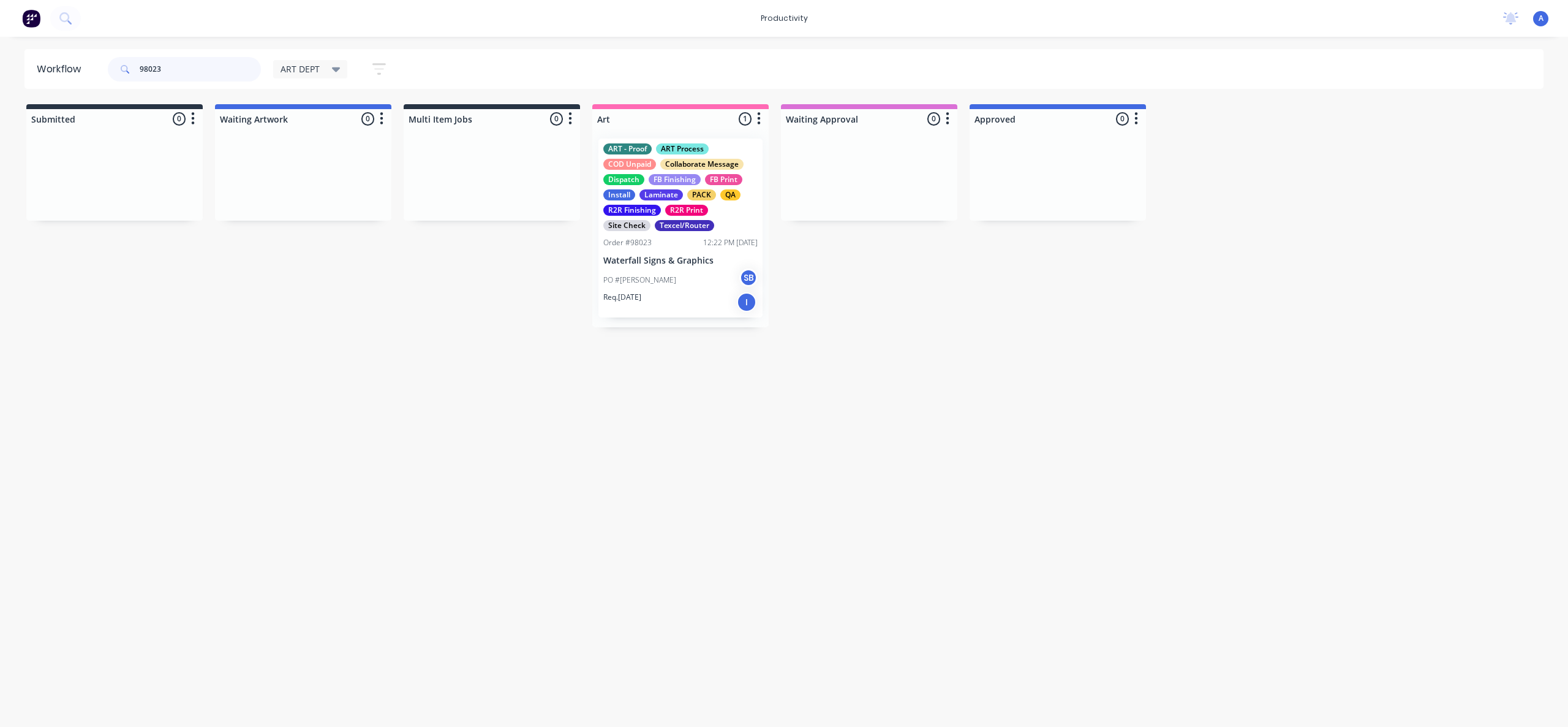
type input "98023"
click at [694, 272] on div "PO #[PERSON_NAME] Waterfall SB" at bounding box center [681, 280] width 154 height 23
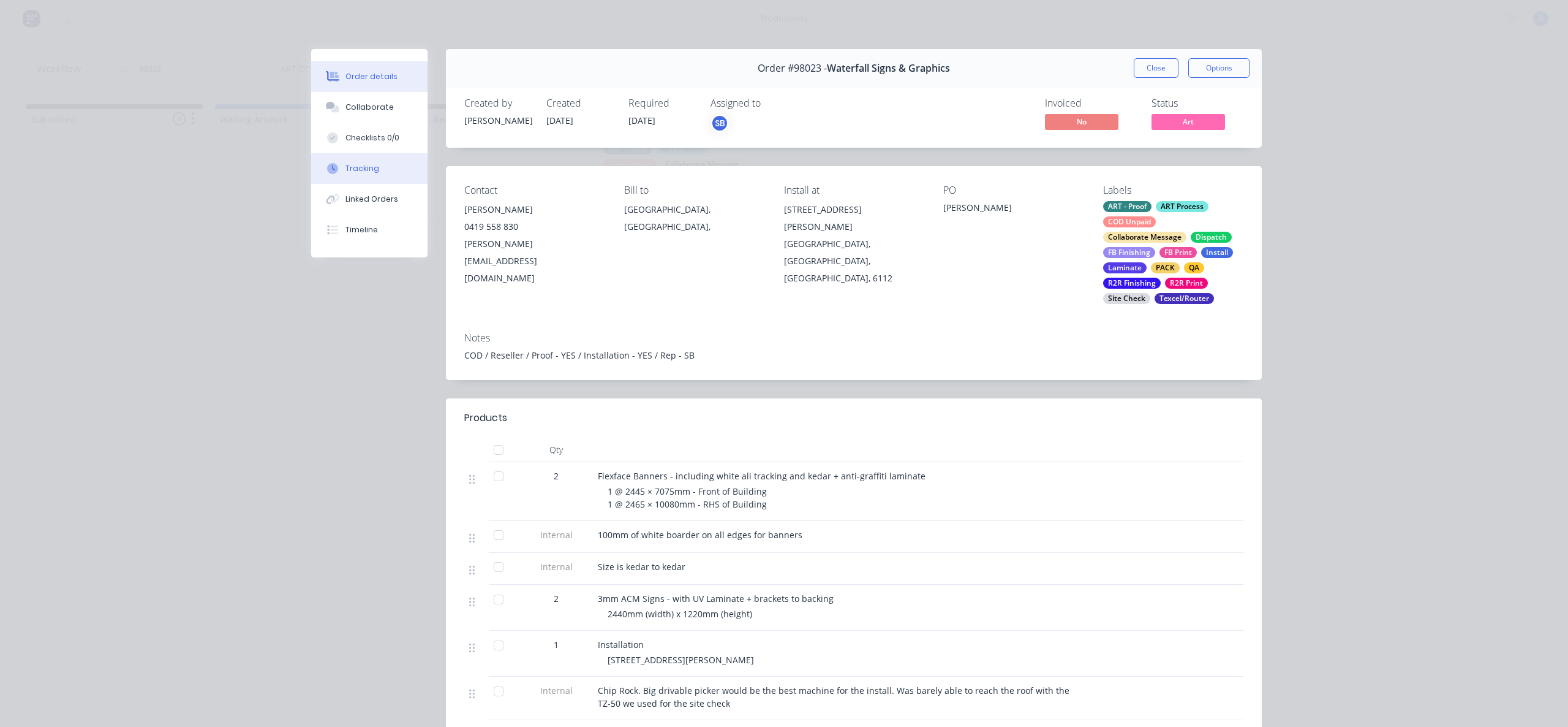
click at [383, 176] on button "Tracking" at bounding box center [370, 169] width 117 height 31
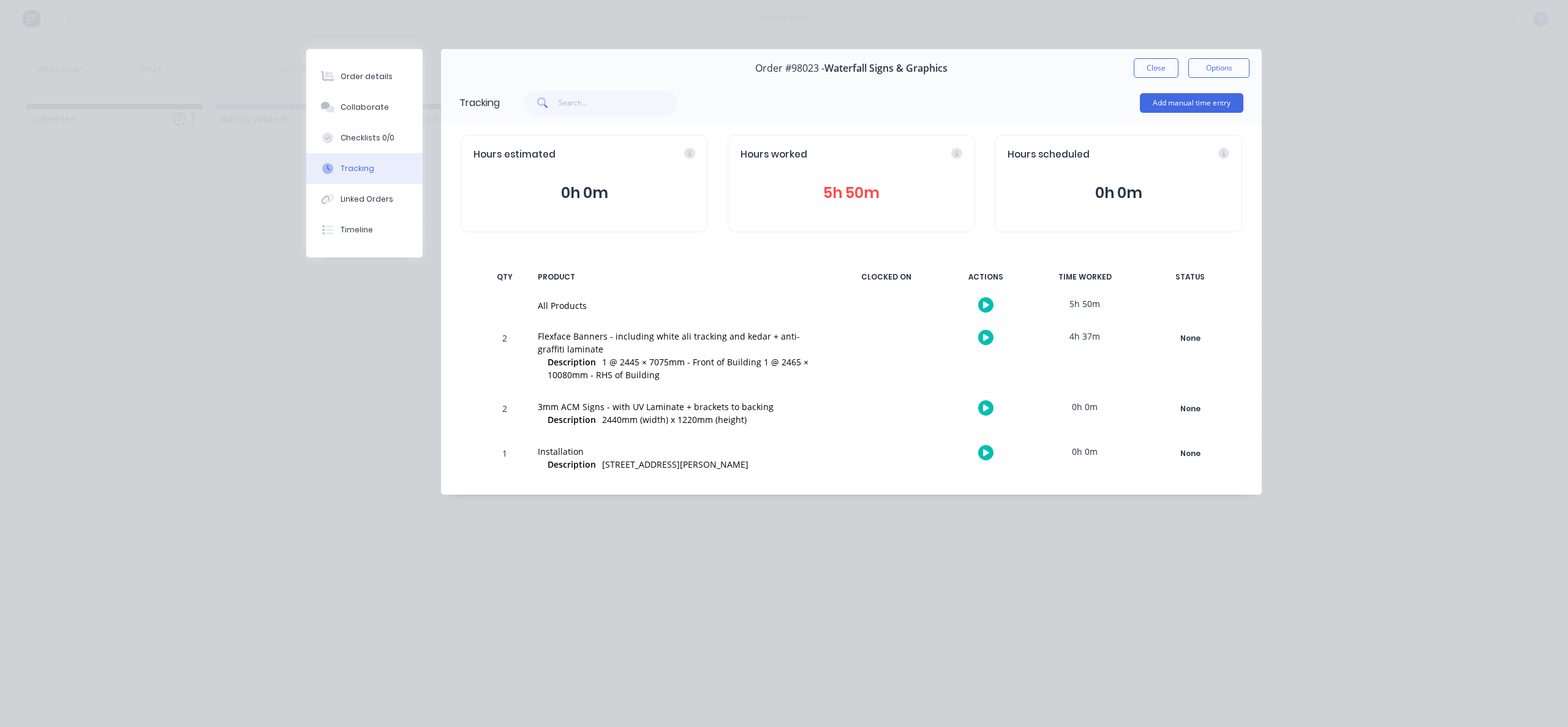
click at [986, 307] on icon "button" at bounding box center [986, 305] width 6 height 8
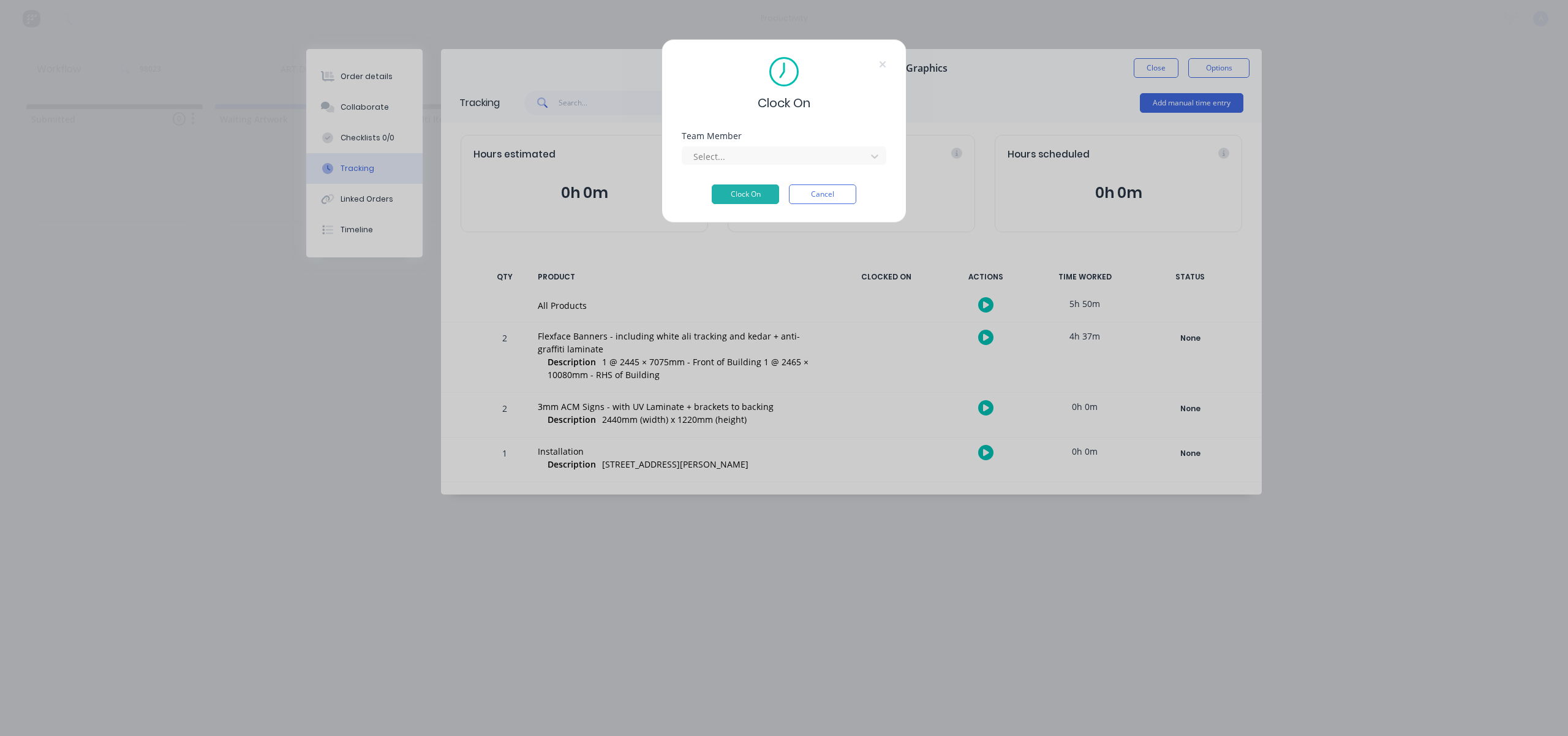
click at [793, 167] on div "Team Member Select..." at bounding box center [784, 158] width 205 height 52
click at [793, 155] on div at bounding box center [776, 157] width 168 height 15
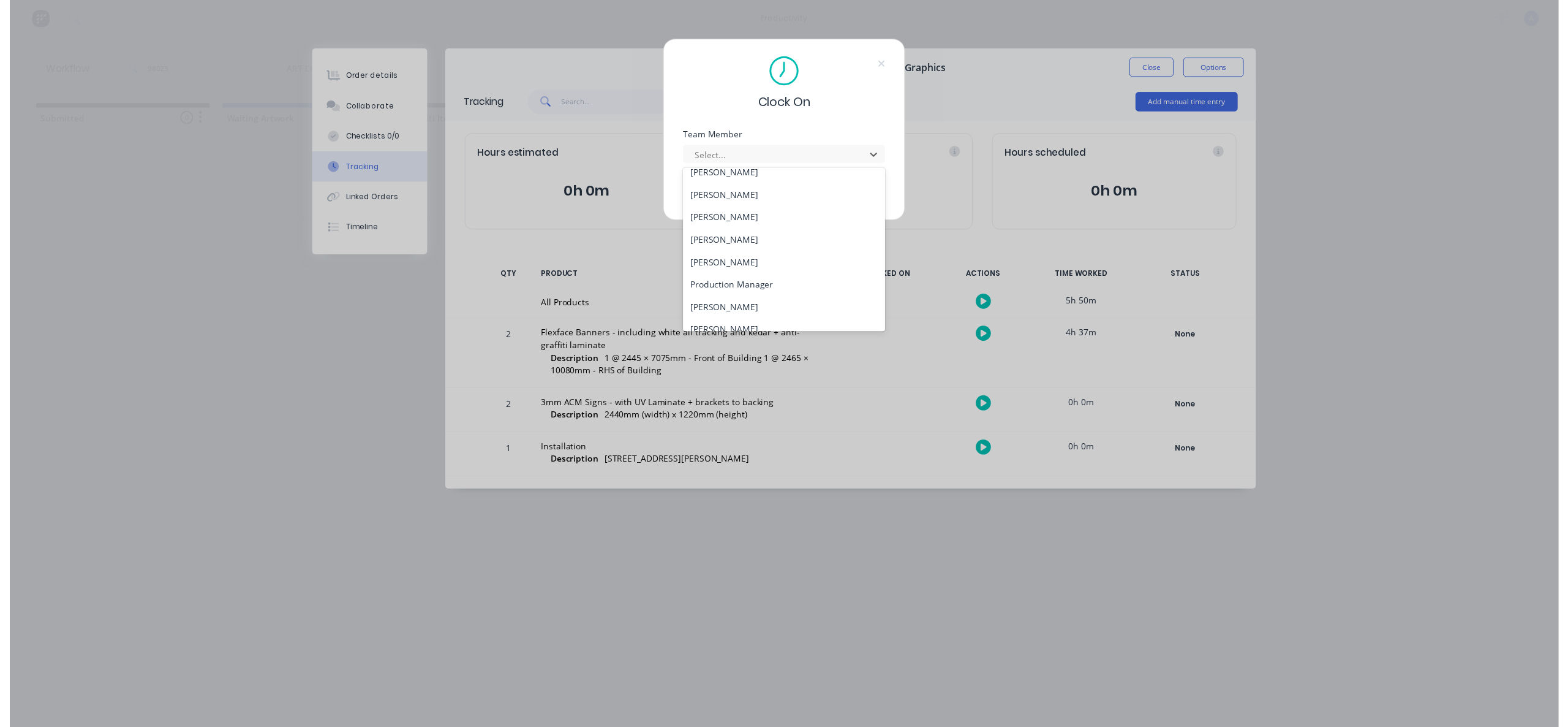
scroll to position [338, 0]
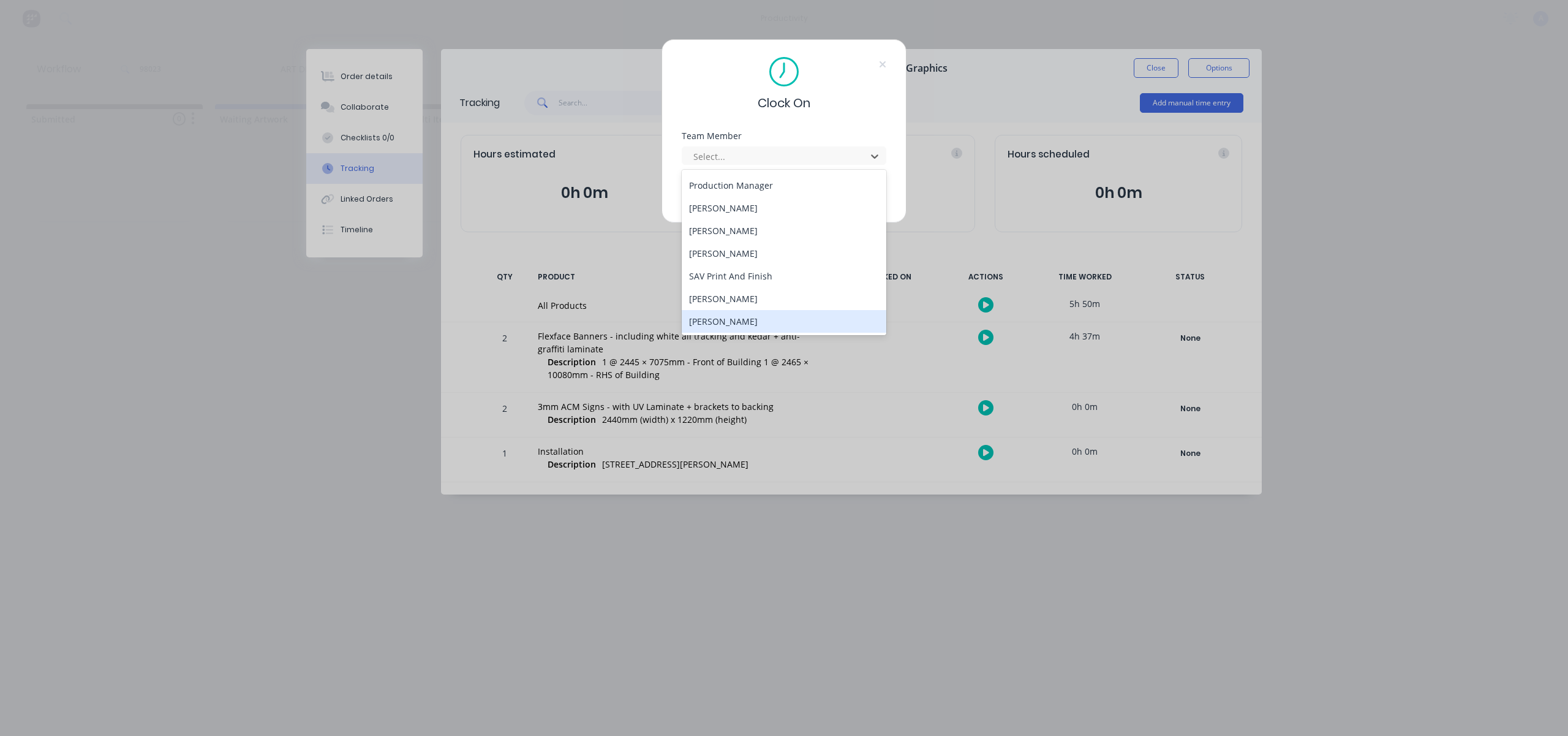
click at [780, 329] on div "[PERSON_NAME]" at bounding box center [784, 321] width 205 height 22
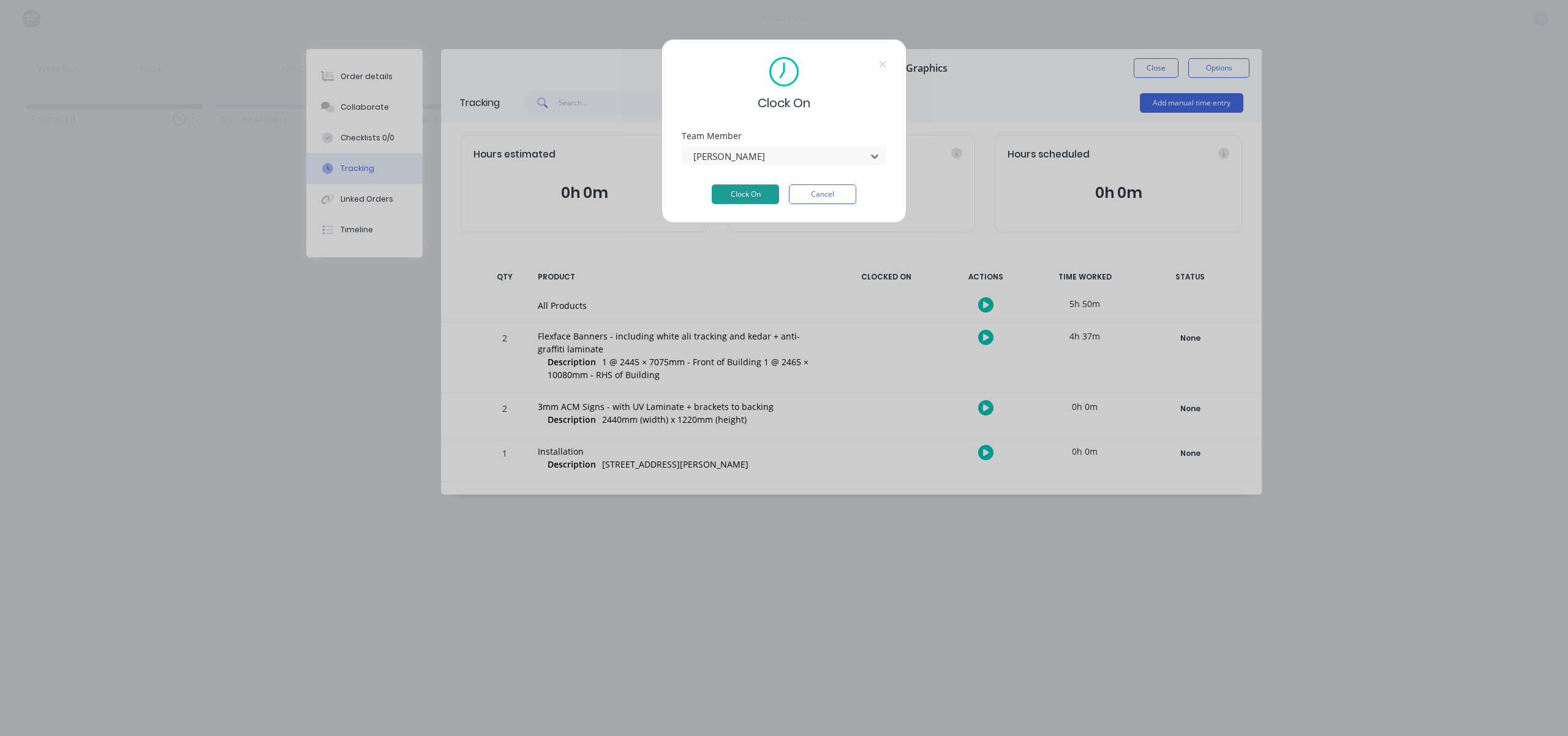
drag, startPoint x: 743, startPoint y: 201, endPoint x: 750, endPoint y: 197, distance: 8.1
click at [743, 201] on button "Clock On" at bounding box center [745, 194] width 68 height 20
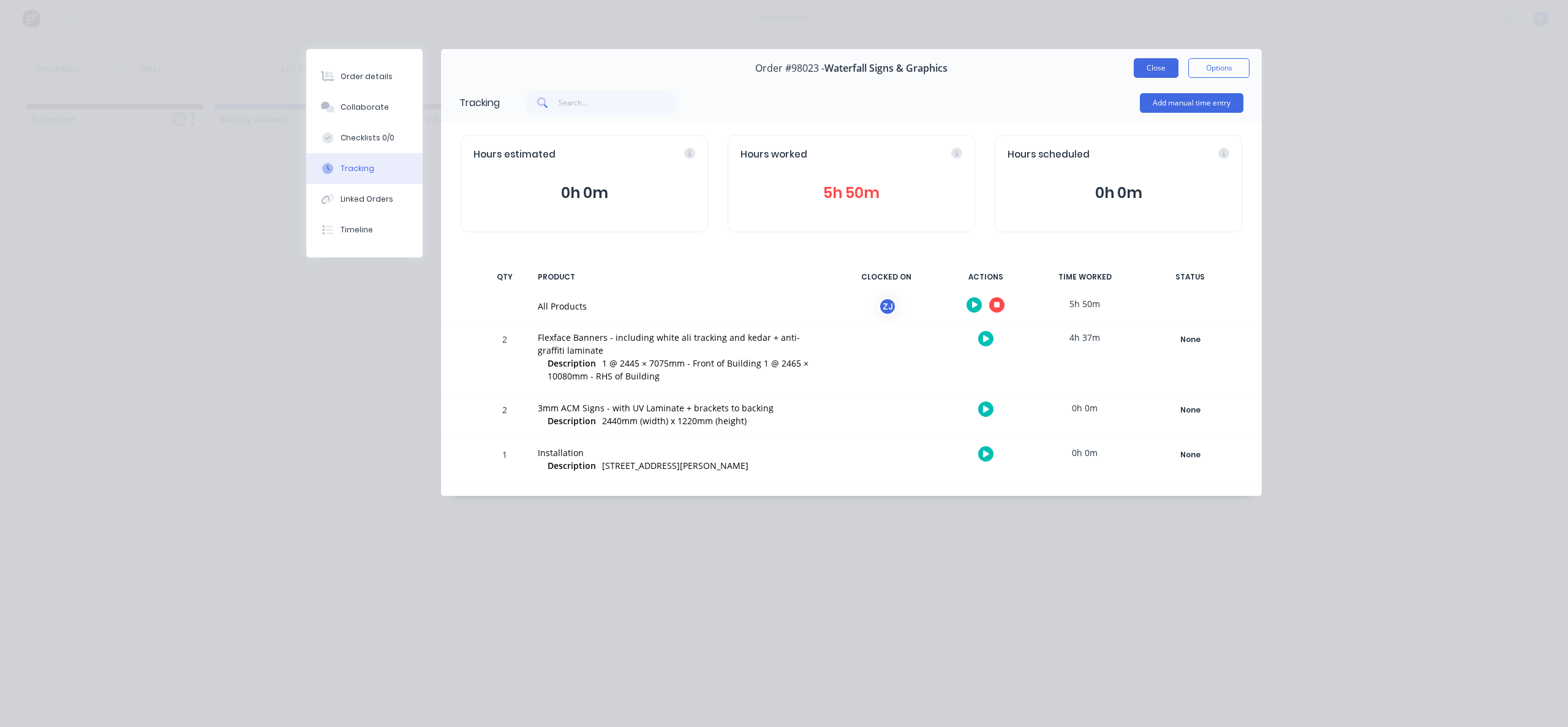
click at [1152, 70] on button "Close" at bounding box center [1156, 68] width 45 height 20
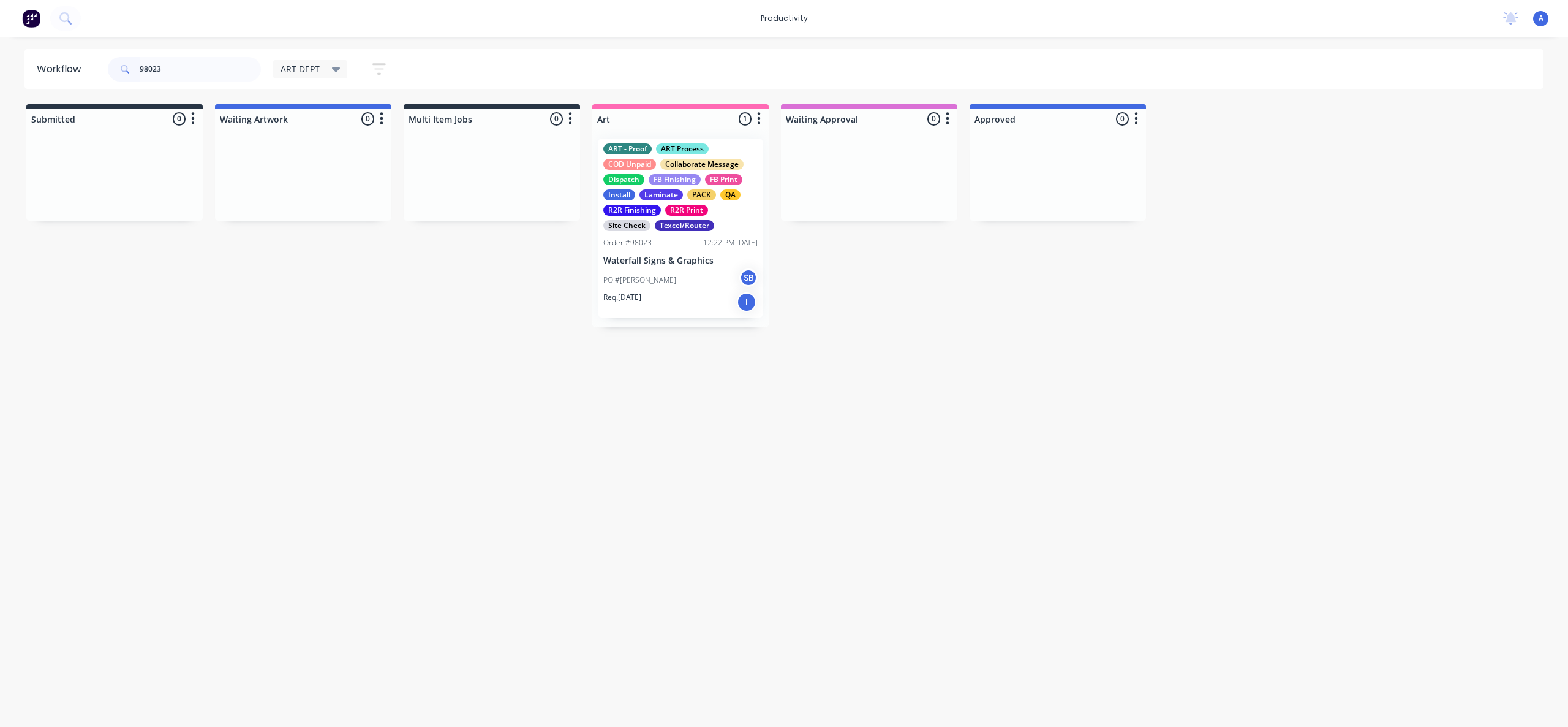
click at [680, 276] on div "PO #[PERSON_NAME] Waterfall SB" at bounding box center [681, 280] width 154 height 23
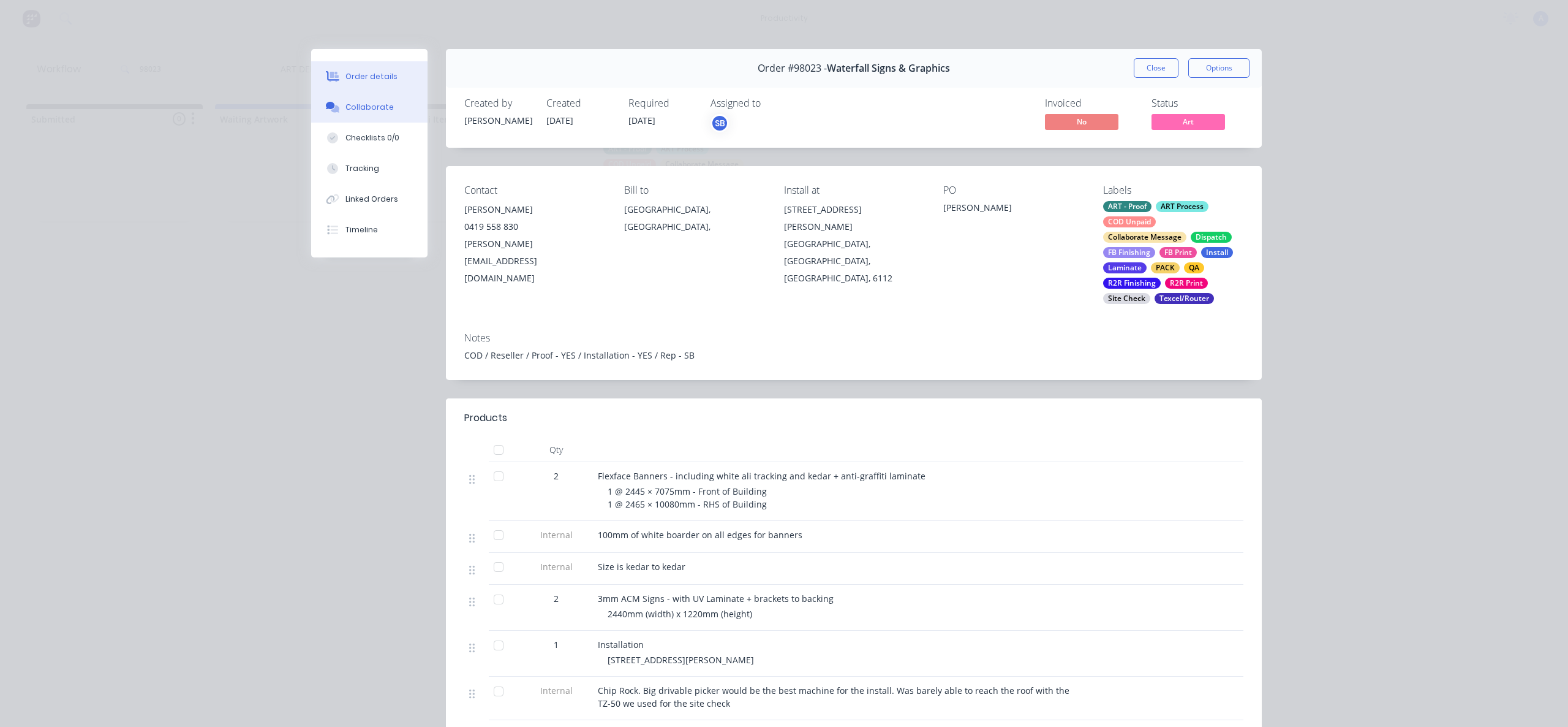
click at [347, 106] on div "Collaborate" at bounding box center [370, 107] width 48 height 11
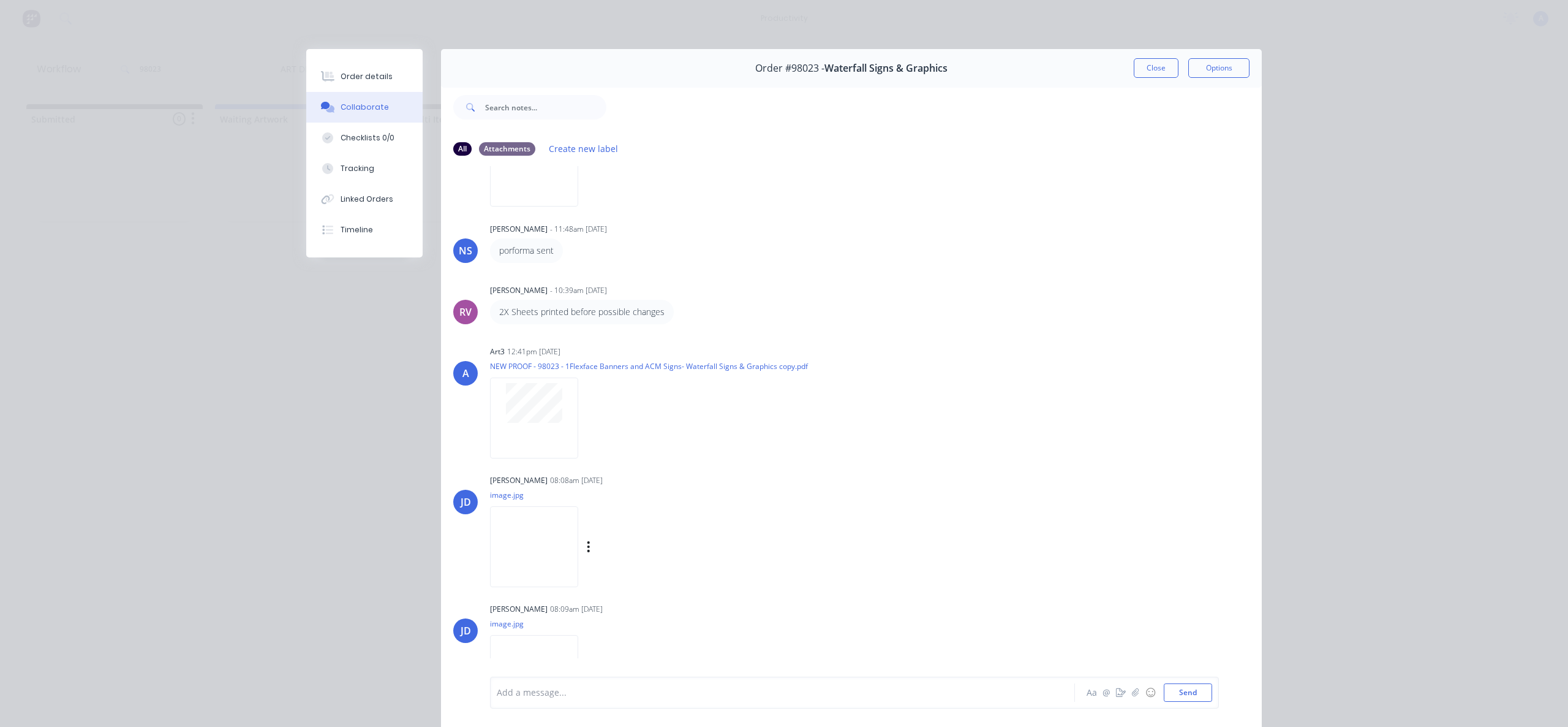
scroll to position [1192, 0]
click at [550, 533] on img at bounding box center [534, 547] width 88 height 81
drag, startPoint x: 1137, startPoint y: 68, endPoint x: 1105, endPoint y: 91, distance: 39.4
click at [1137, 68] on button "Close" at bounding box center [1156, 68] width 45 height 20
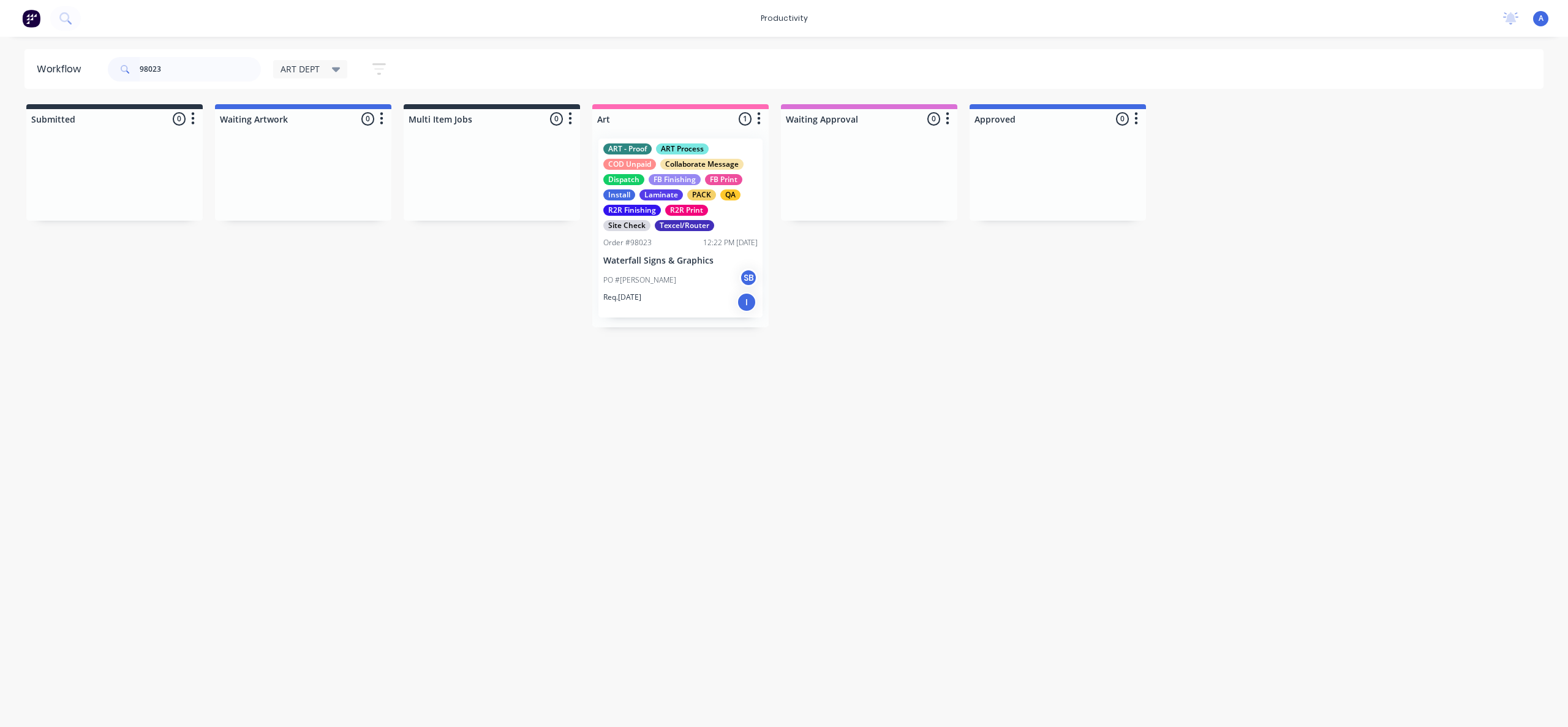
click at [658, 241] on div "Order #98023 12:22 PM [DATE]" at bounding box center [681, 242] width 154 height 11
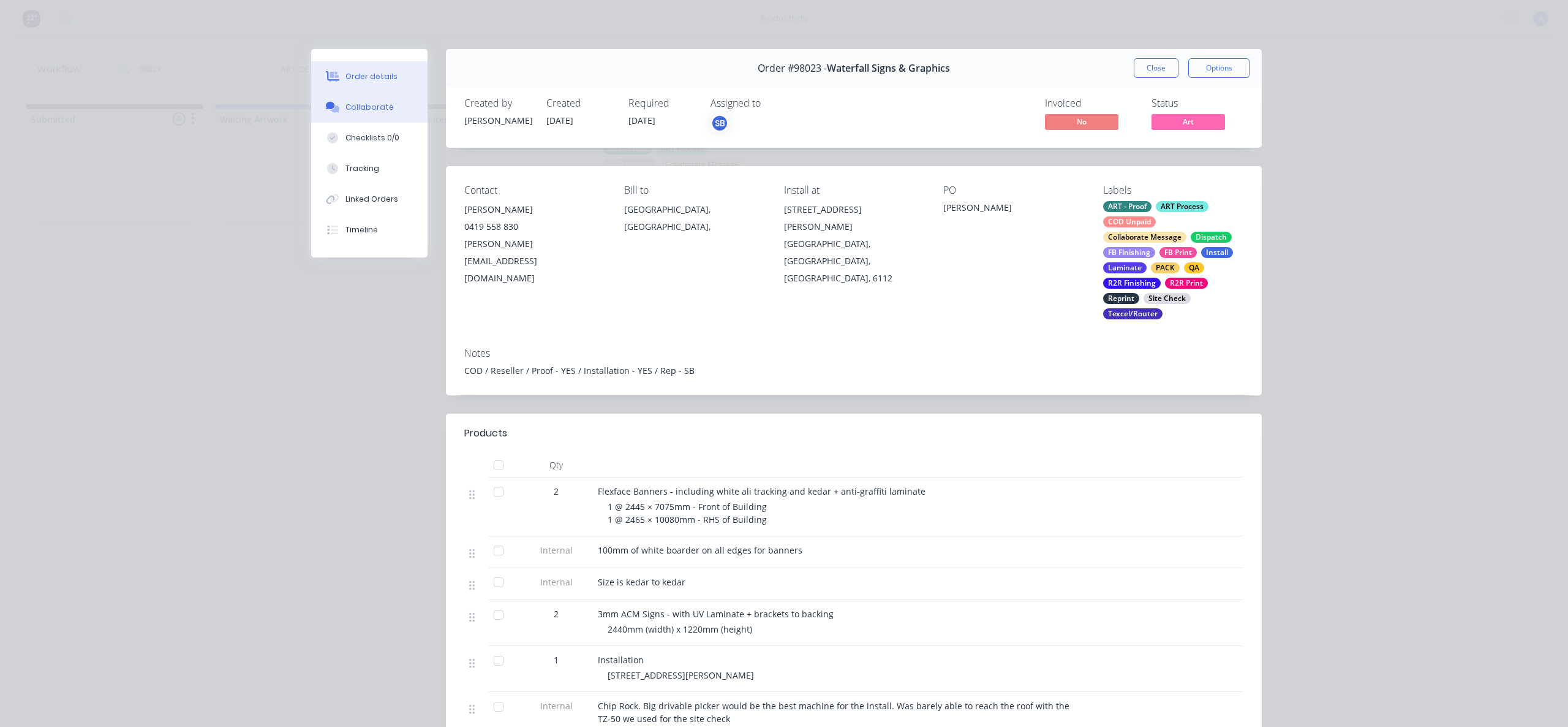
click at [372, 115] on button "Collaborate" at bounding box center [370, 107] width 117 height 31
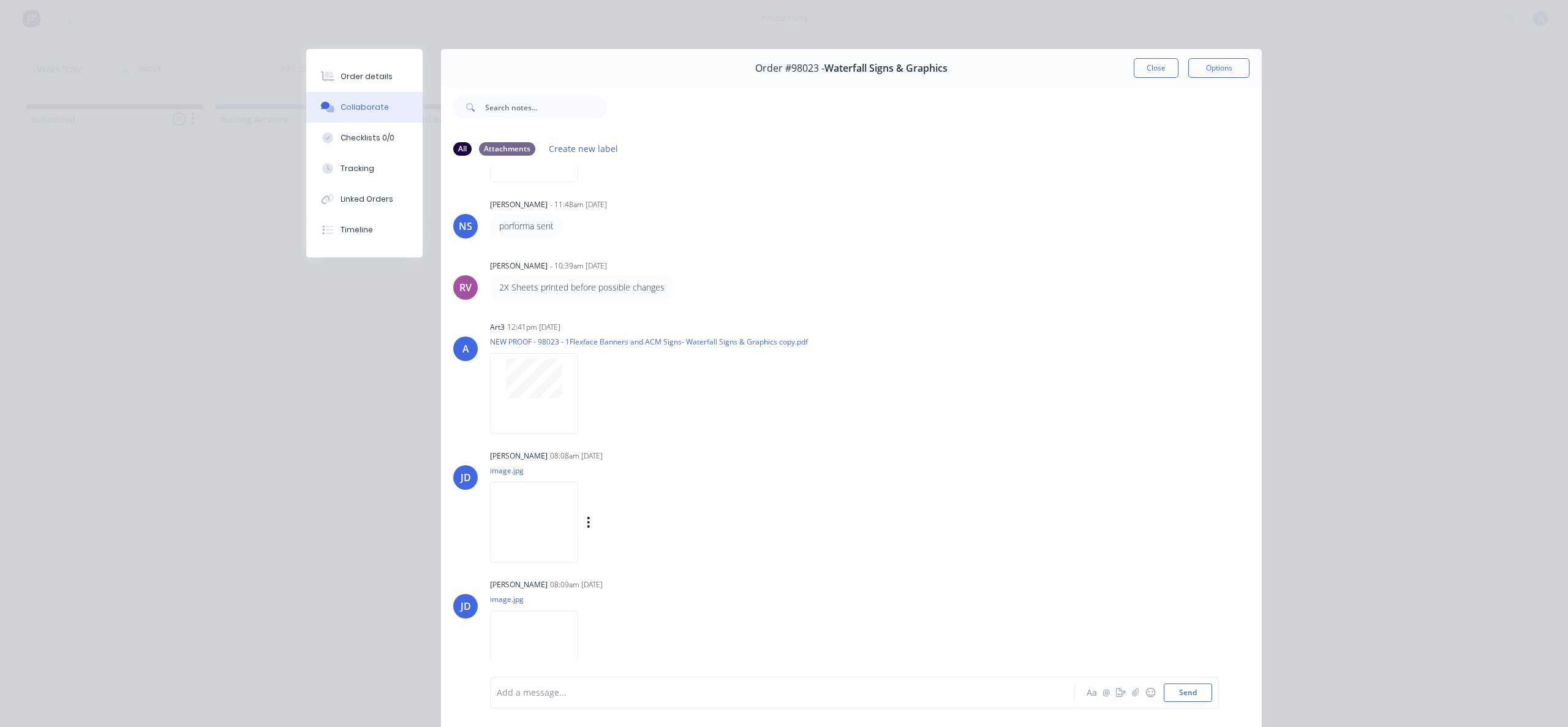
scroll to position [1207, 0]
click at [525, 497] on img at bounding box center [534, 522] width 88 height 81
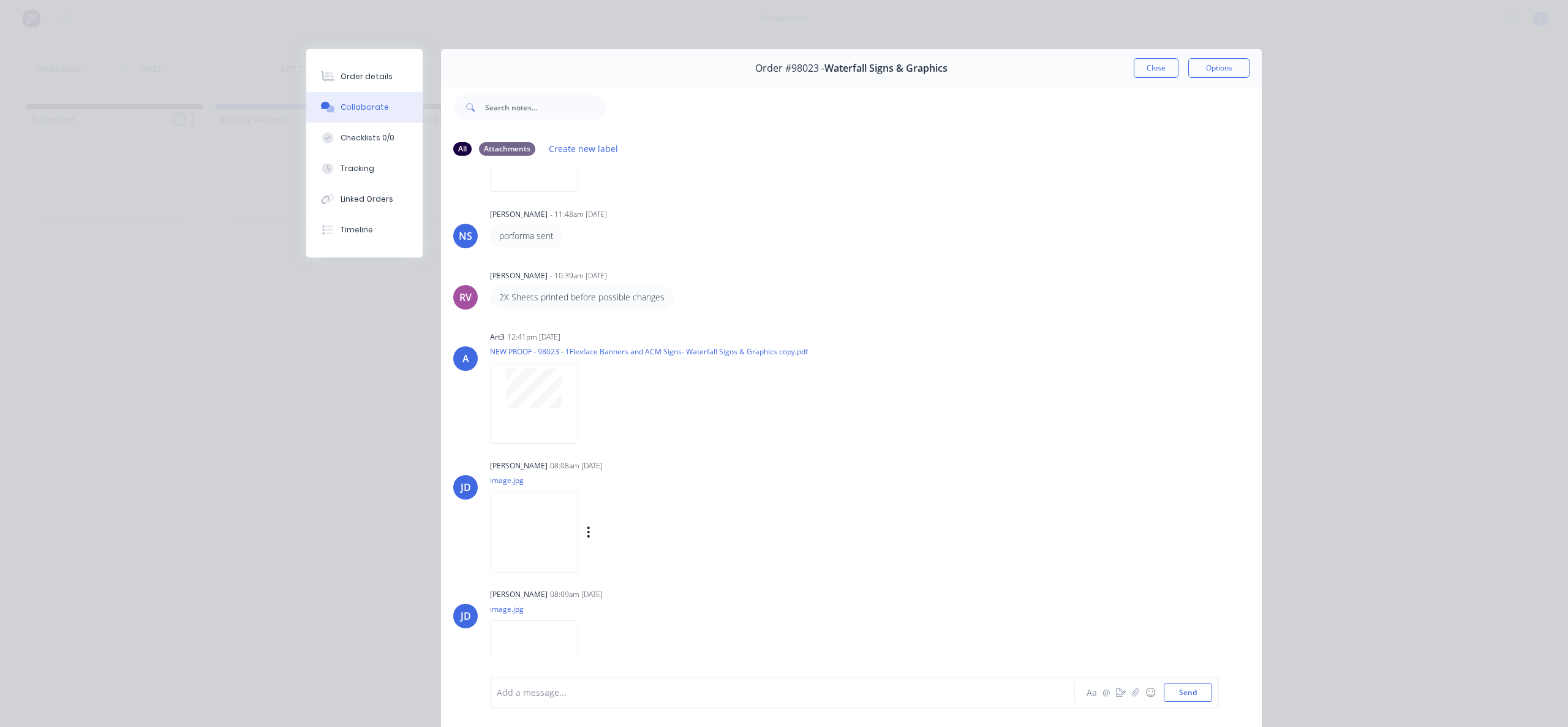
scroll to position [1217, 0]
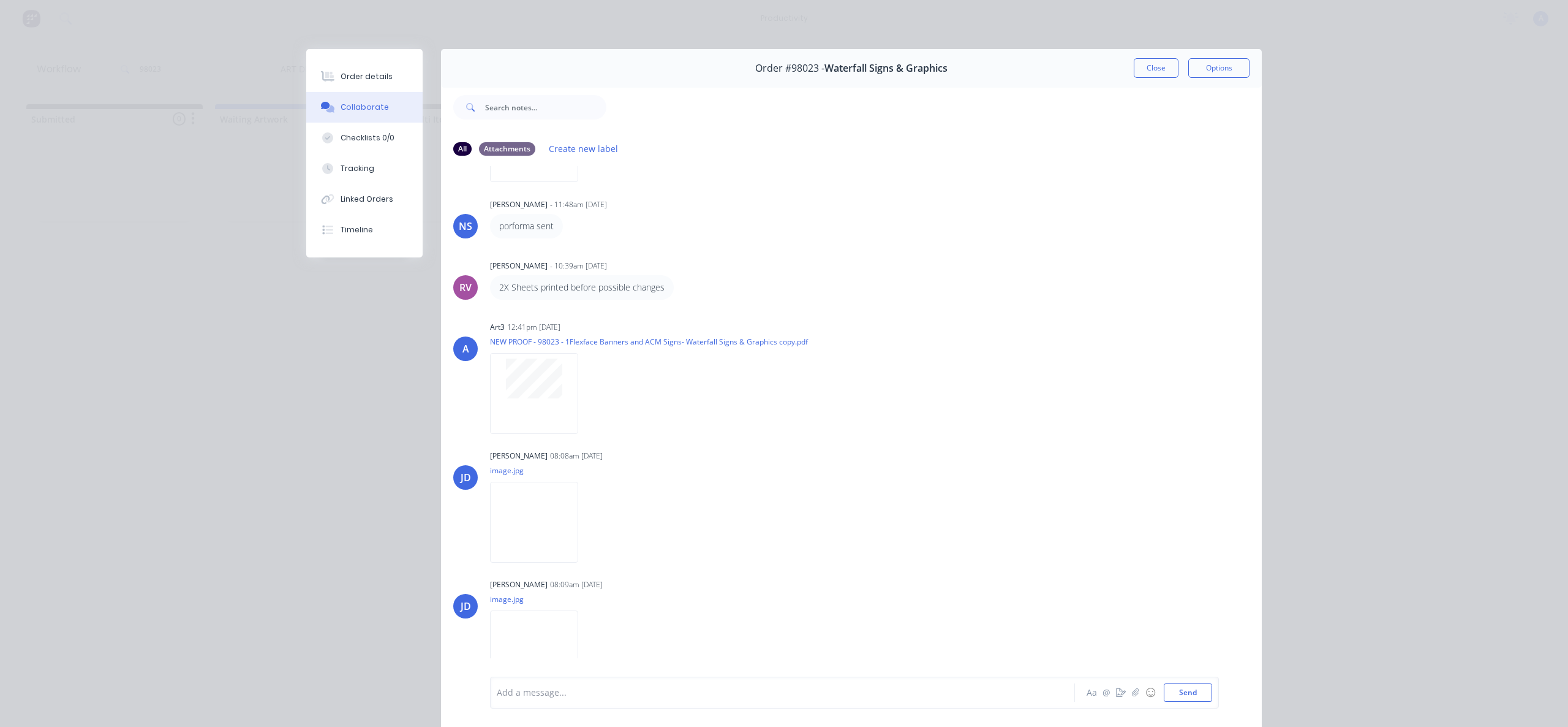
drag, startPoint x: 1146, startPoint y: 64, endPoint x: 1125, endPoint y: 73, distance: 22.8
click at [1146, 64] on button "Close" at bounding box center [1156, 68] width 45 height 20
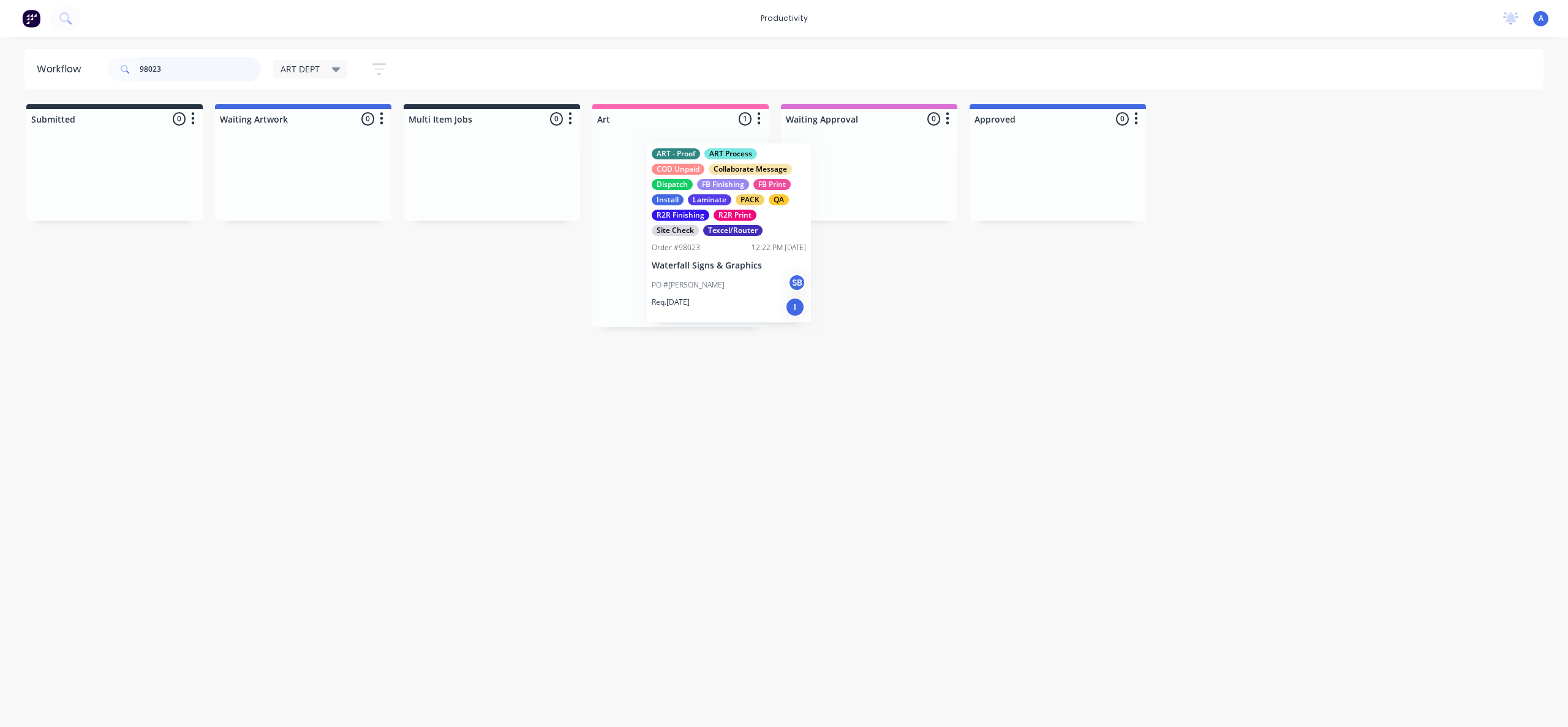
drag, startPoint x: 742, startPoint y: 257, endPoint x: 1052, endPoint y: 254, distance: 310.0
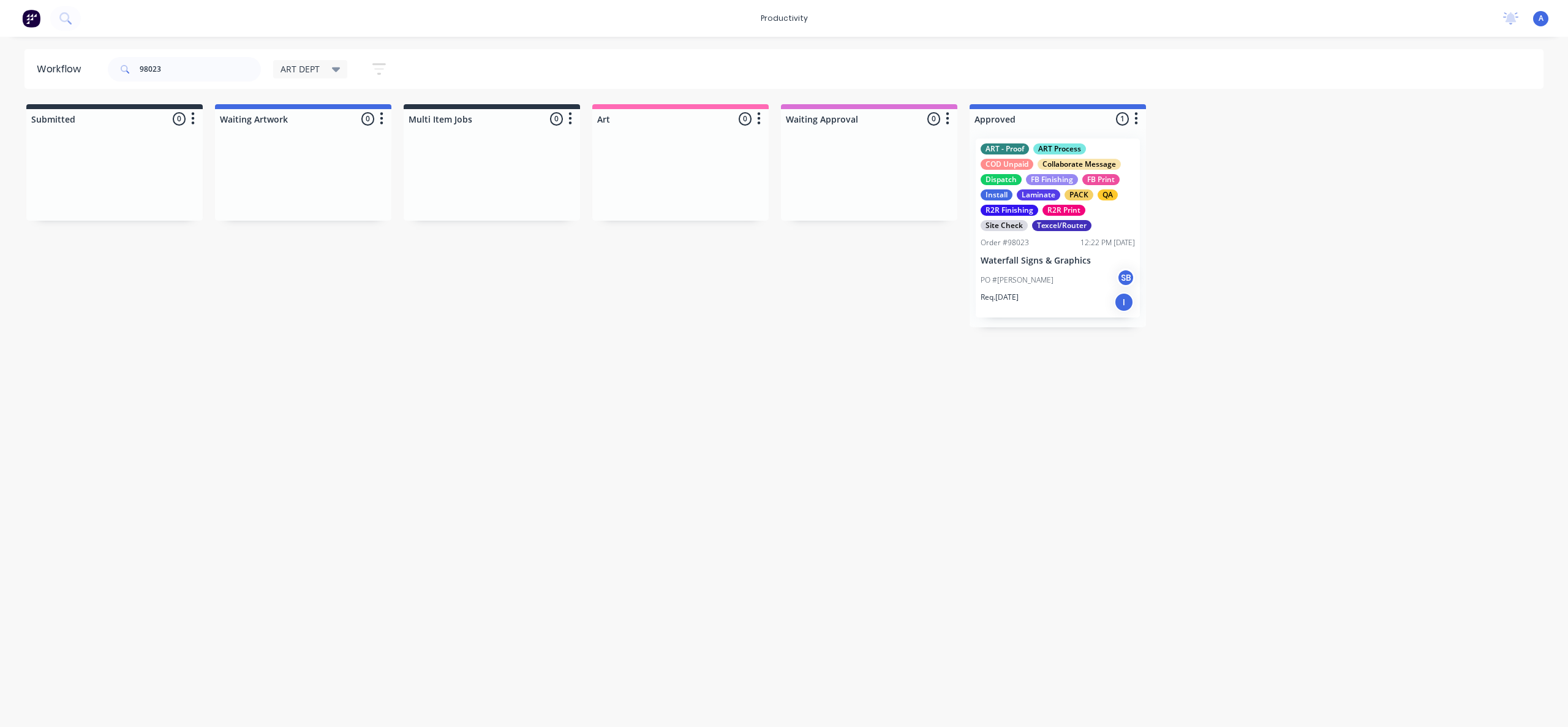
click at [1113, 271] on div "PO #[PERSON_NAME] Waterfall SB" at bounding box center [1058, 280] width 154 height 23
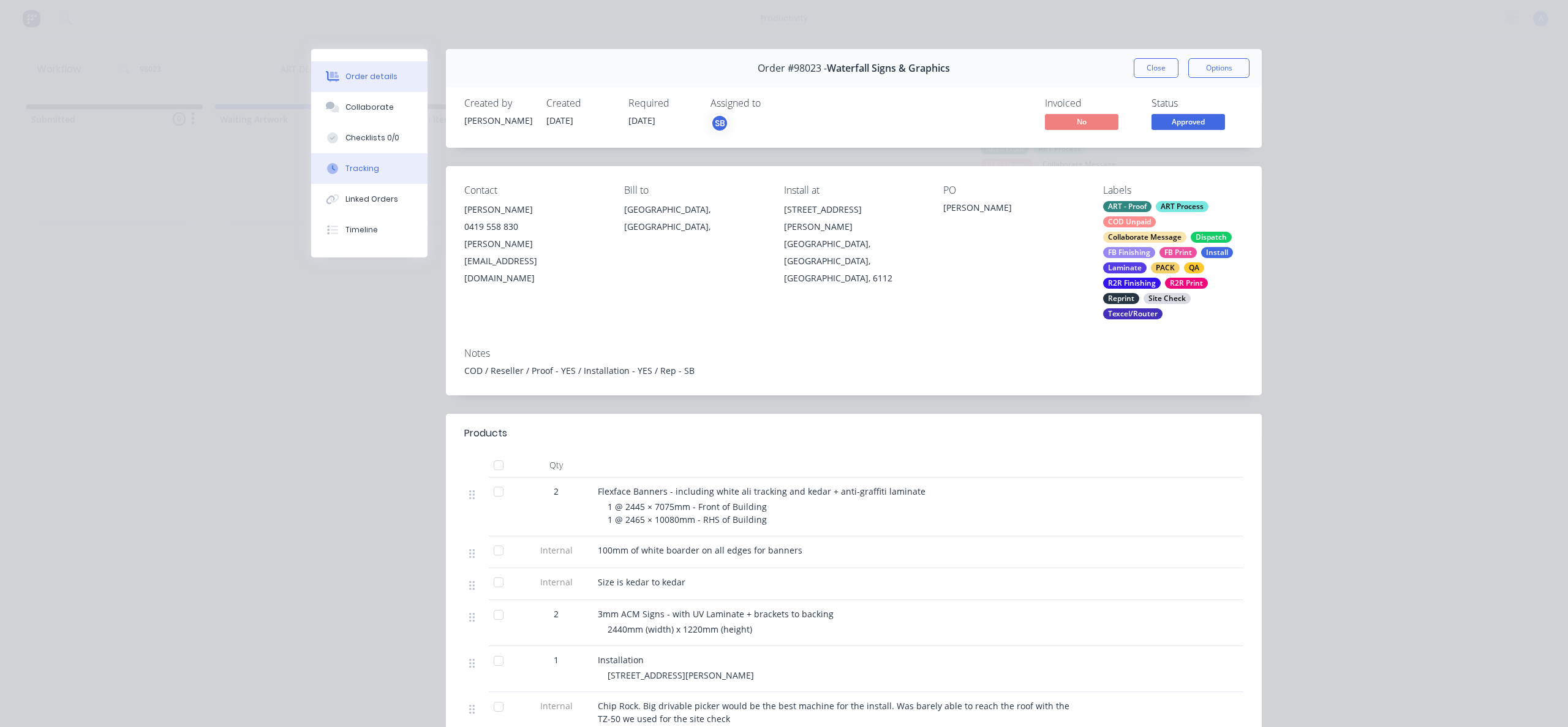
click at [355, 183] on button "Tracking" at bounding box center [370, 169] width 117 height 31
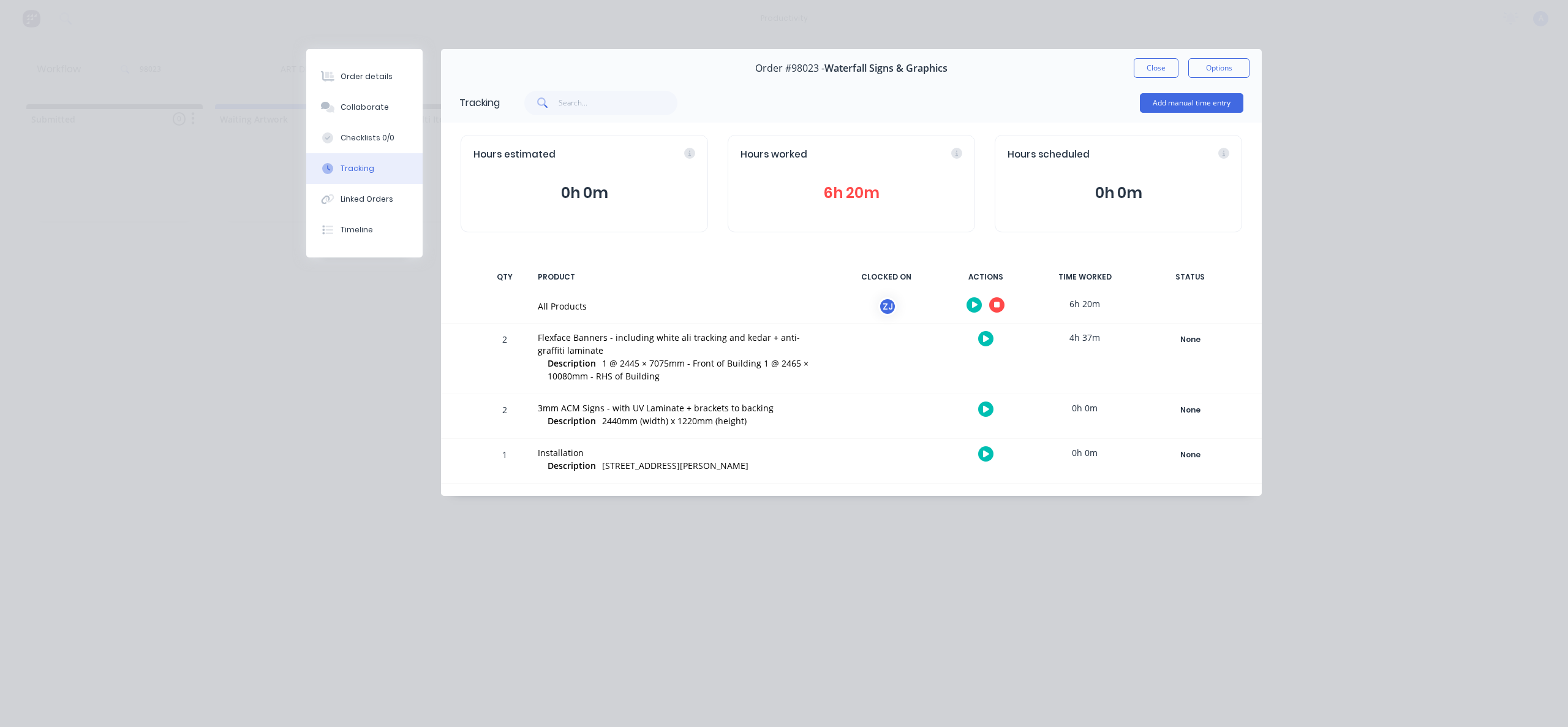
click at [1003, 306] on button "button" at bounding box center [997, 305] width 15 height 15
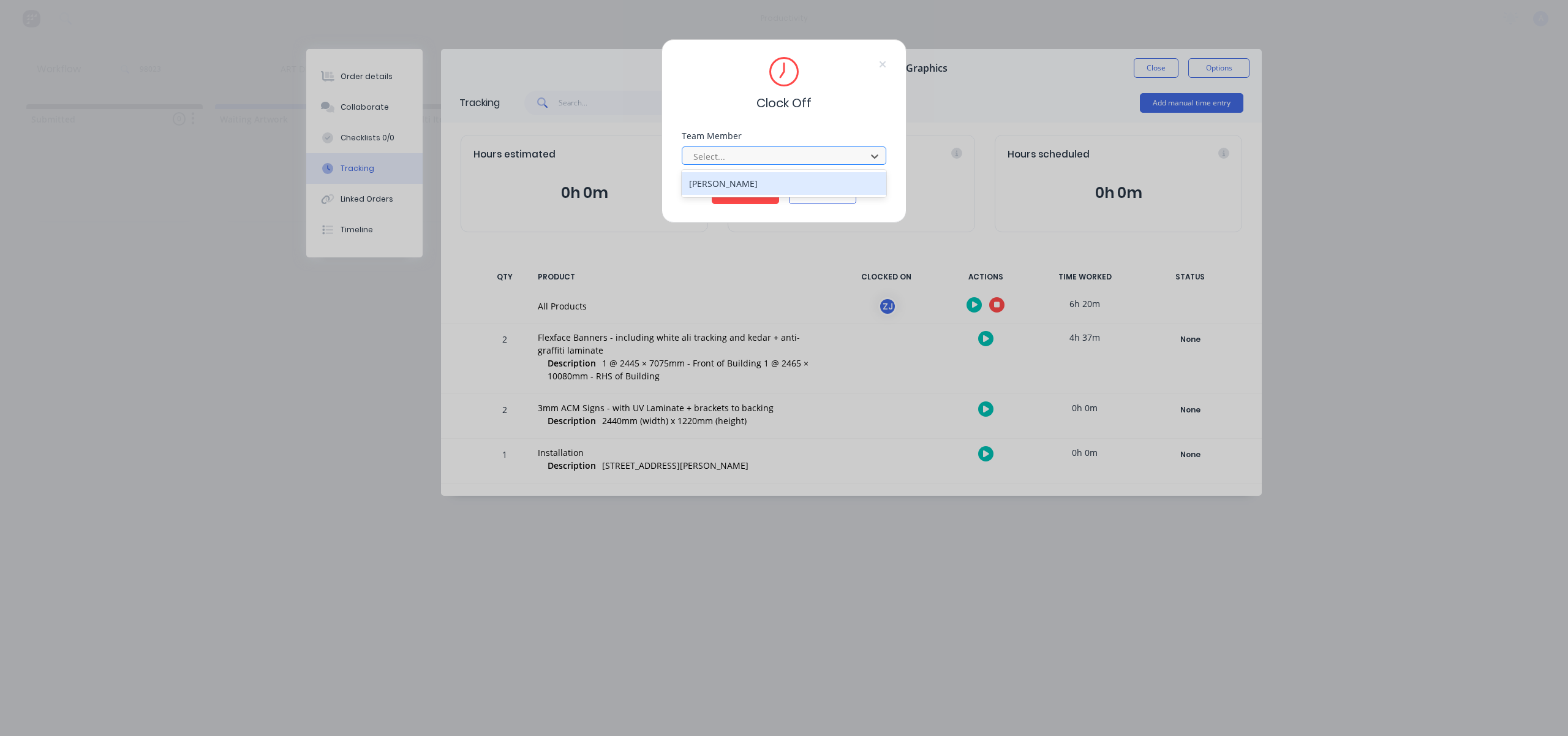
click at [829, 157] on div at bounding box center [776, 157] width 168 height 15
click at [788, 184] on div "[PERSON_NAME]" at bounding box center [784, 184] width 205 height 22
click at [751, 196] on button "Clock Off" at bounding box center [745, 194] width 68 height 20
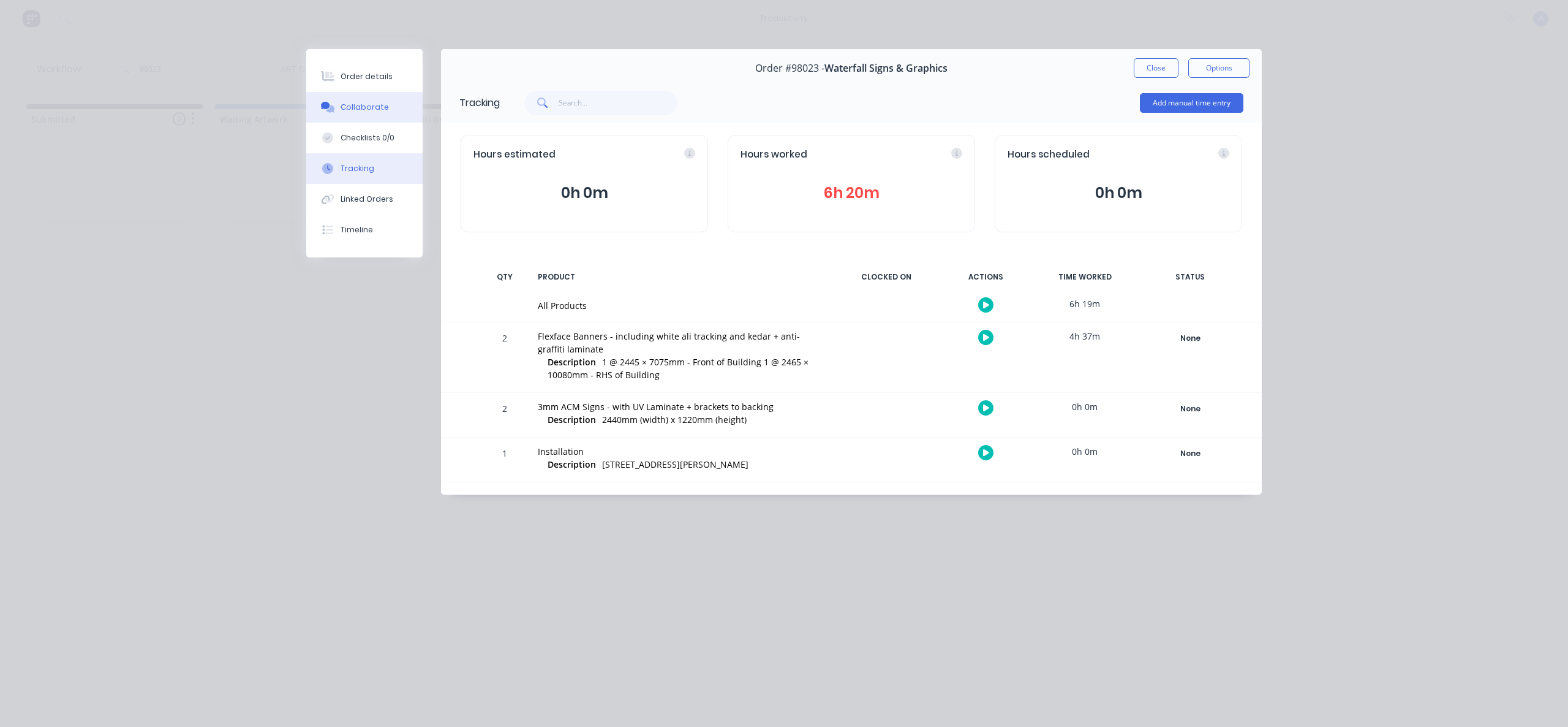
click at [377, 102] on div "Collaborate" at bounding box center [365, 107] width 48 height 11
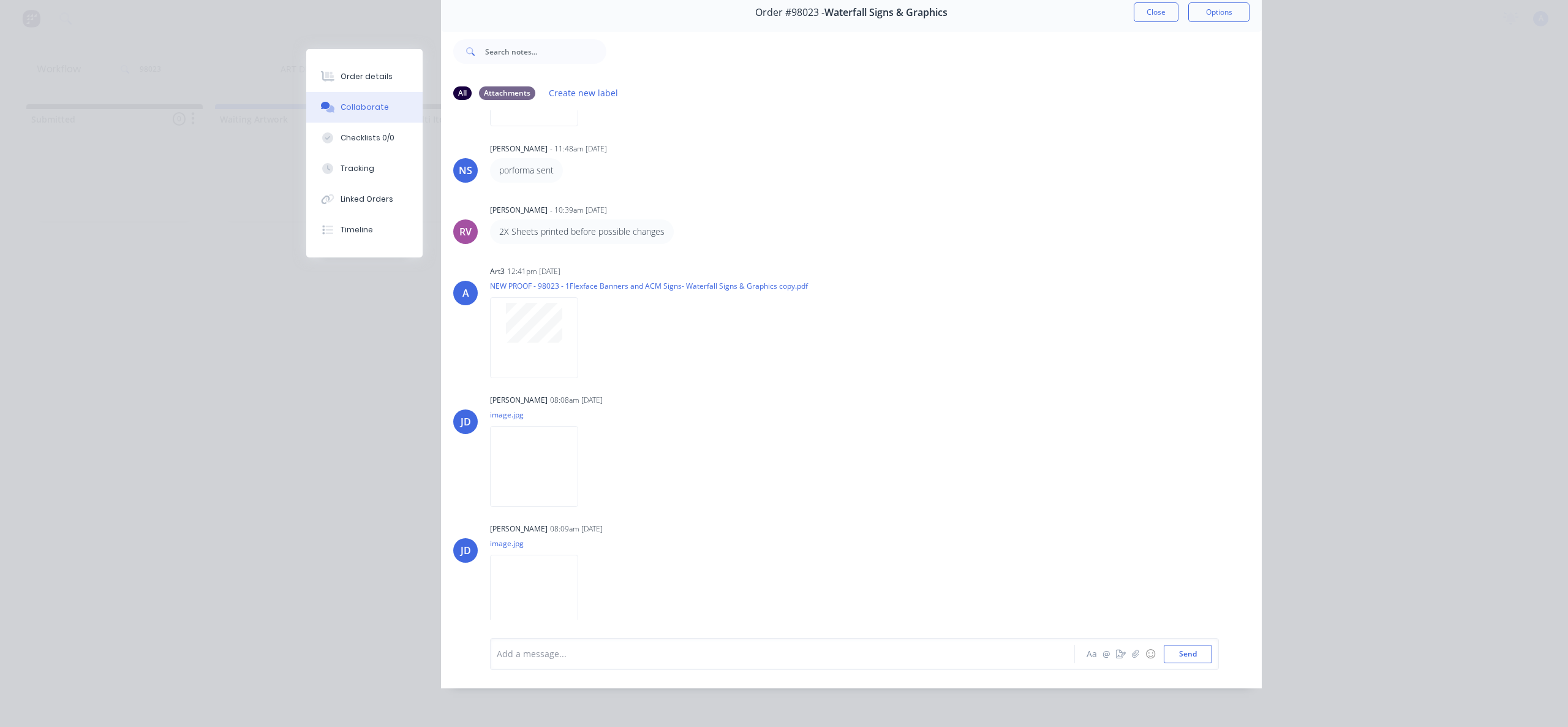
click at [611, 650] on div at bounding box center [765, 653] width 536 height 13
click at [1181, 661] on button "Send" at bounding box center [1188, 653] width 48 height 18
click at [1129, 654] on button "button" at bounding box center [1136, 654] width 15 height 15
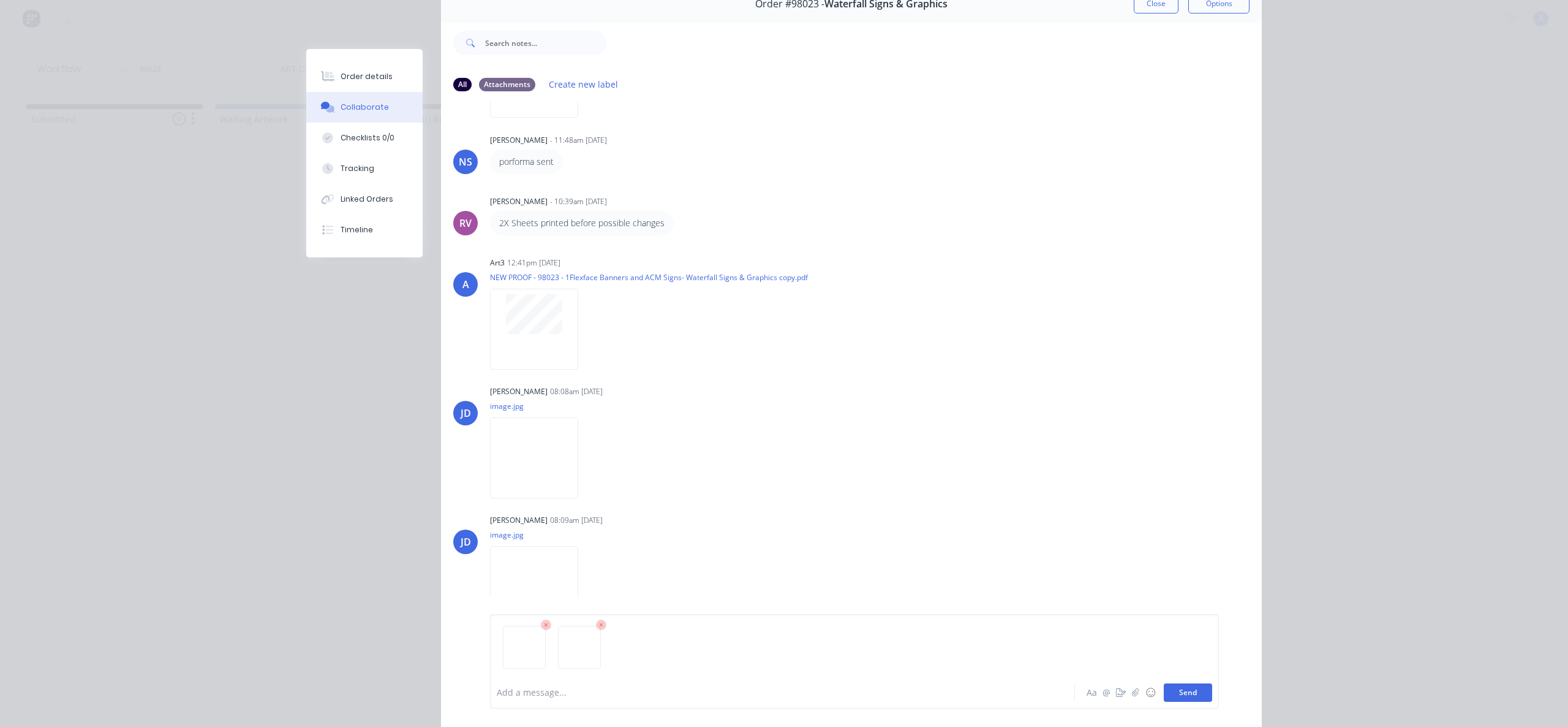
click at [1195, 692] on button "Send" at bounding box center [1188, 692] width 48 height 18
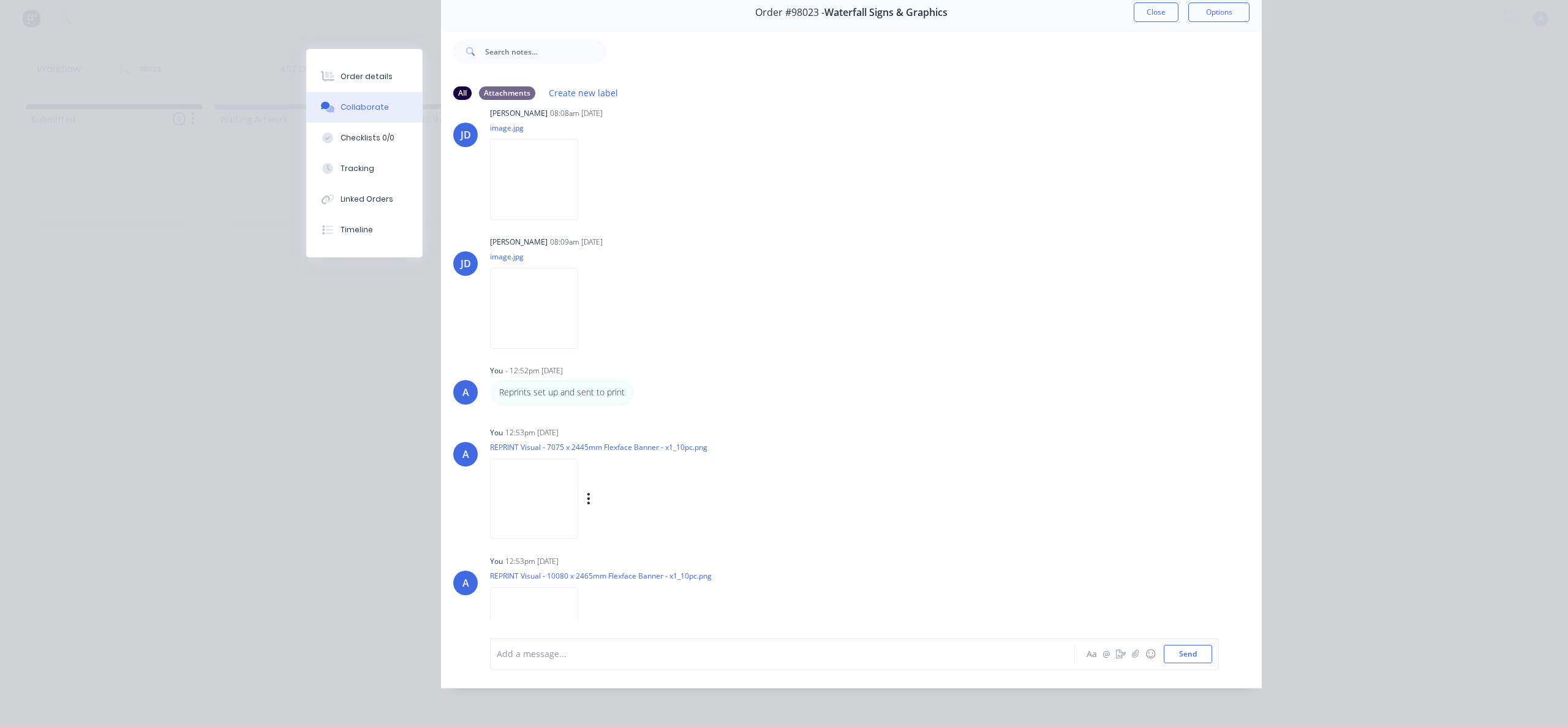
scroll to position [1536, 0]
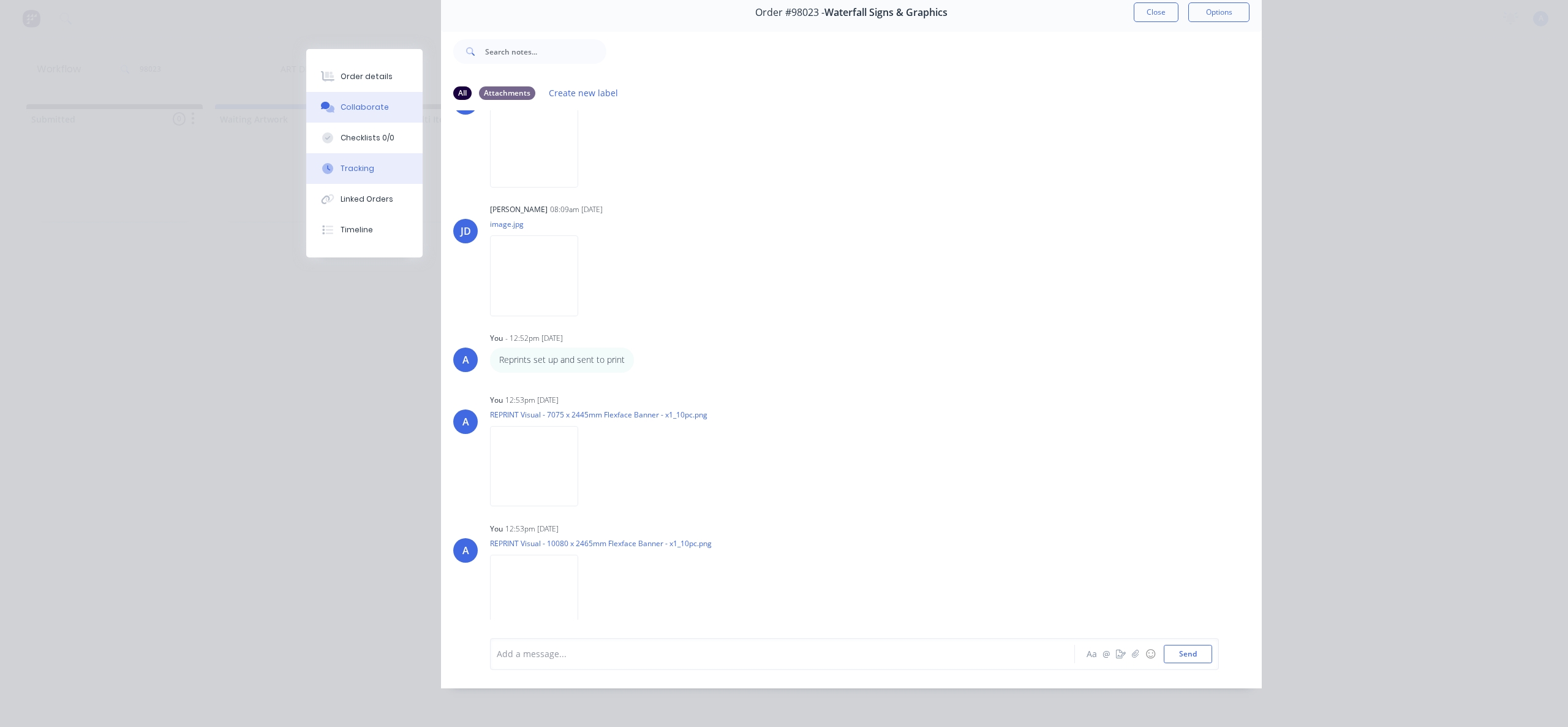
click at [341, 171] on div "Tracking" at bounding box center [357, 168] width 33 height 11
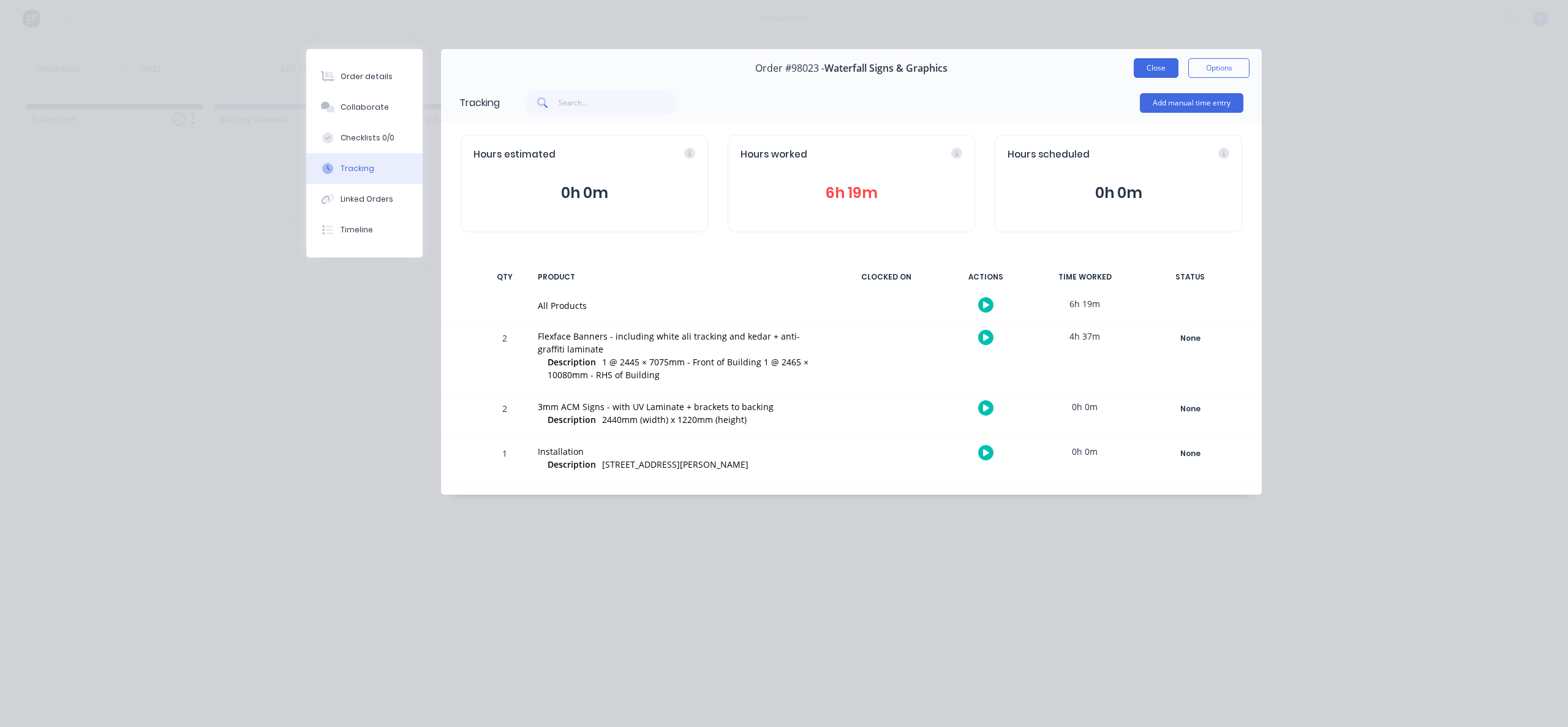
click at [1149, 72] on button "Close" at bounding box center [1156, 68] width 45 height 20
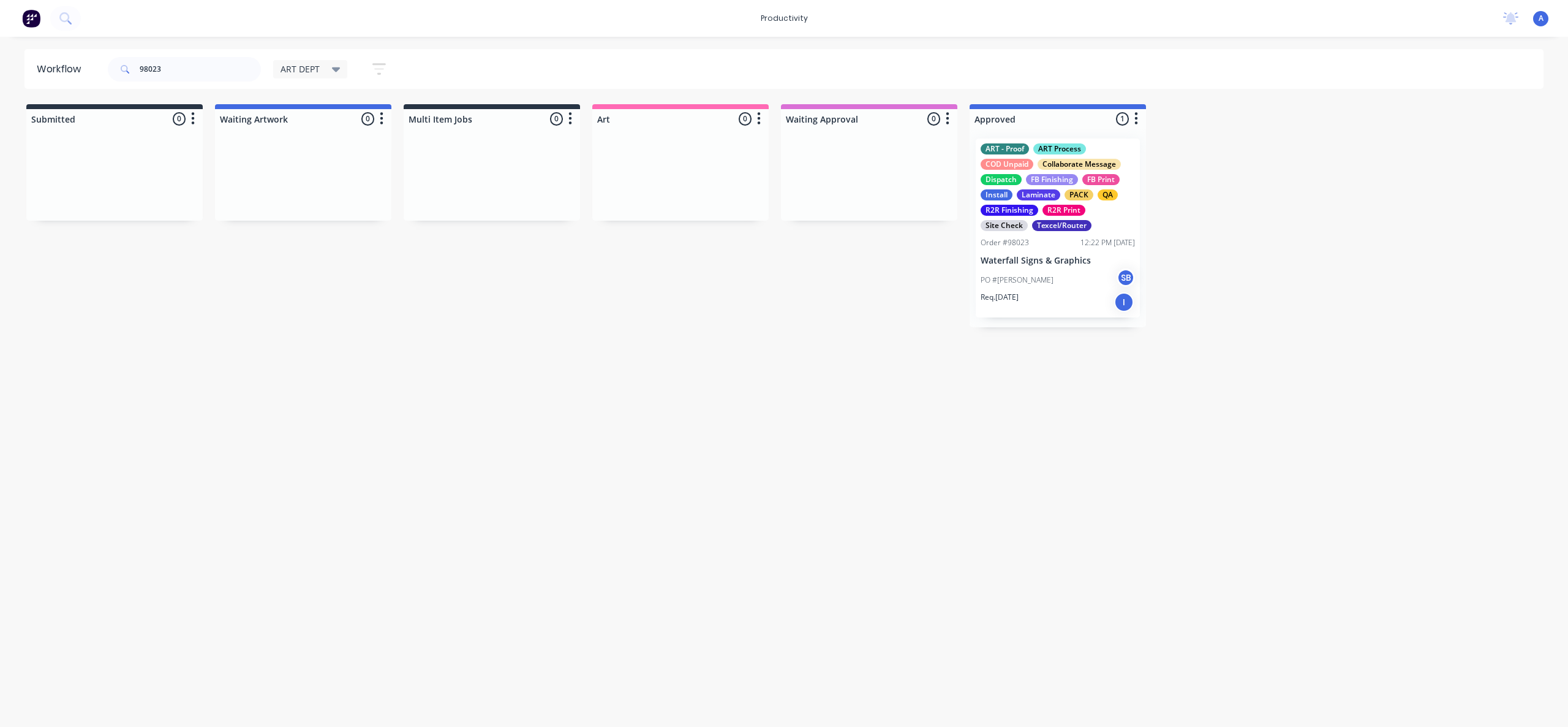
click at [191, 72] on input "98023" at bounding box center [200, 69] width 121 height 25
type input "9"
